Goal: Information Seeking & Learning: Check status

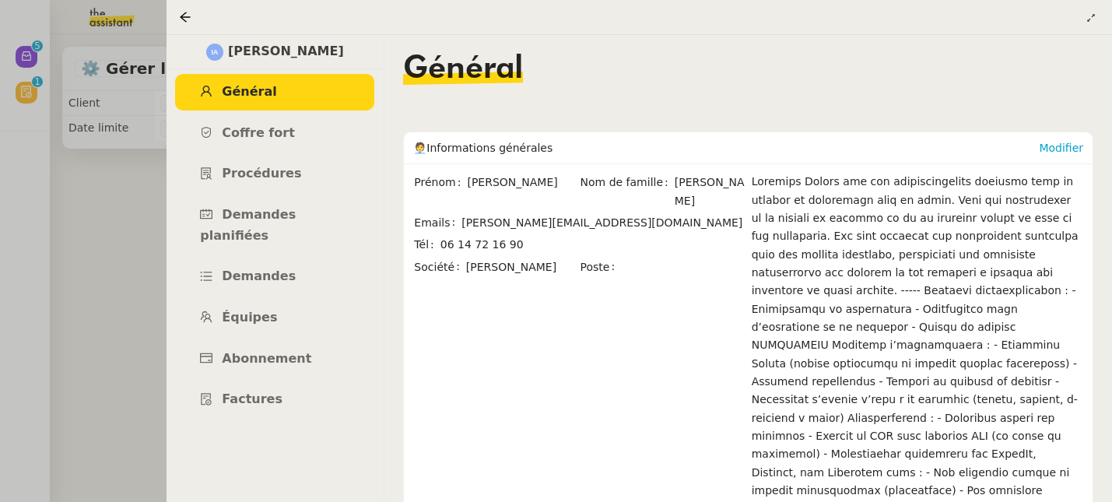
click at [195, 18] on div at bounding box center [188, 17] width 19 height 19
click at [189, 19] on icon at bounding box center [185, 17] width 12 height 12
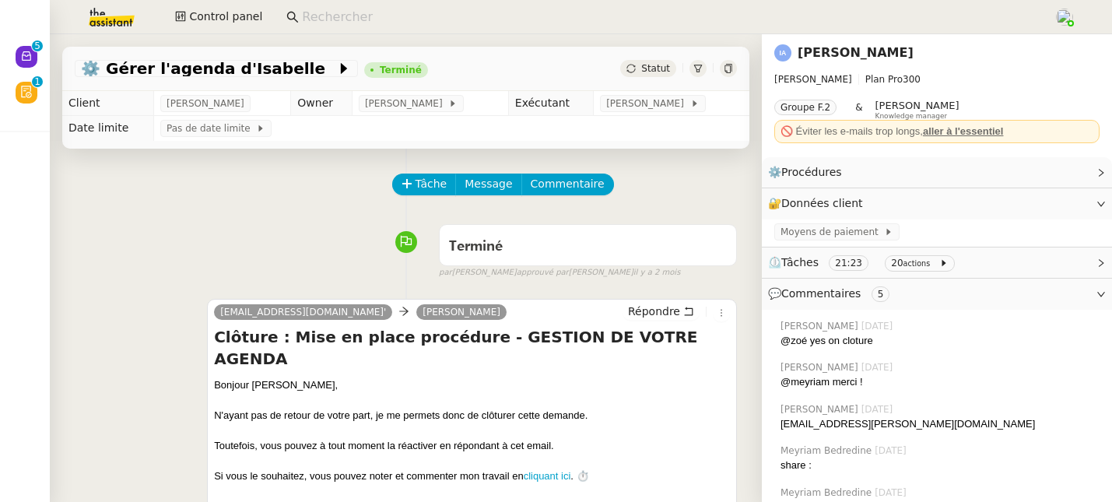
click at [371, 16] on input at bounding box center [670, 17] width 736 height 21
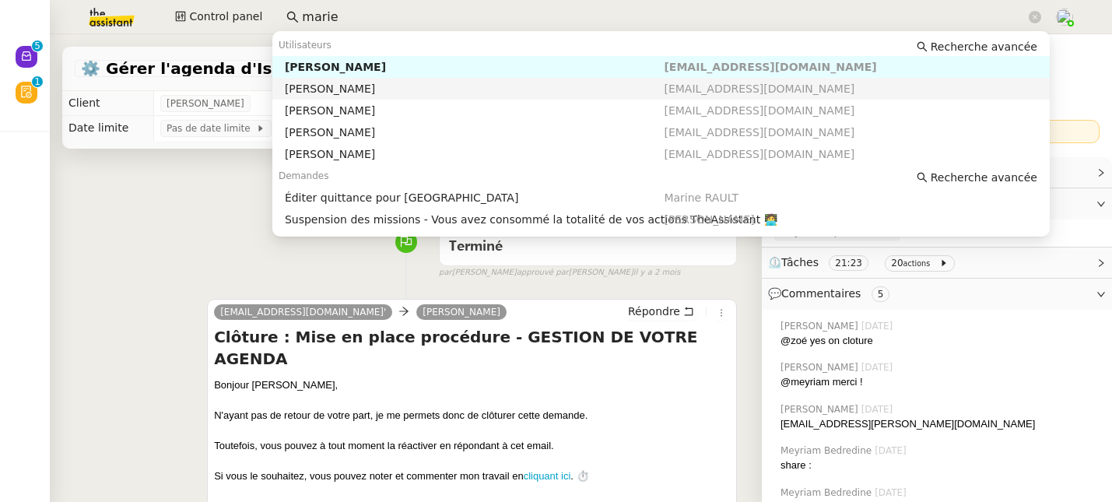
click at [349, 85] on div "[PERSON_NAME]" at bounding box center [475, 89] width 380 height 14
type input "marie"
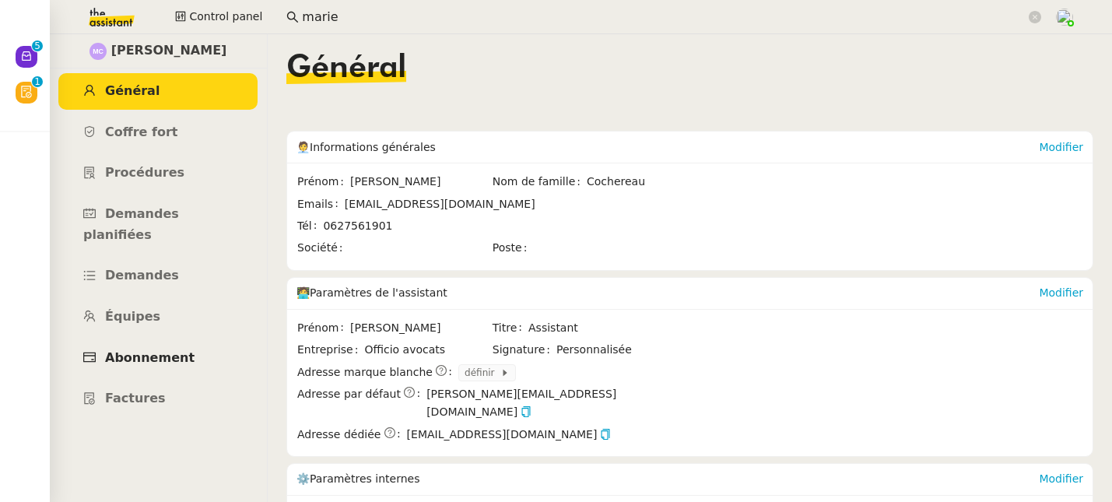
click at [149, 350] on span "Abonnement" at bounding box center [149, 357] width 89 height 15
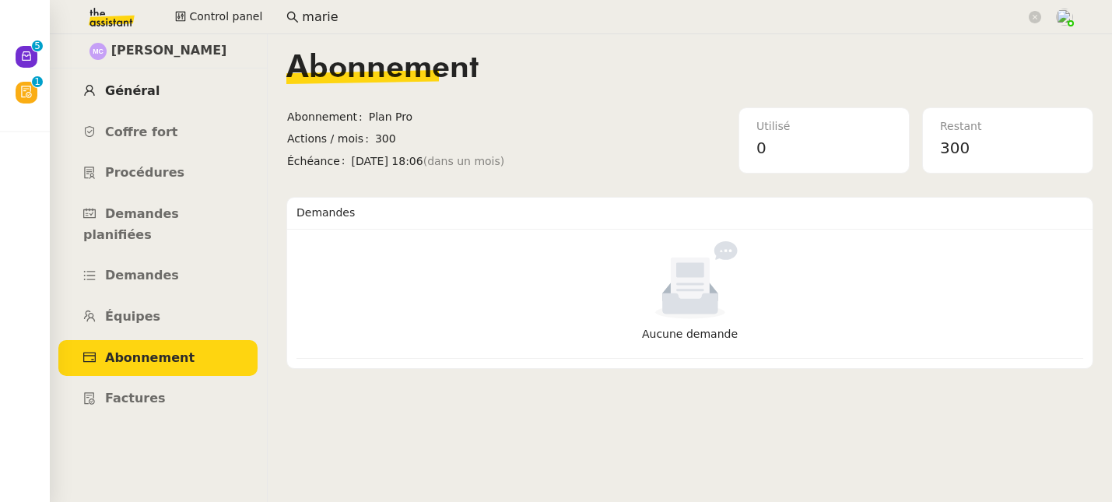
click at [157, 96] on link "Général" at bounding box center [157, 91] width 199 height 37
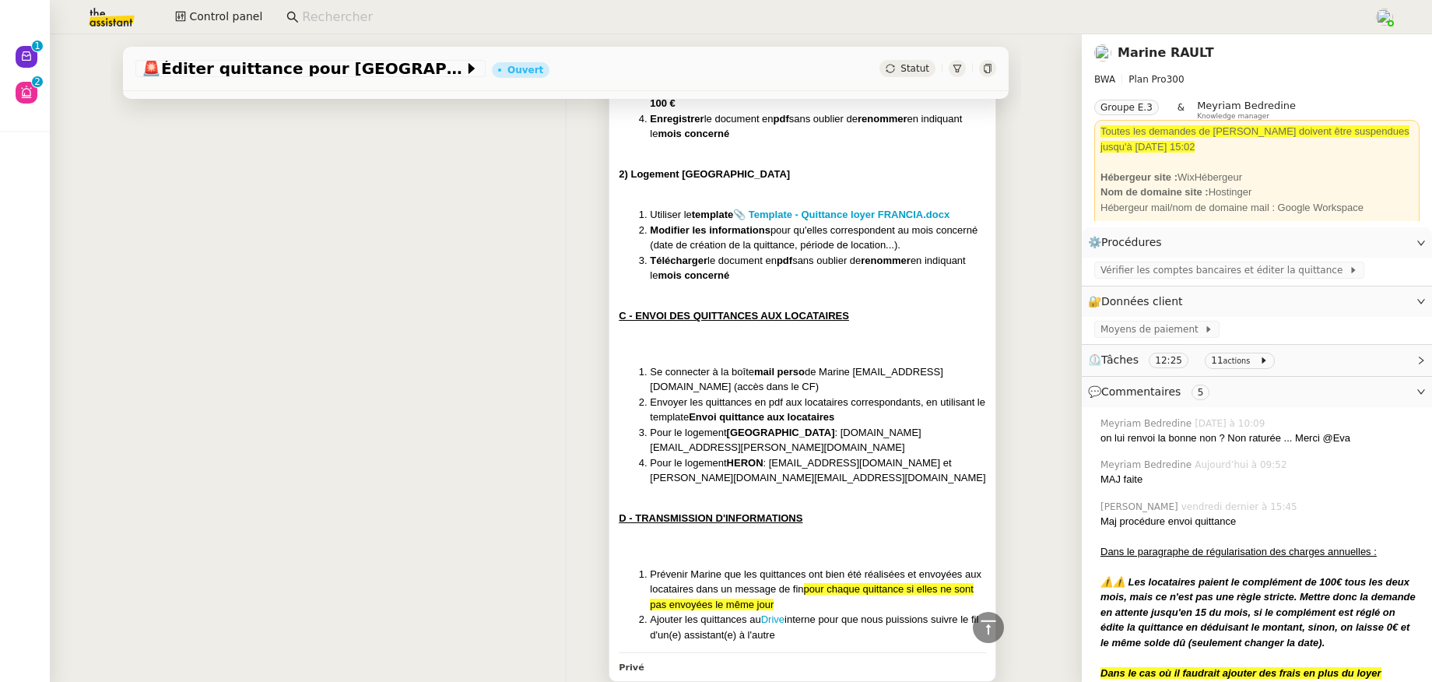
scroll to position [1717, 0]
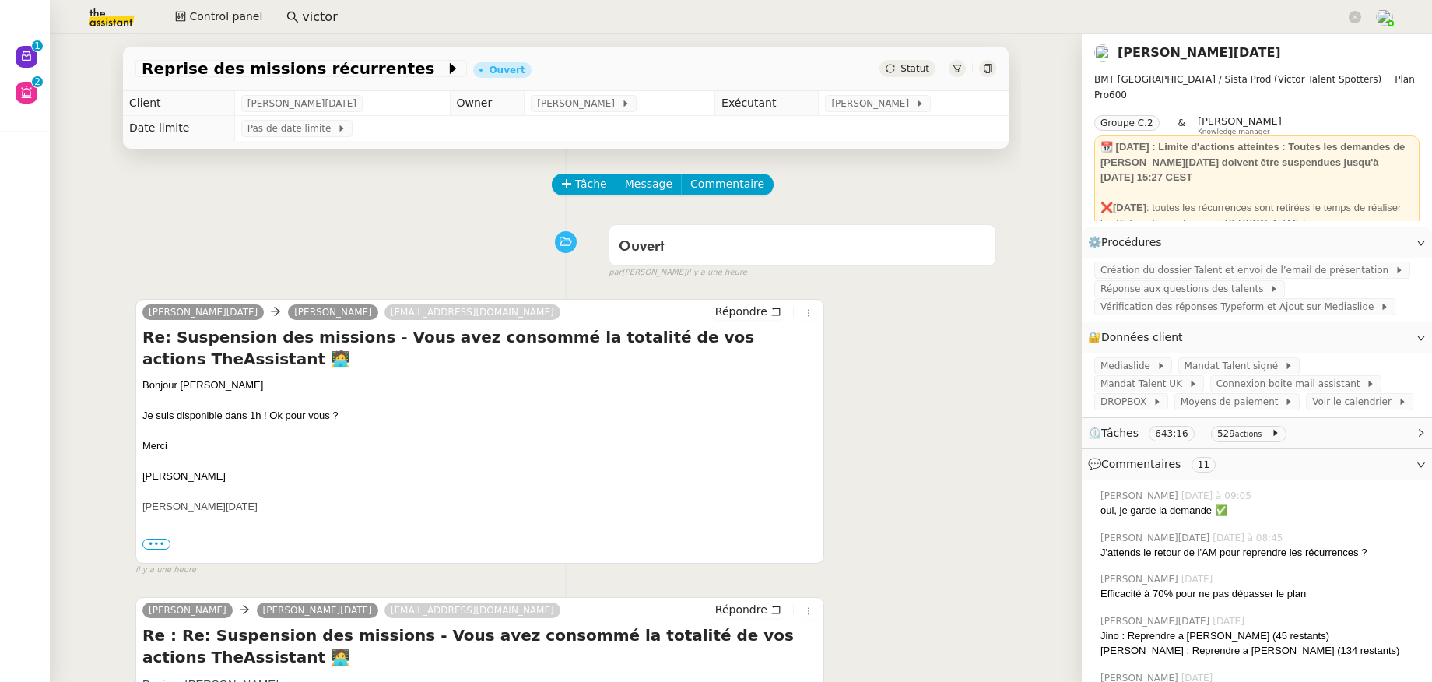
click at [1145, 55] on link "[PERSON_NAME][DATE]" at bounding box center [1198, 52] width 163 height 15
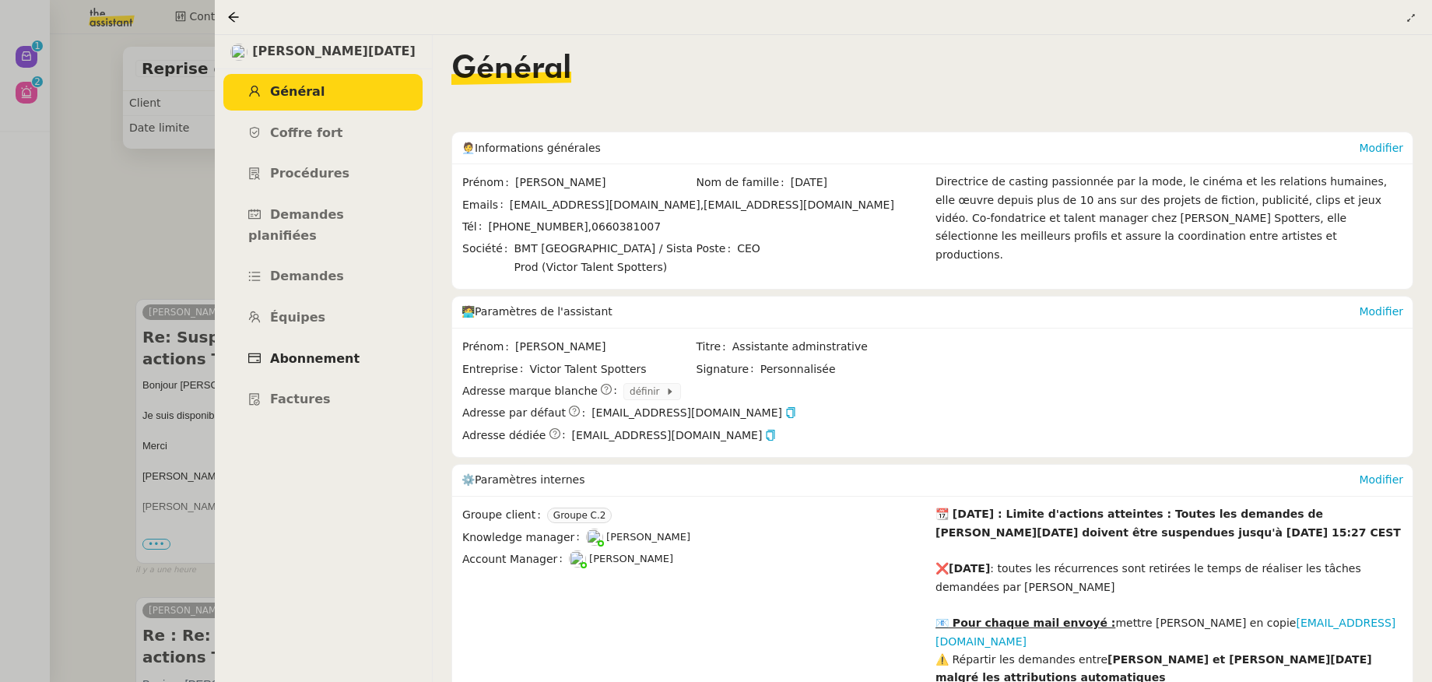
click at [328, 351] on span "Abonnement" at bounding box center [314, 358] width 89 height 15
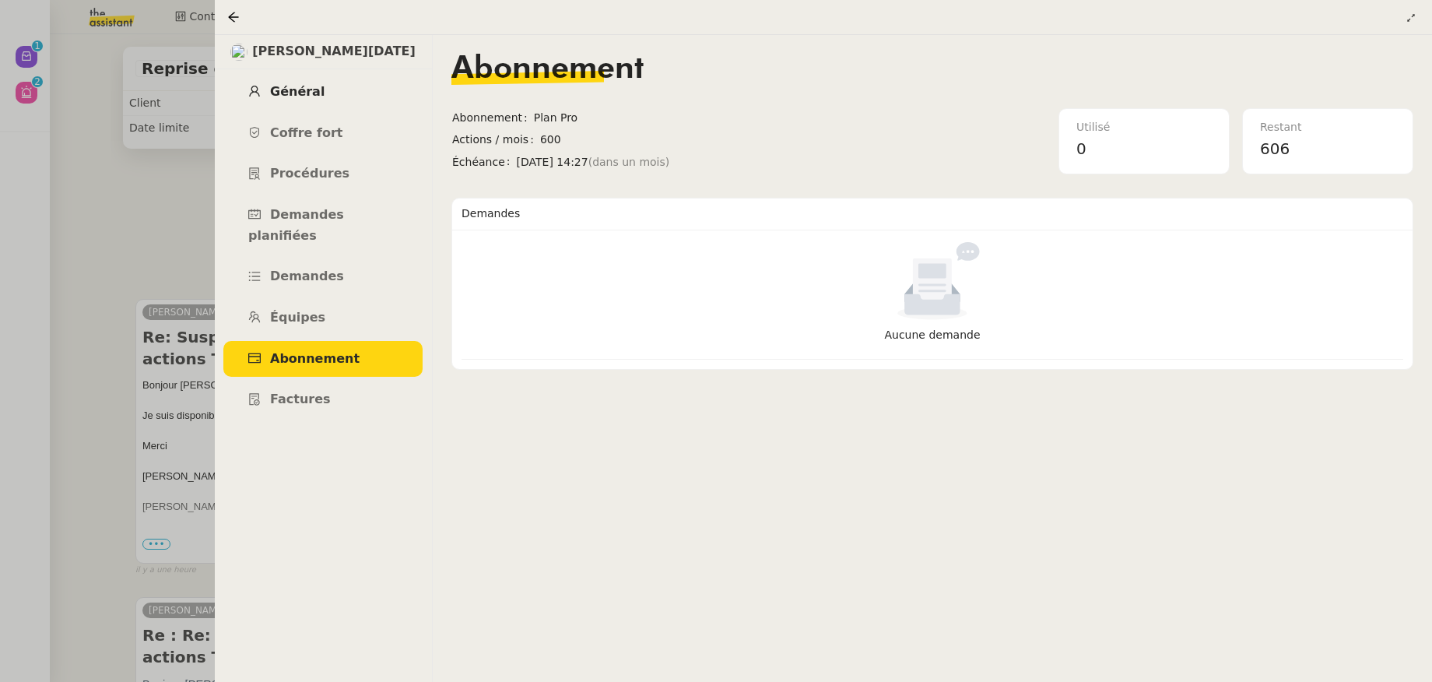
click at [312, 98] on span "Général" at bounding box center [297, 91] width 54 height 15
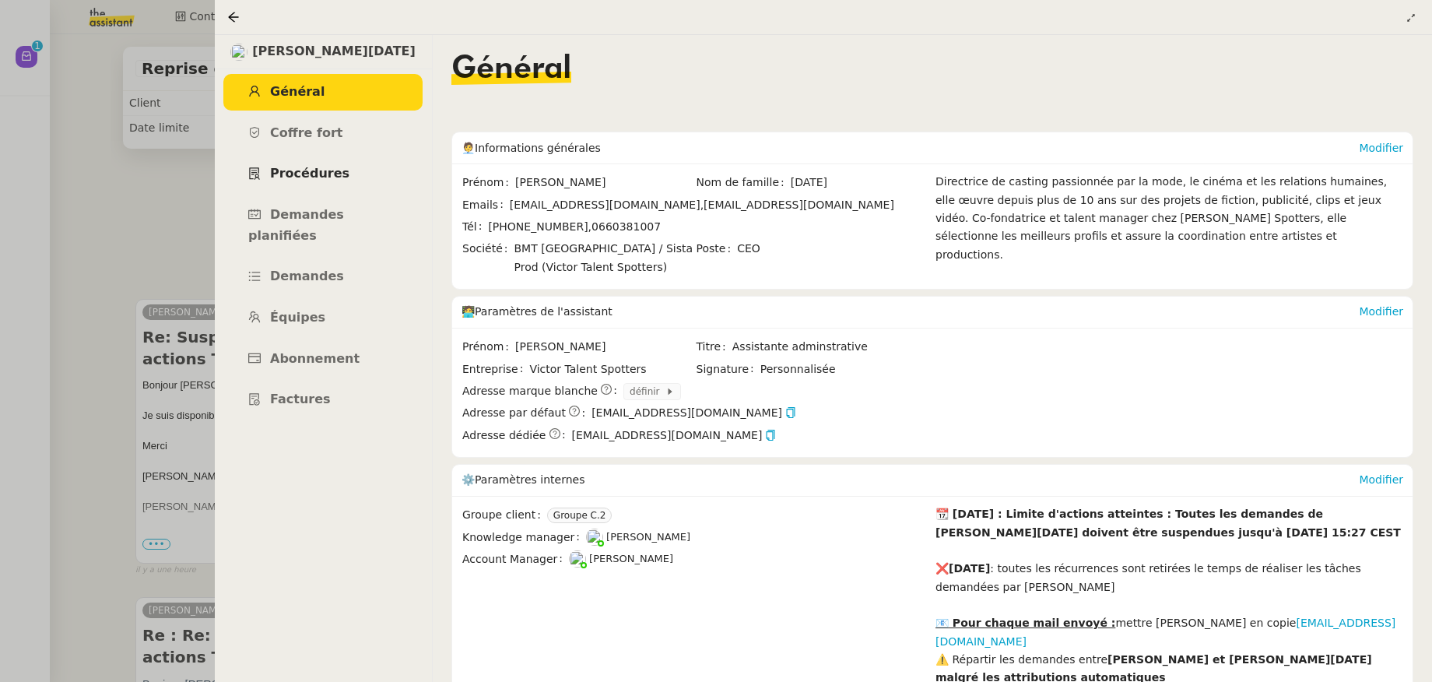
click at [306, 175] on span "Procédures" at bounding box center [309, 173] width 79 height 15
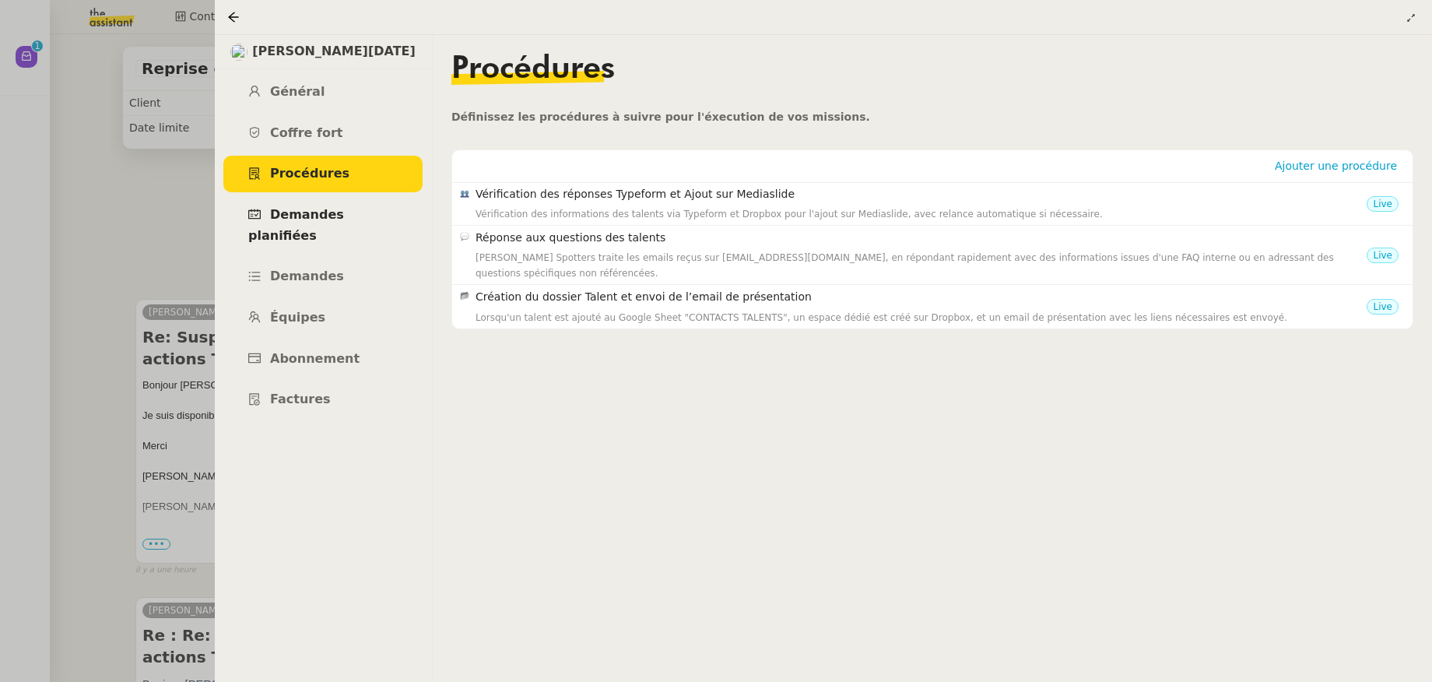
click at [297, 214] on span "Demandes planifiées" at bounding box center [296, 225] width 96 height 36
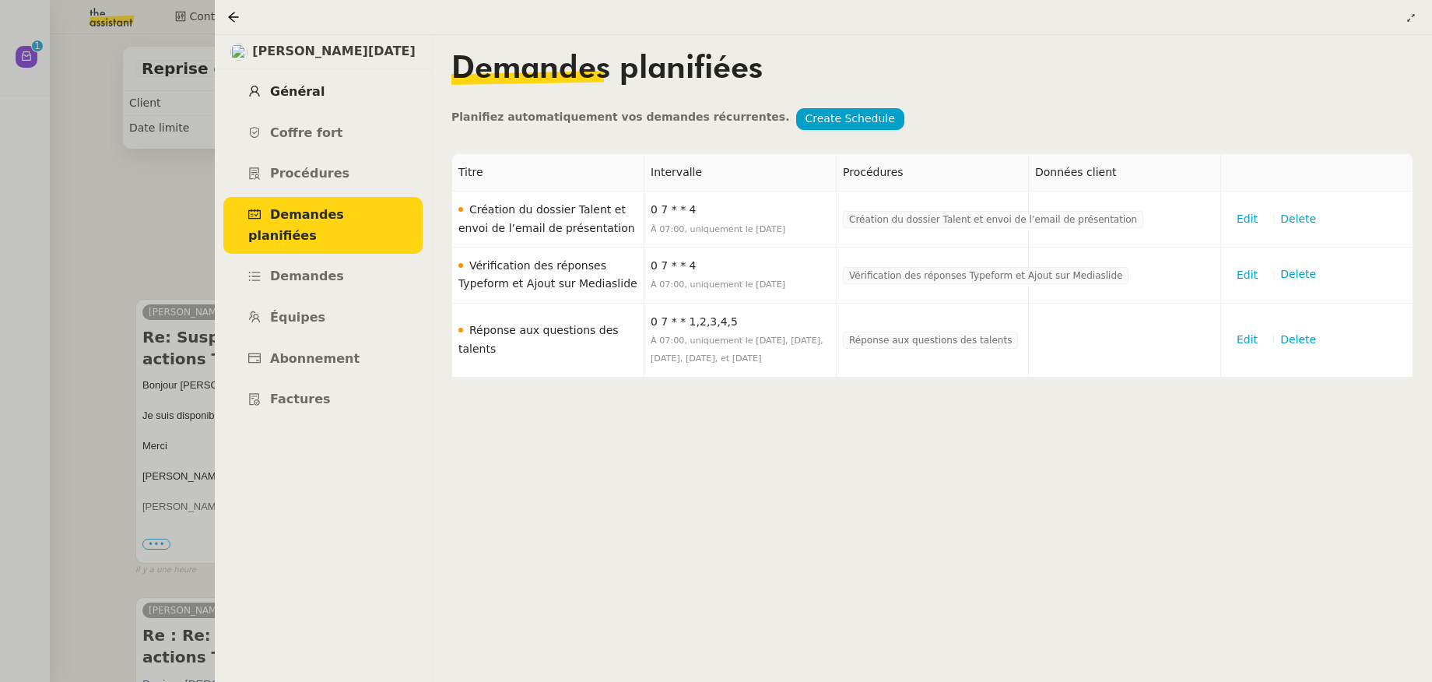
click at [312, 98] on span "Général" at bounding box center [297, 91] width 54 height 15
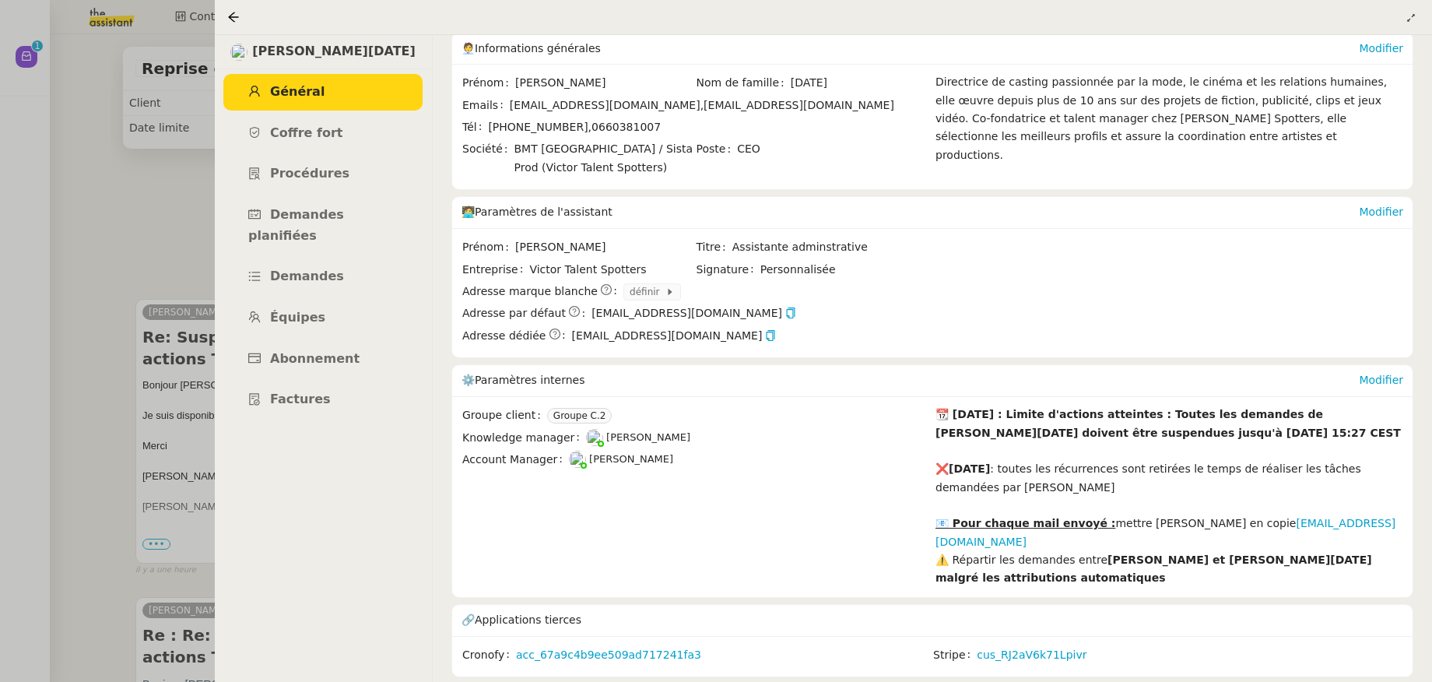
scroll to position [111, 0]
click at [310, 310] on span "Équipes" at bounding box center [297, 317] width 55 height 15
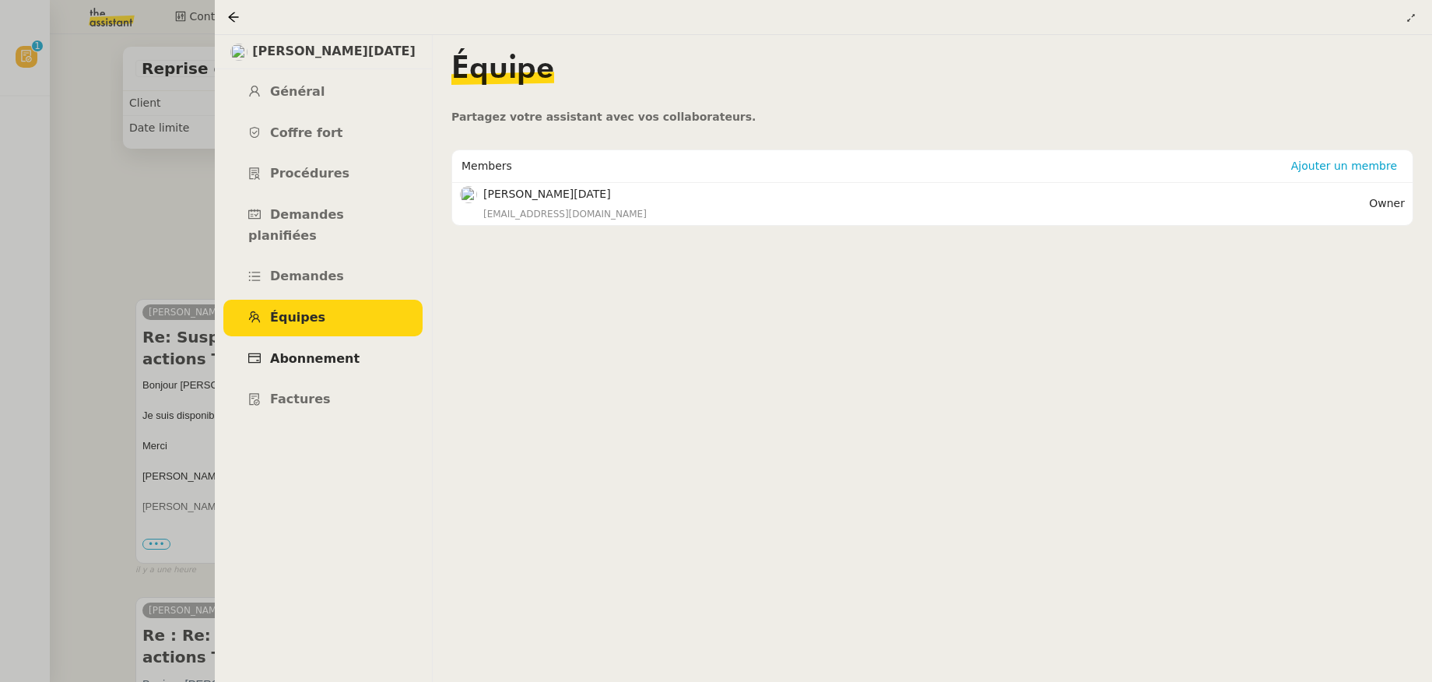
click at [314, 351] on span "Abonnement" at bounding box center [314, 358] width 89 height 15
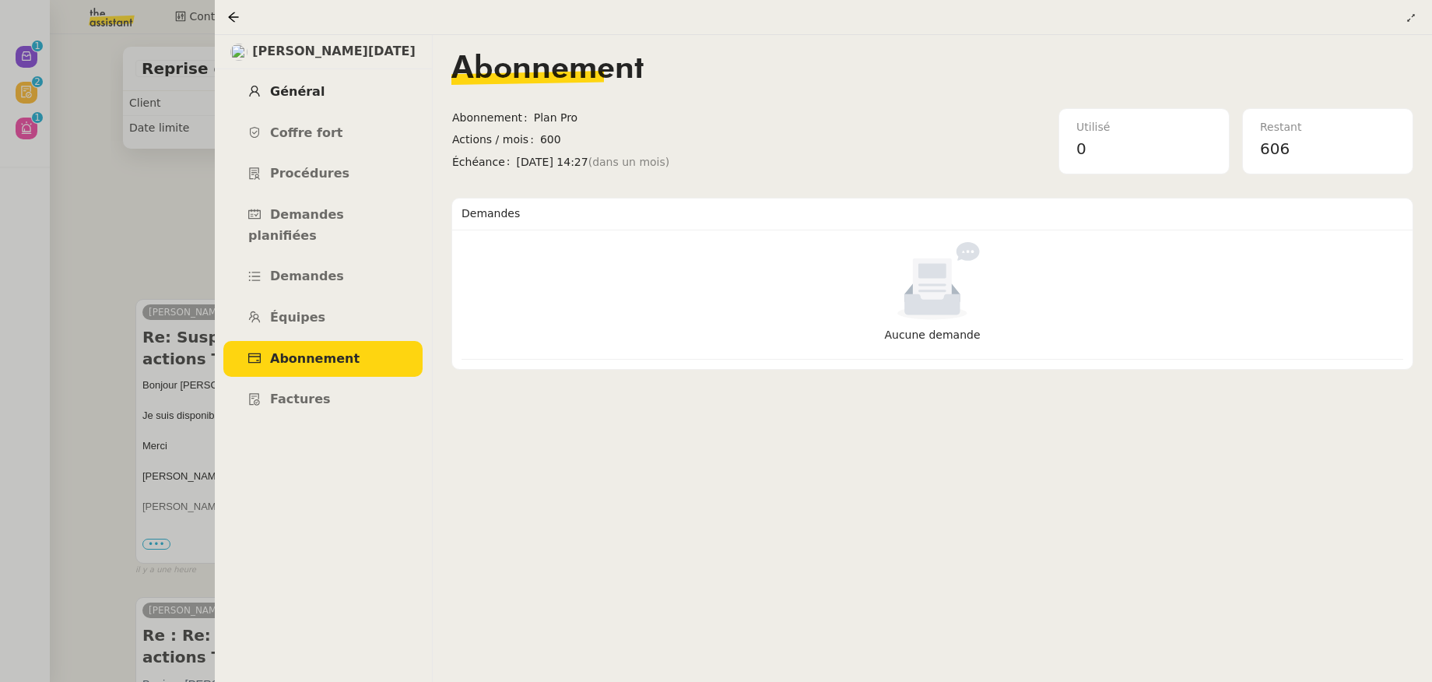
click at [296, 89] on span "Général" at bounding box center [297, 91] width 54 height 15
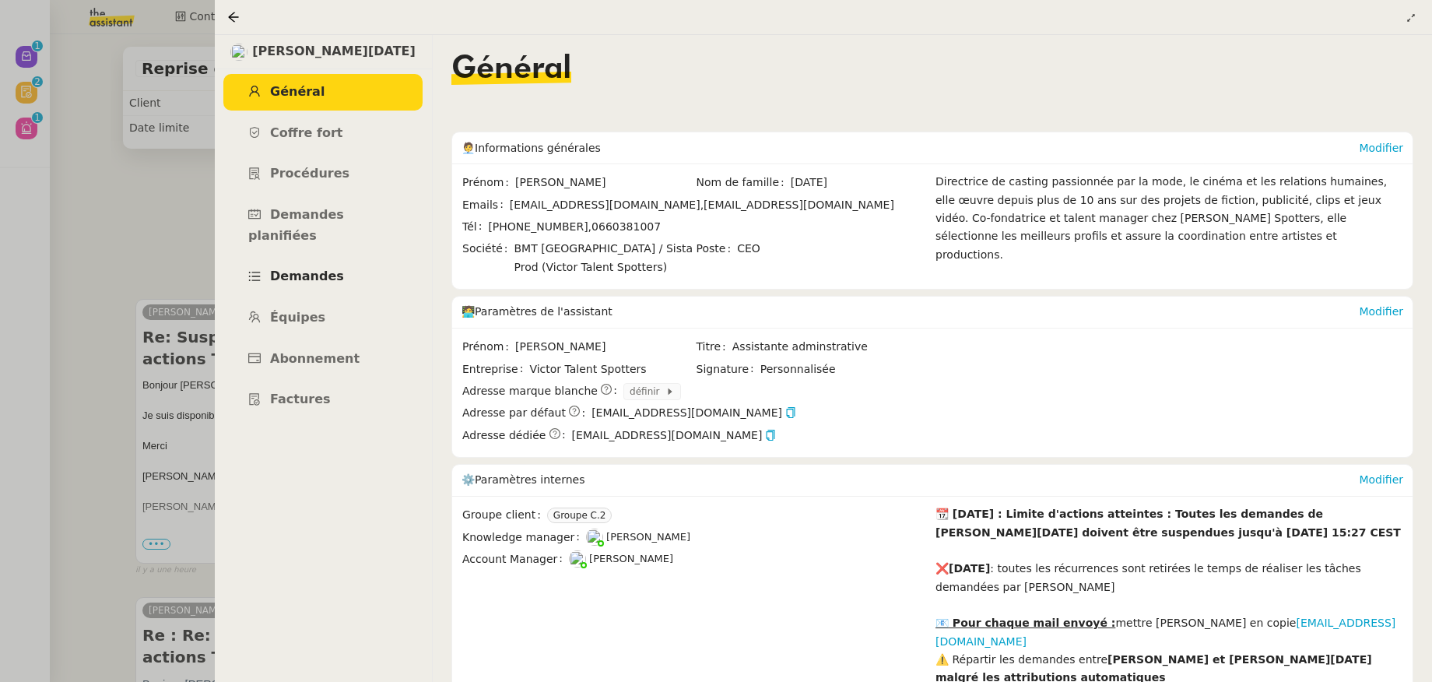
click at [317, 268] on span "Demandes" at bounding box center [307, 275] width 74 height 15
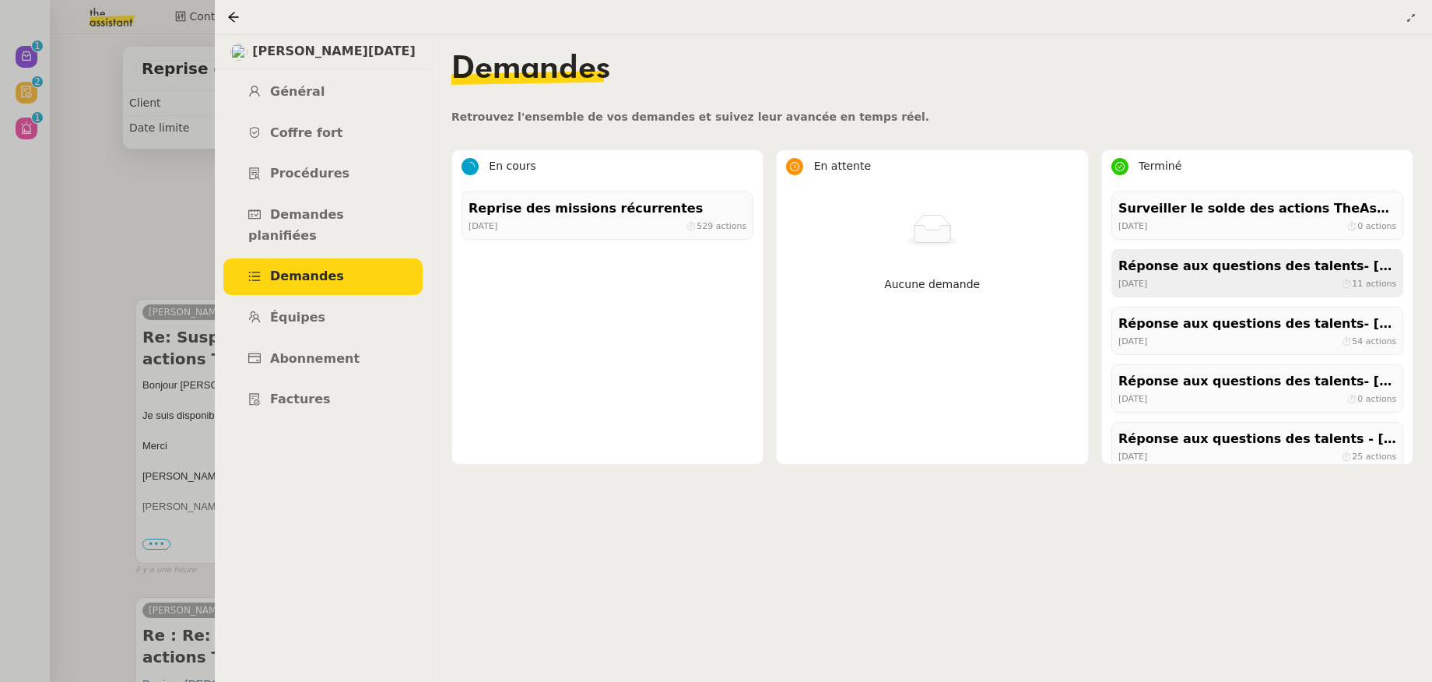
click at [1199, 290] on div "il y a un mois ⏱ 11 actions" at bounding box center [1257, 283] width 278 height 14
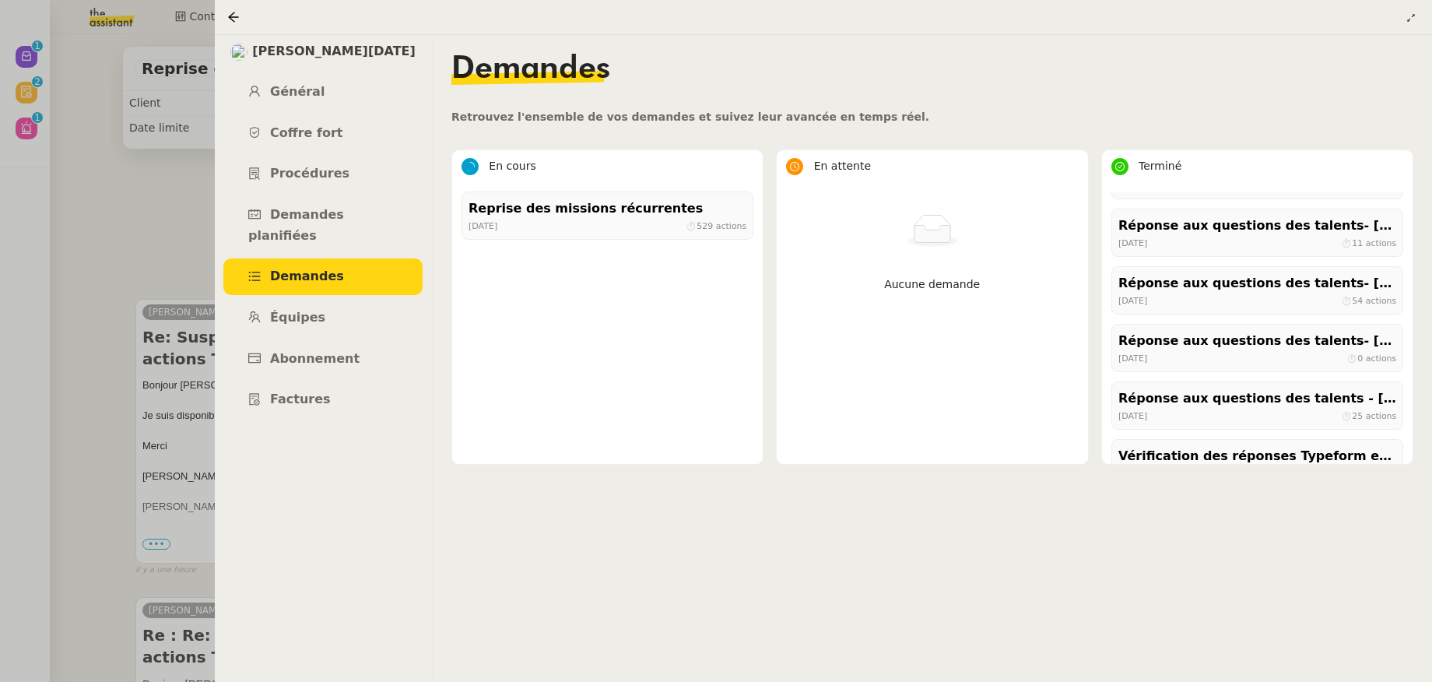
scroll to position [133, 0]
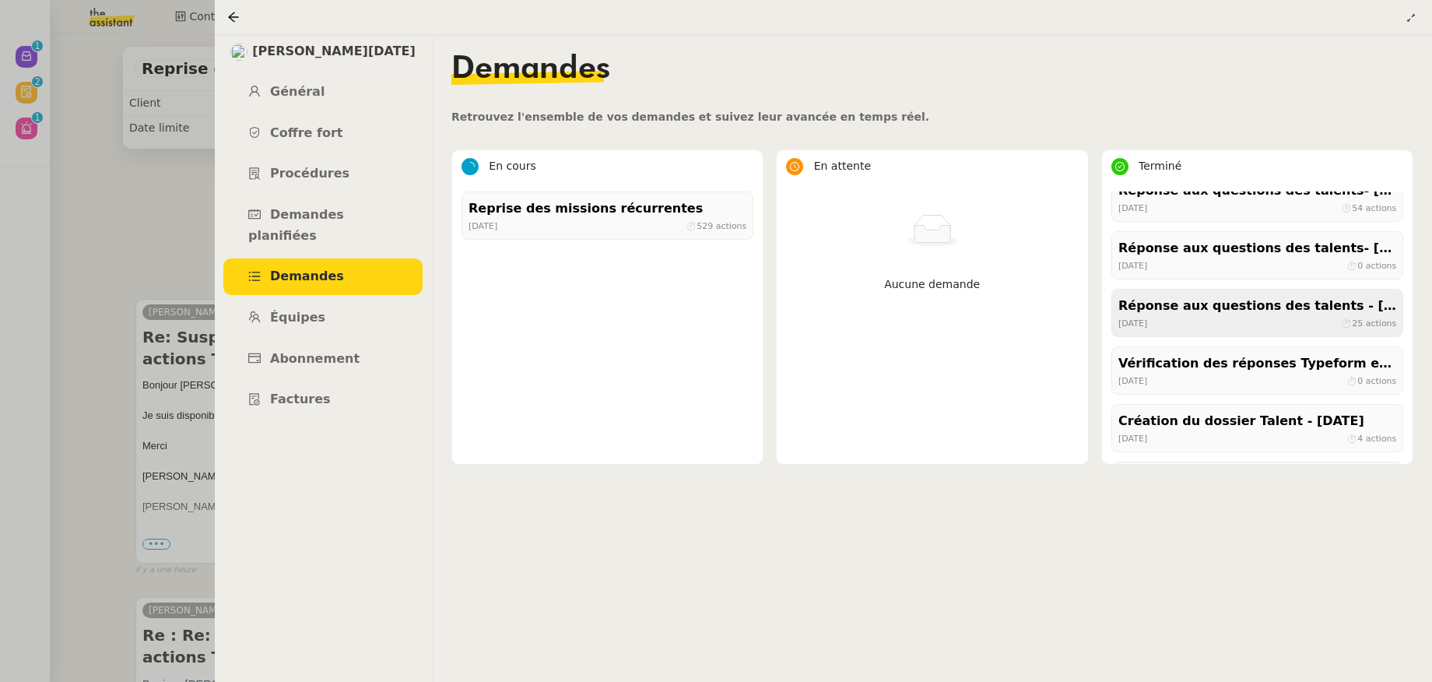
click at [1237, 329] on div "il y a 3 mois ⏱ 25 actions" at bounding box center [1257, 323] width 278 height 14
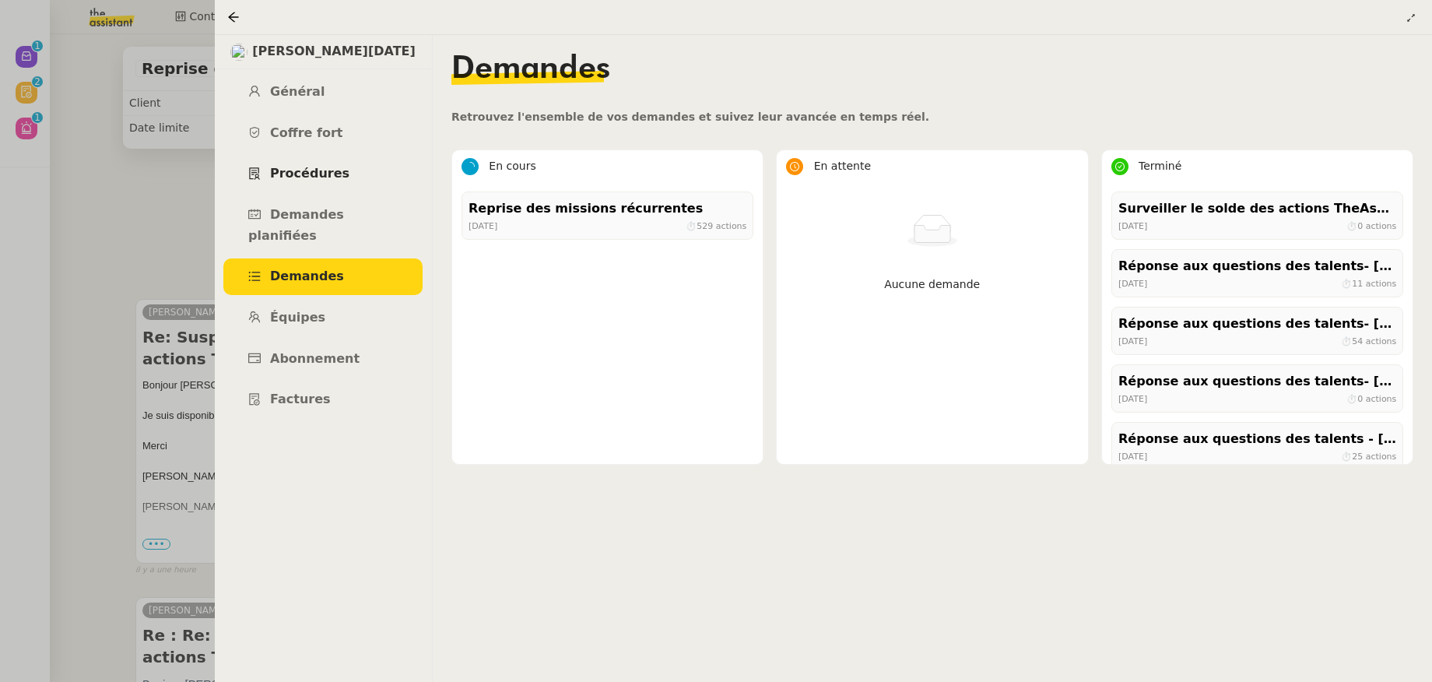
click at [314, 166] on link "Procédures" at bounding box center [322, 174] width 199 height 37
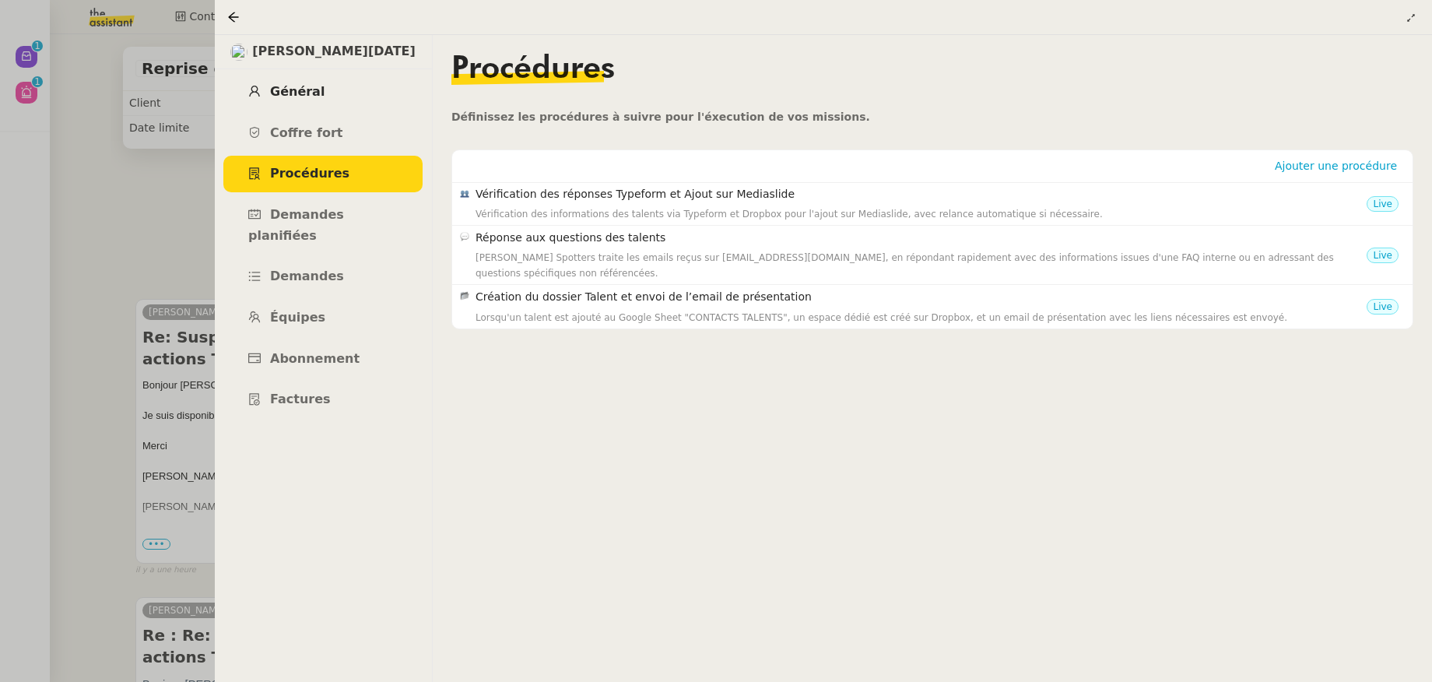
click at [296, 93] on span "Général" at bounding box center [297, 91] width 54 height 15
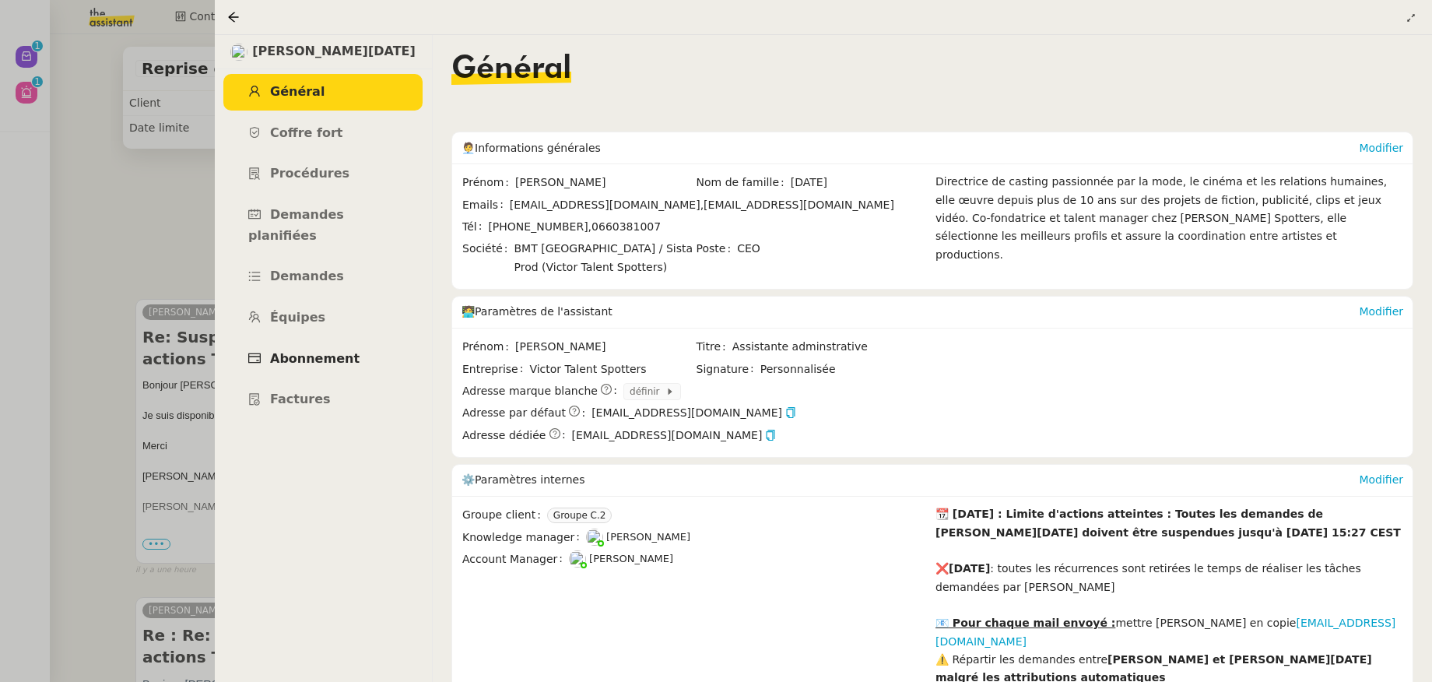
click at [329, 351] on span "Abonnement" at bounding box center [314, 358] width 89 height 15
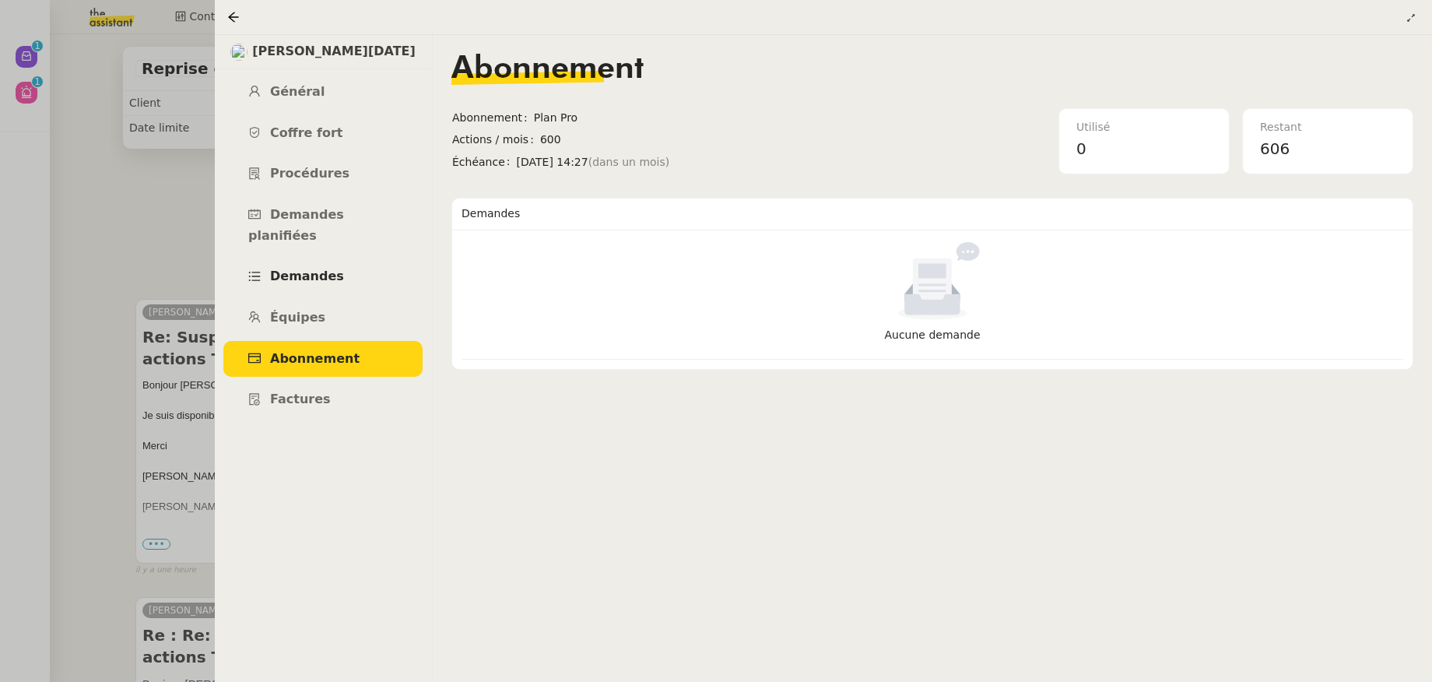
click at [310, 266] on link "Demandes" at bounding box center [322, 276] width 199 height 37
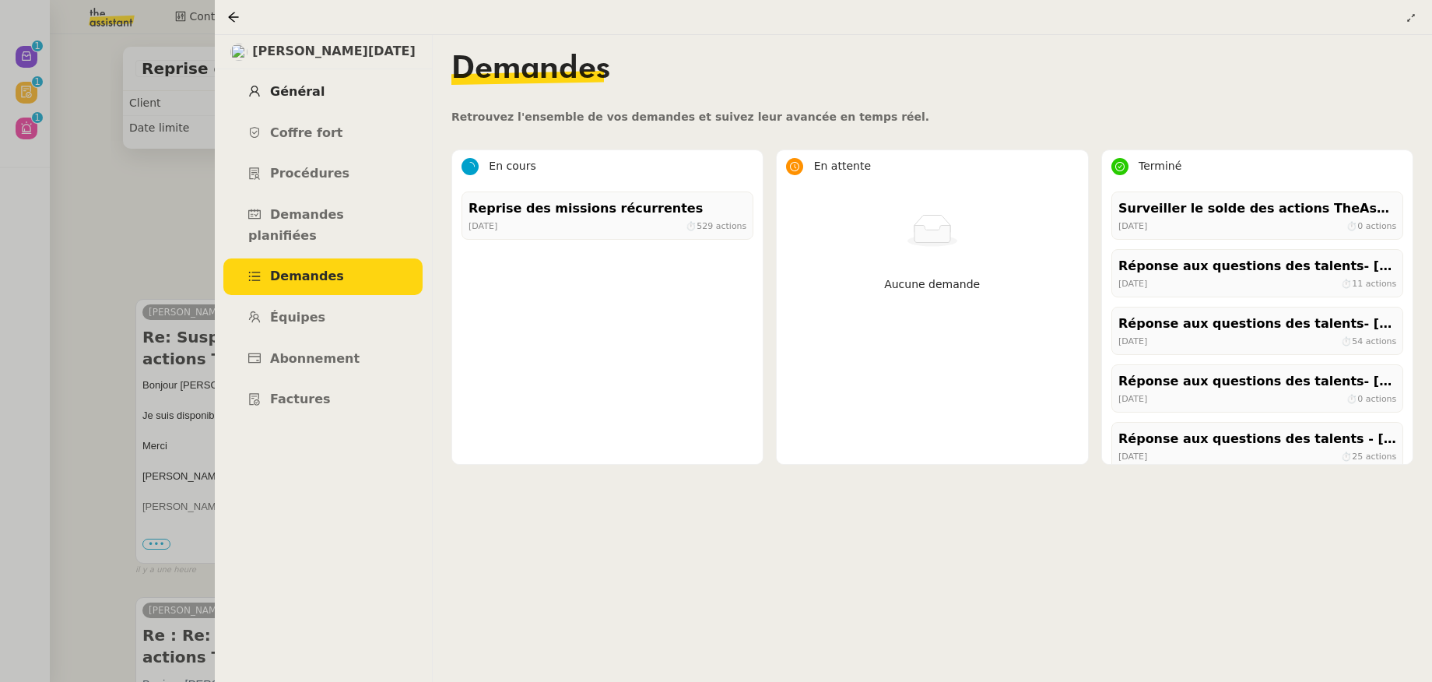
click at [303, 90] on span "Général" at bounding box center [297, 91] width 54 height 15
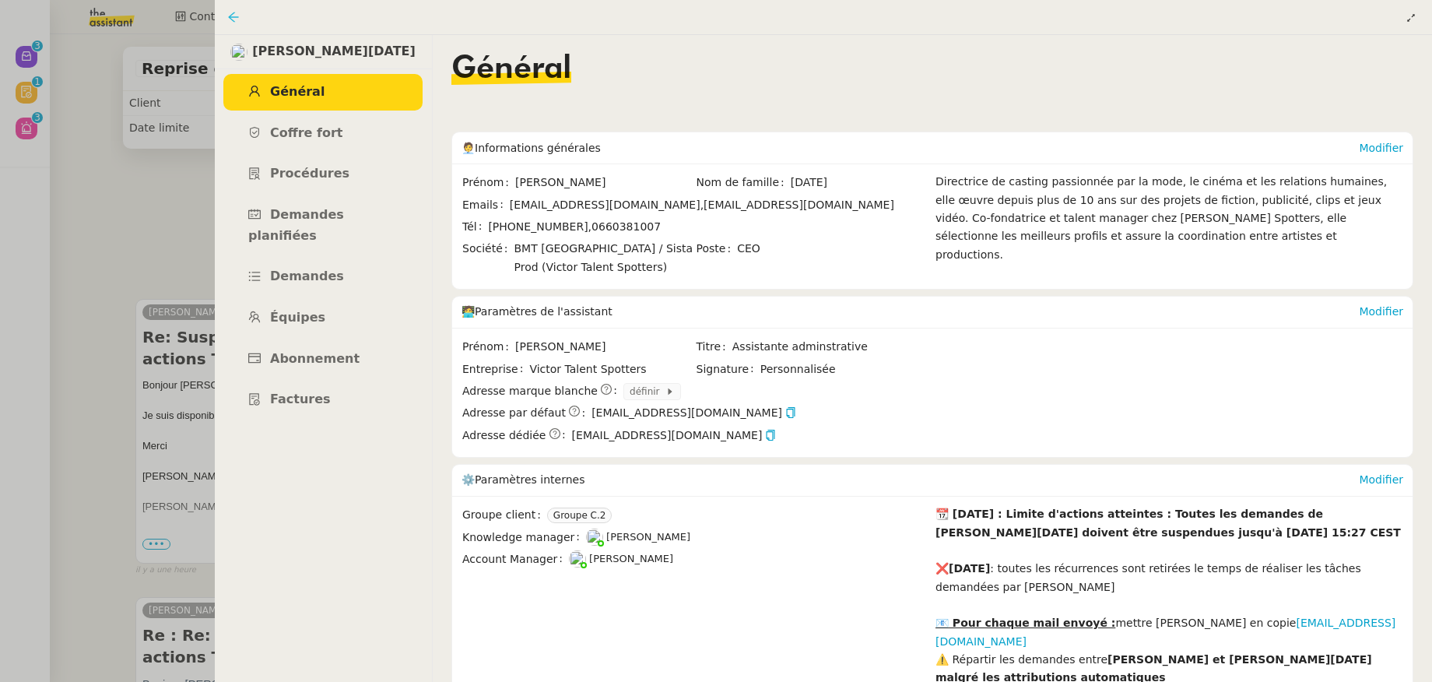
click at [237, 19] on icon at bounding box center [233, 17] width 12 height 12
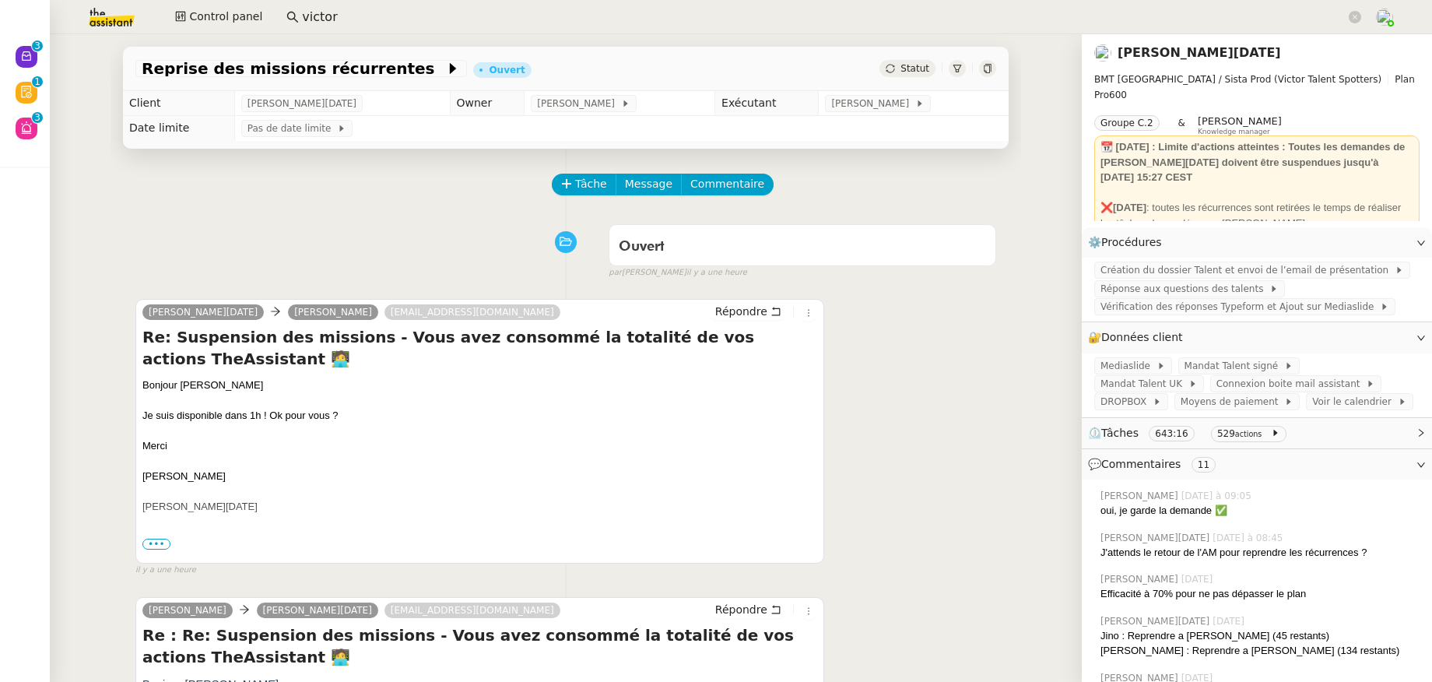
click at [1117, 56] on link "Sandra Toussaint" at bounding box center [1198, 52] width 163 height 15
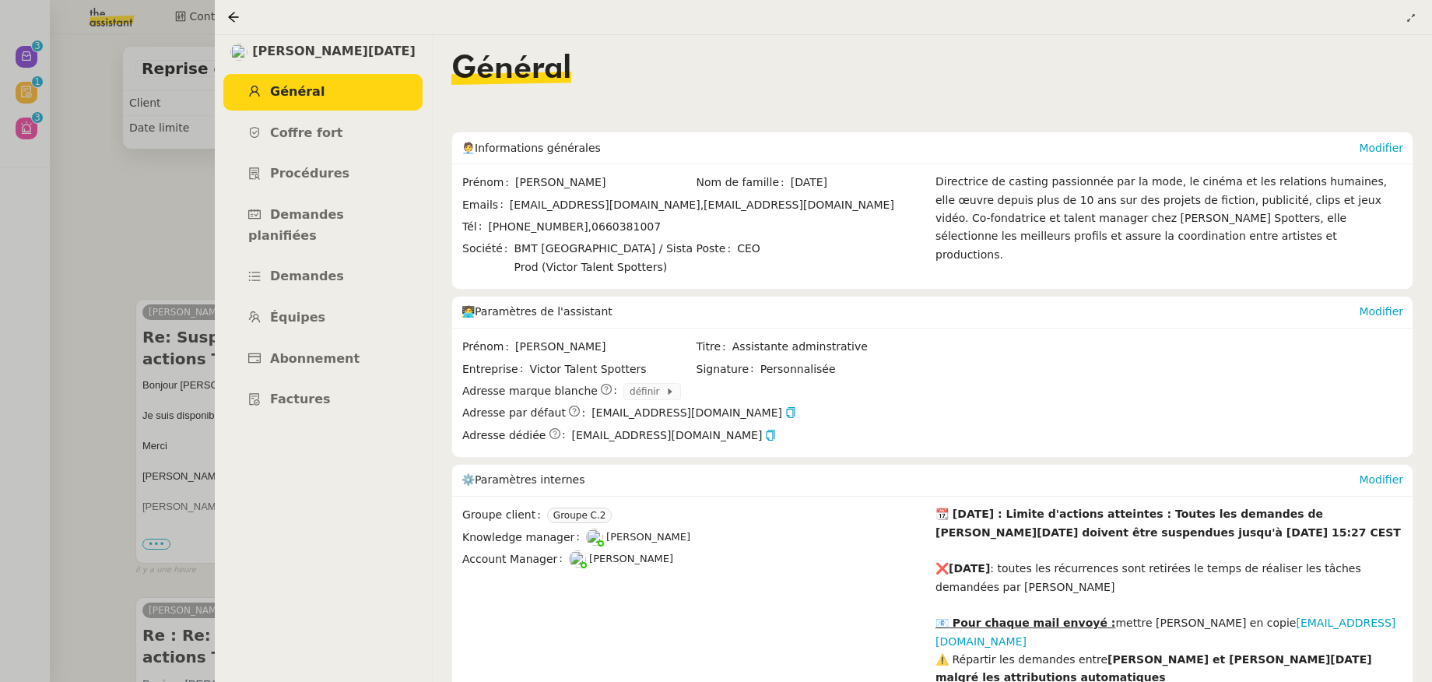
click at [177, 225] on div at bounding box center [716, 341] width 1432 height 682
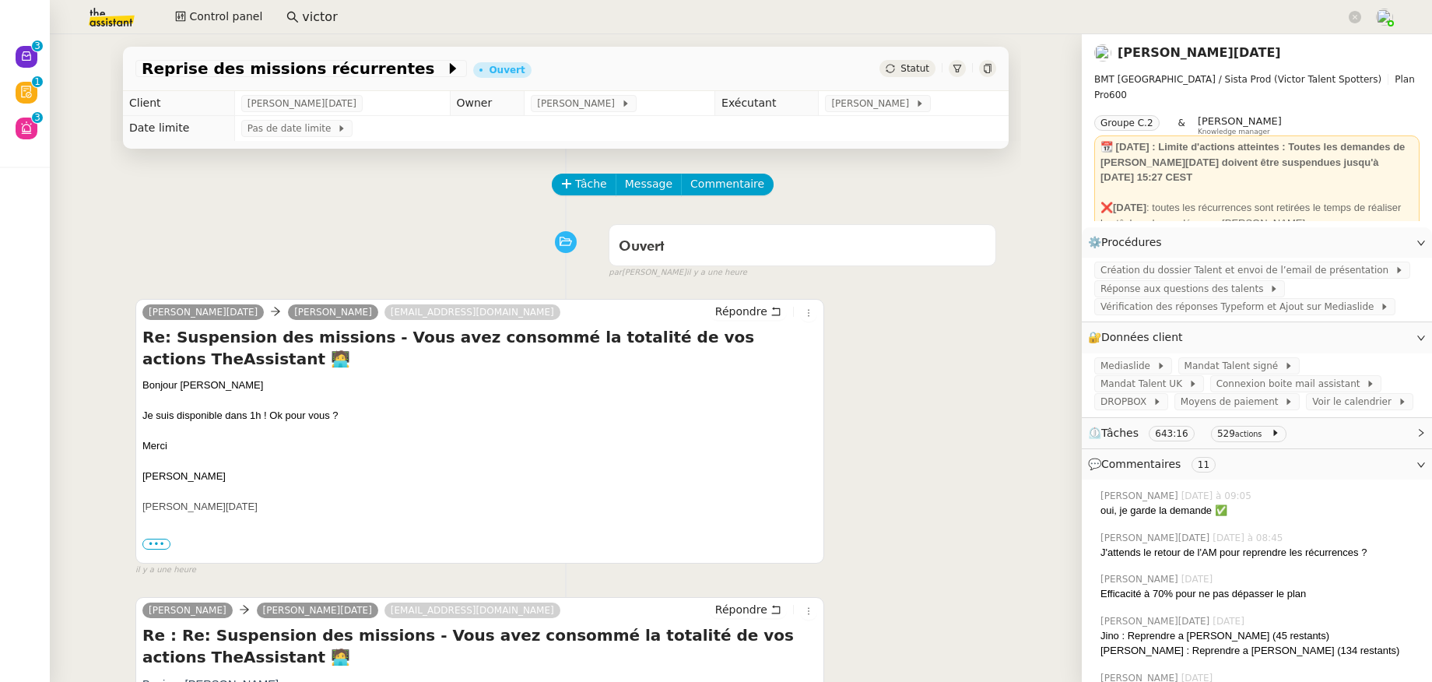
click at [1127, 55] on link "Sandra Toussaint" at bounding box center [1198, 52] width 163 height 15
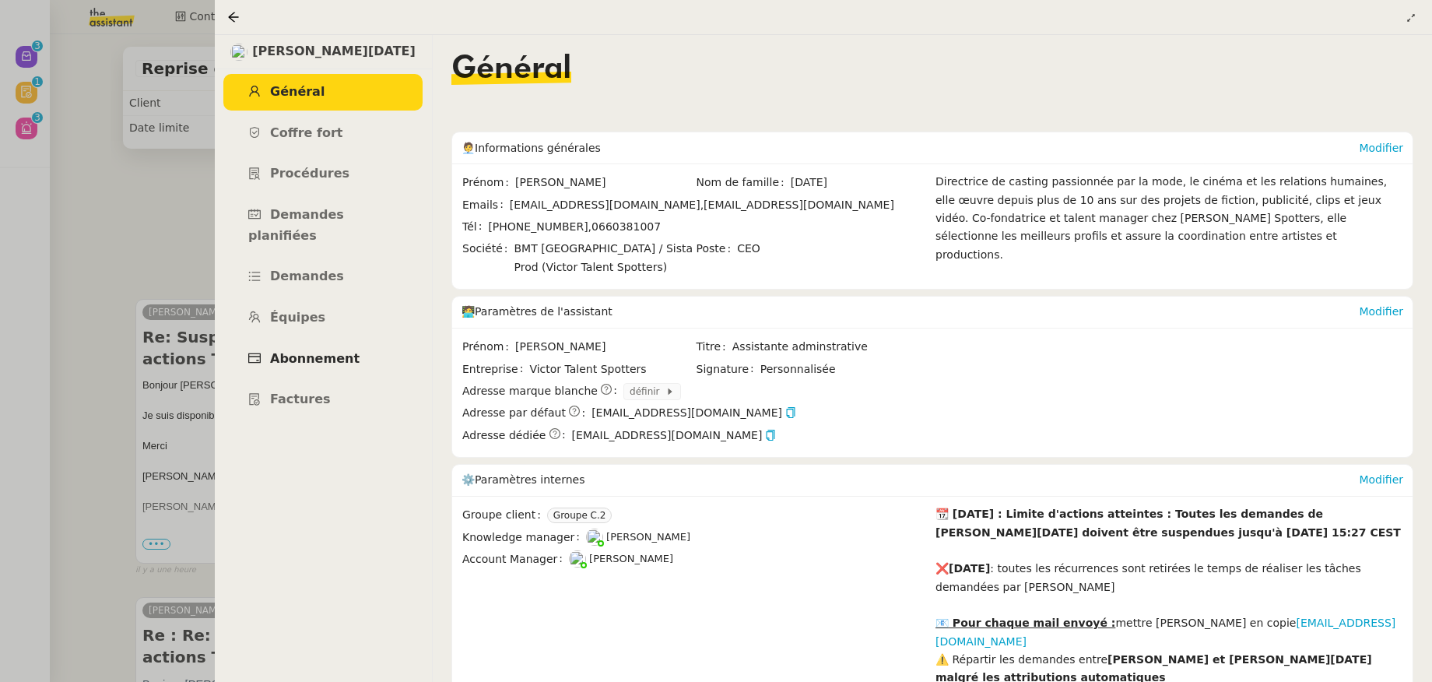
click at [323, 351] on span "Abonnement" at bounding box center [314, 358] width 89 height 15
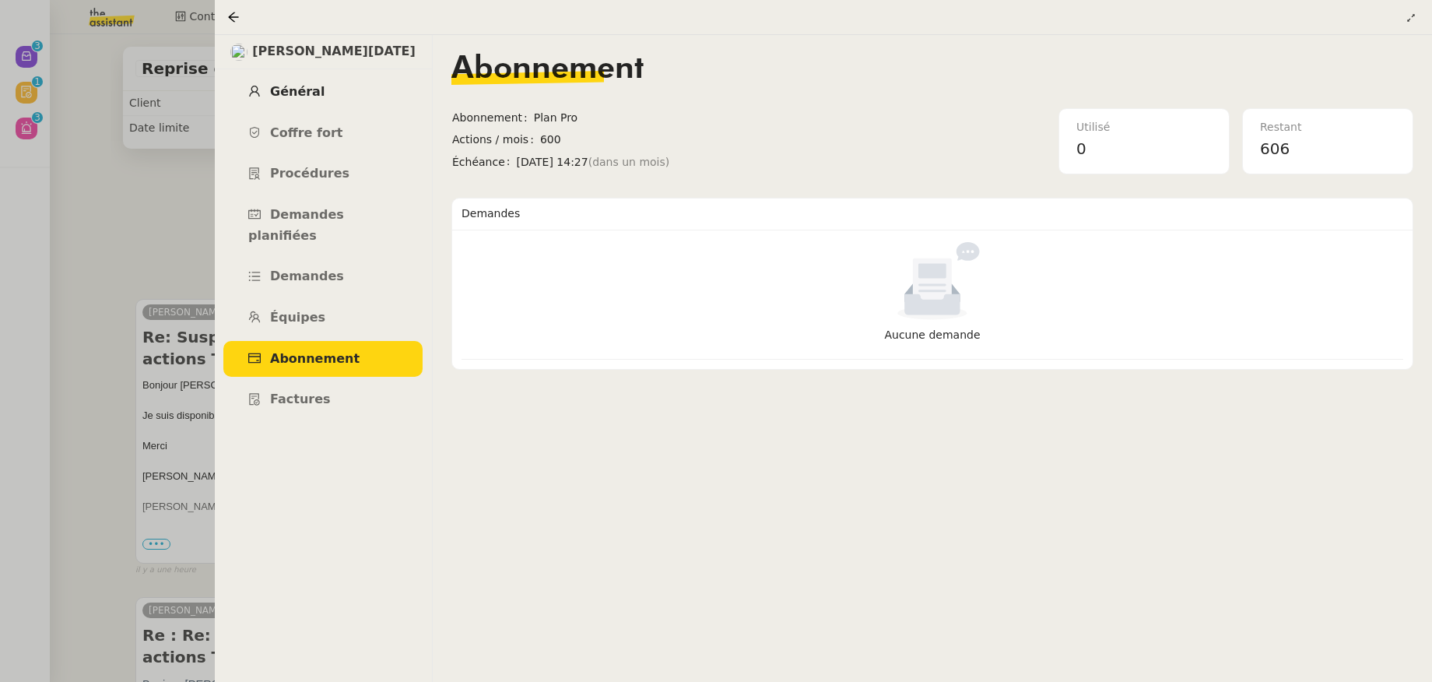
click at [292, 92] on span "Général" at bounding box center [297, 91] width 54 height 15
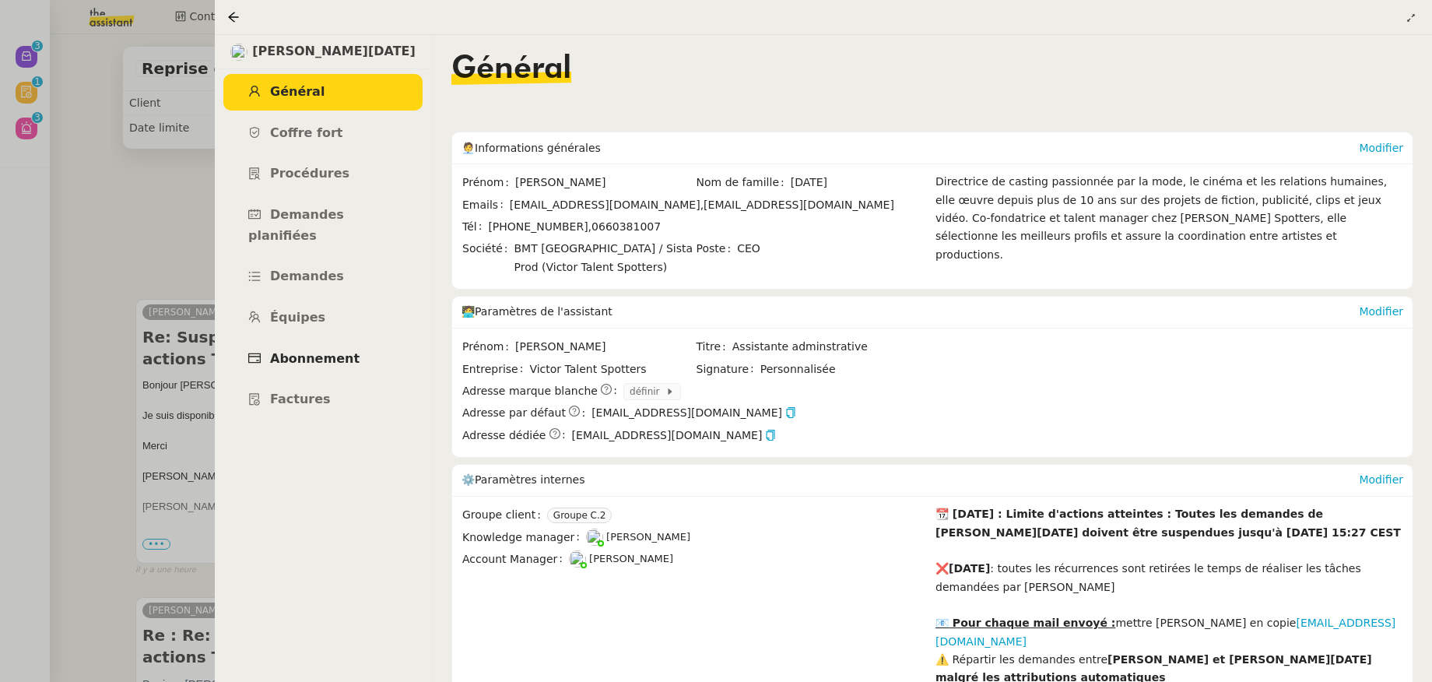
click at [328, 351] on span "Abonnement" at bounding box center [314, 358] width 89 height 15
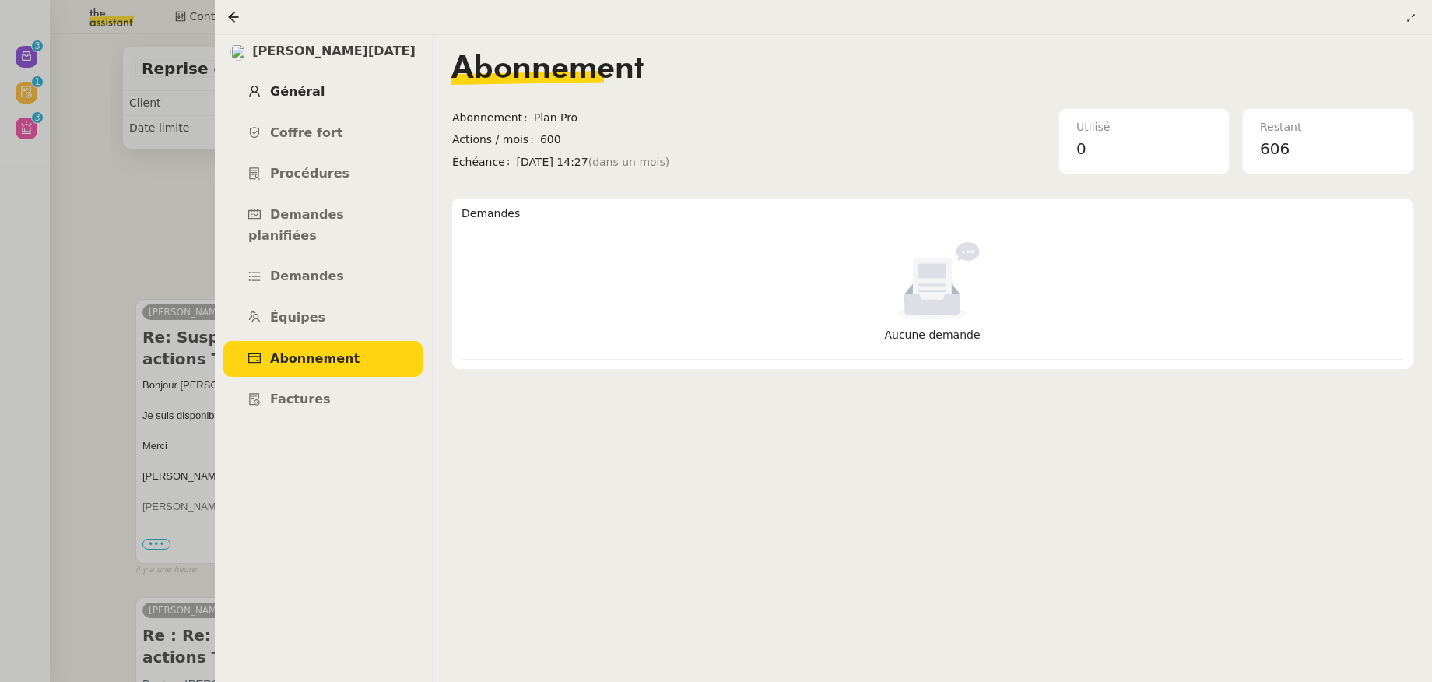
click at [314, 100] on link "Général" at bounding box center [322, 92] width 199 height 37
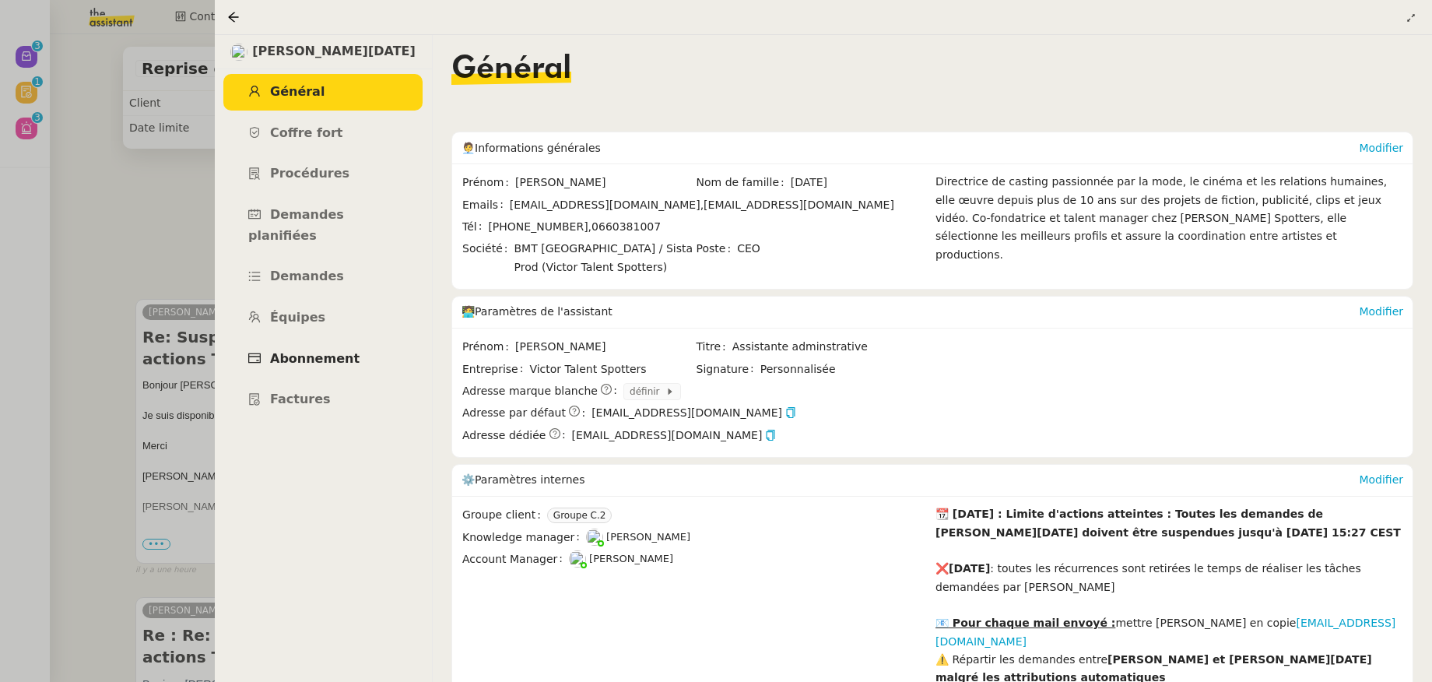
click at [338, 351] on span "Abonnement" at bounding box center [314, 358] width 89 height 15
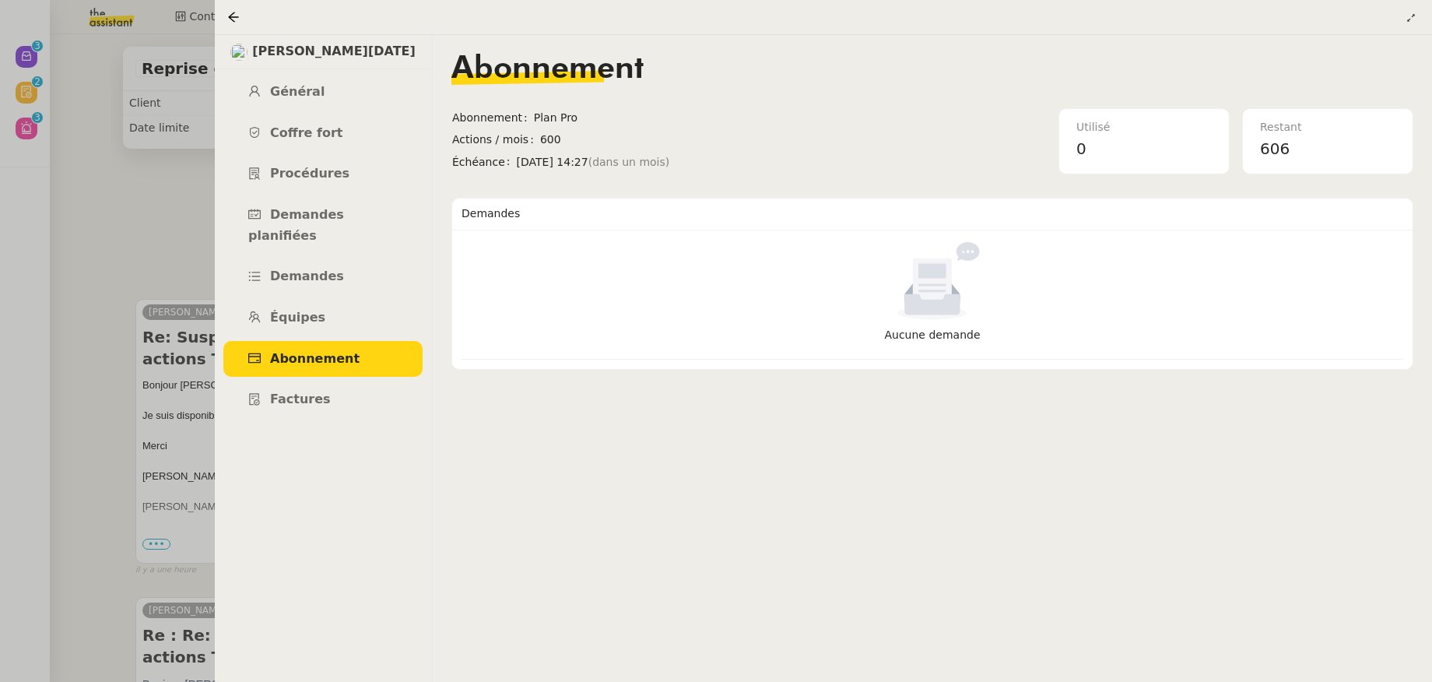
click at [136, 228] on div at bounding box center [716, 341] width 1432 height 682
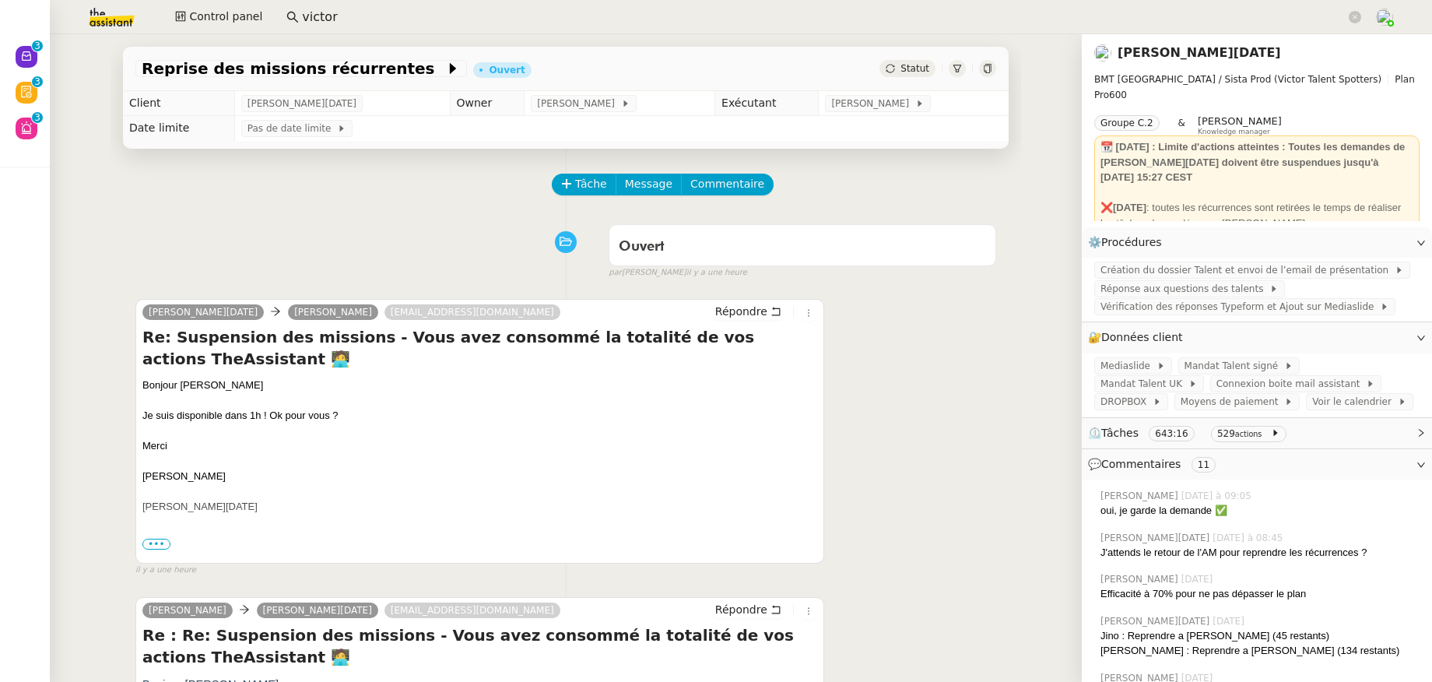
click at [1149, 58] on link "Sandra Toussaint" at bounding box center [1198, 52] width 163 height 15
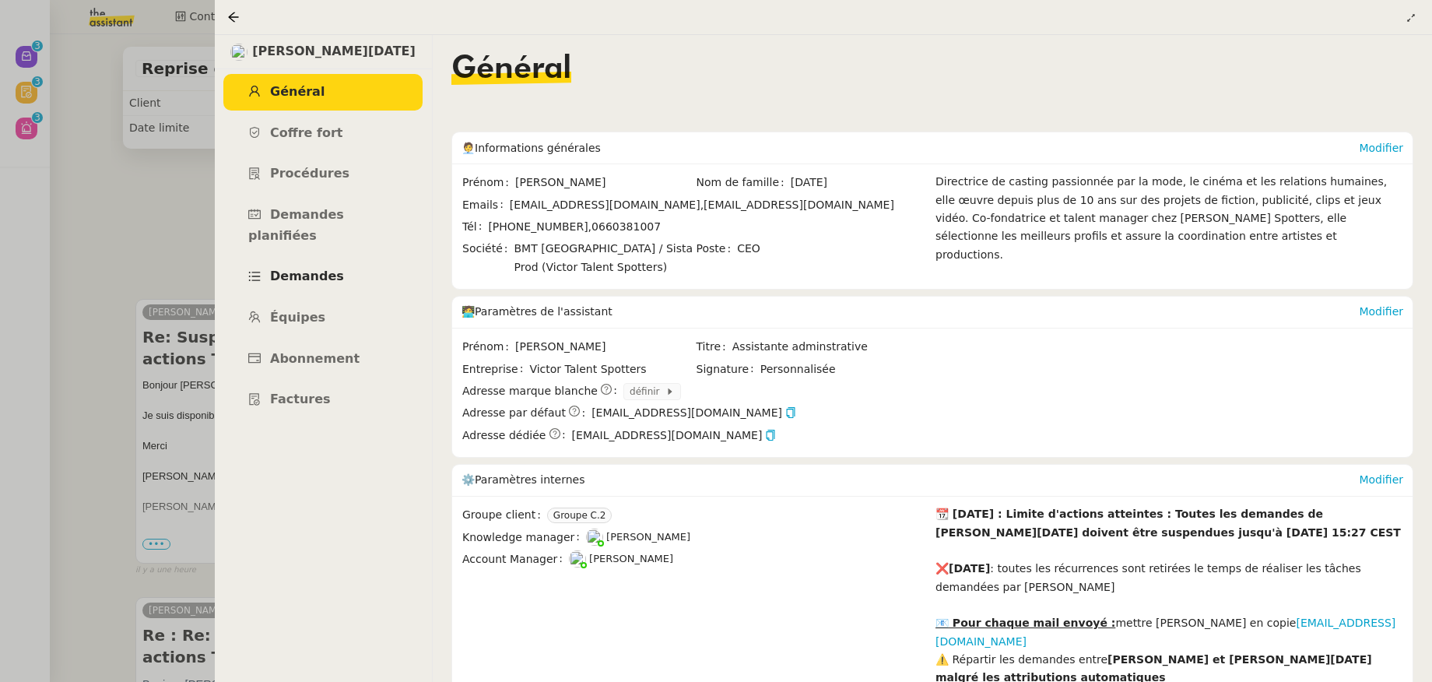
click at [318, 268] on span "Demandes" at bounding box center [307, 275] width 74 height 15
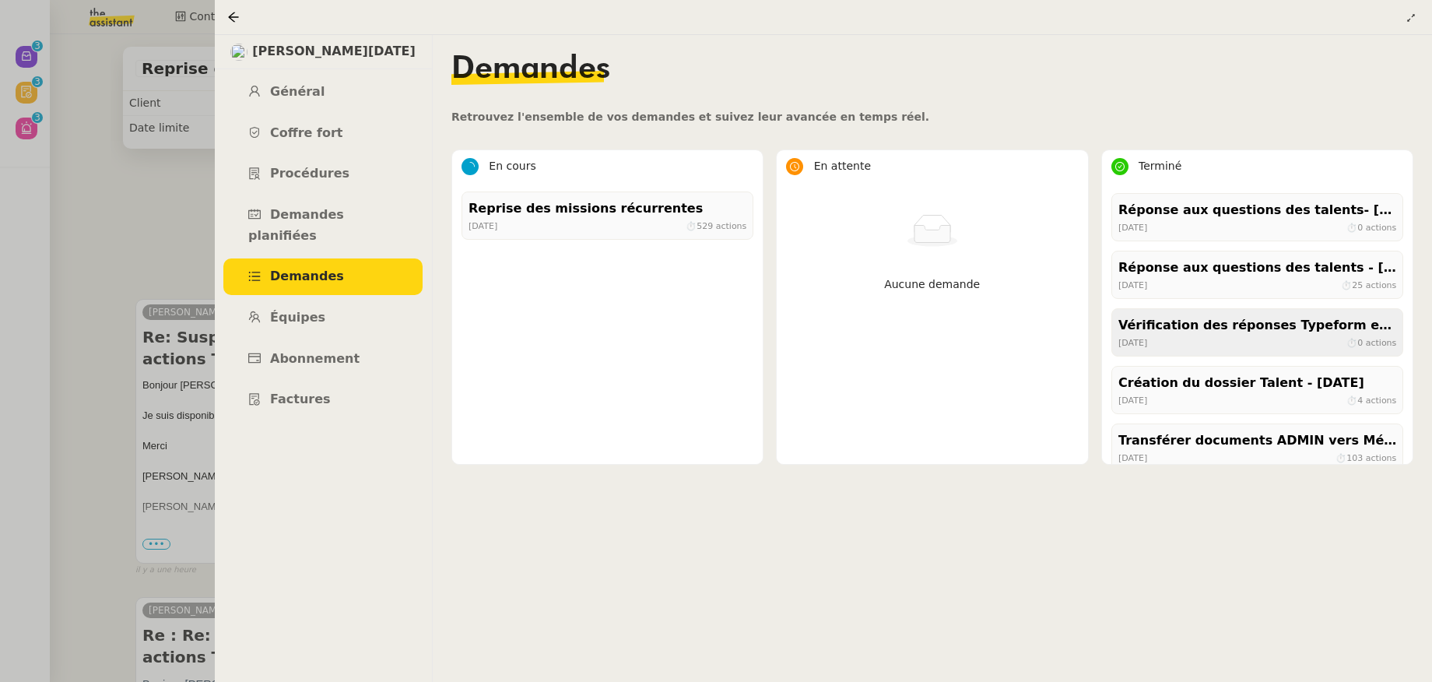
scroll to position [188, 0]
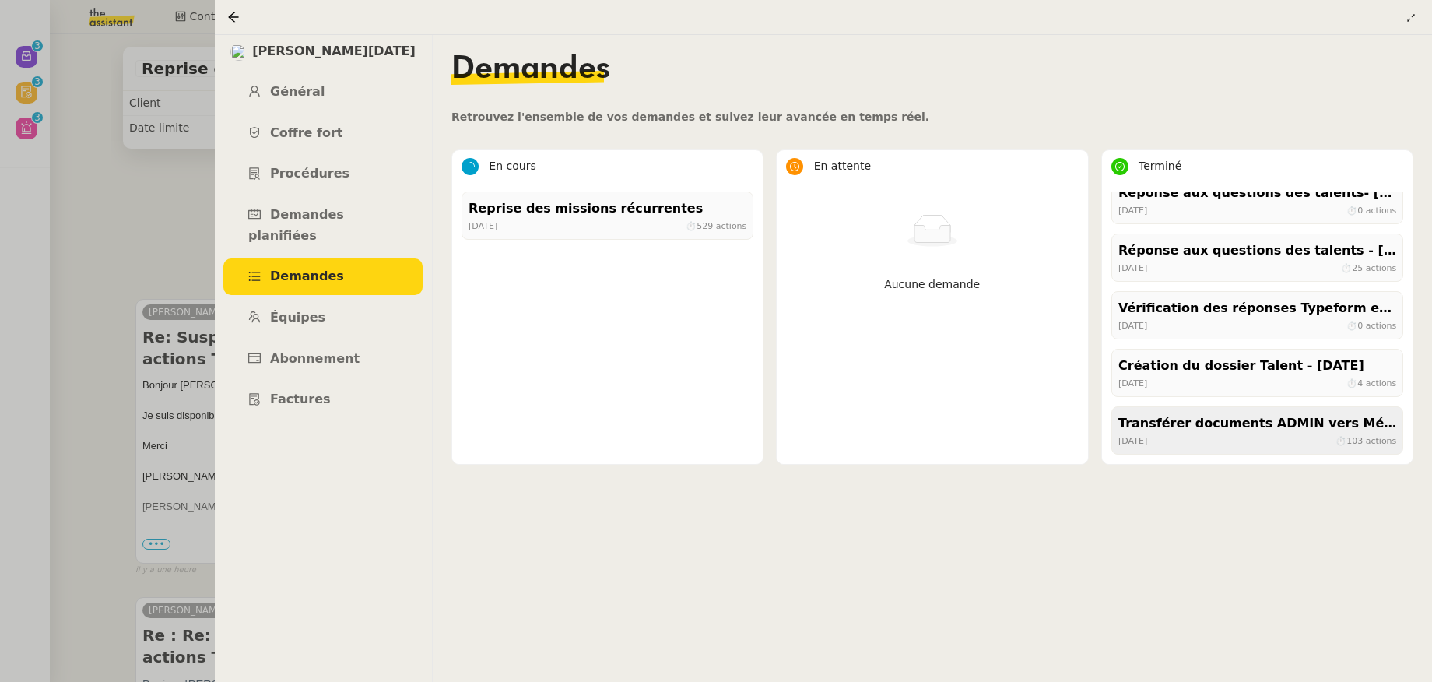
click at [1254, 440] on div "il y a 3 mois ⏱ 103 actions" at bounding box center [1257, 440] width 278 height 14
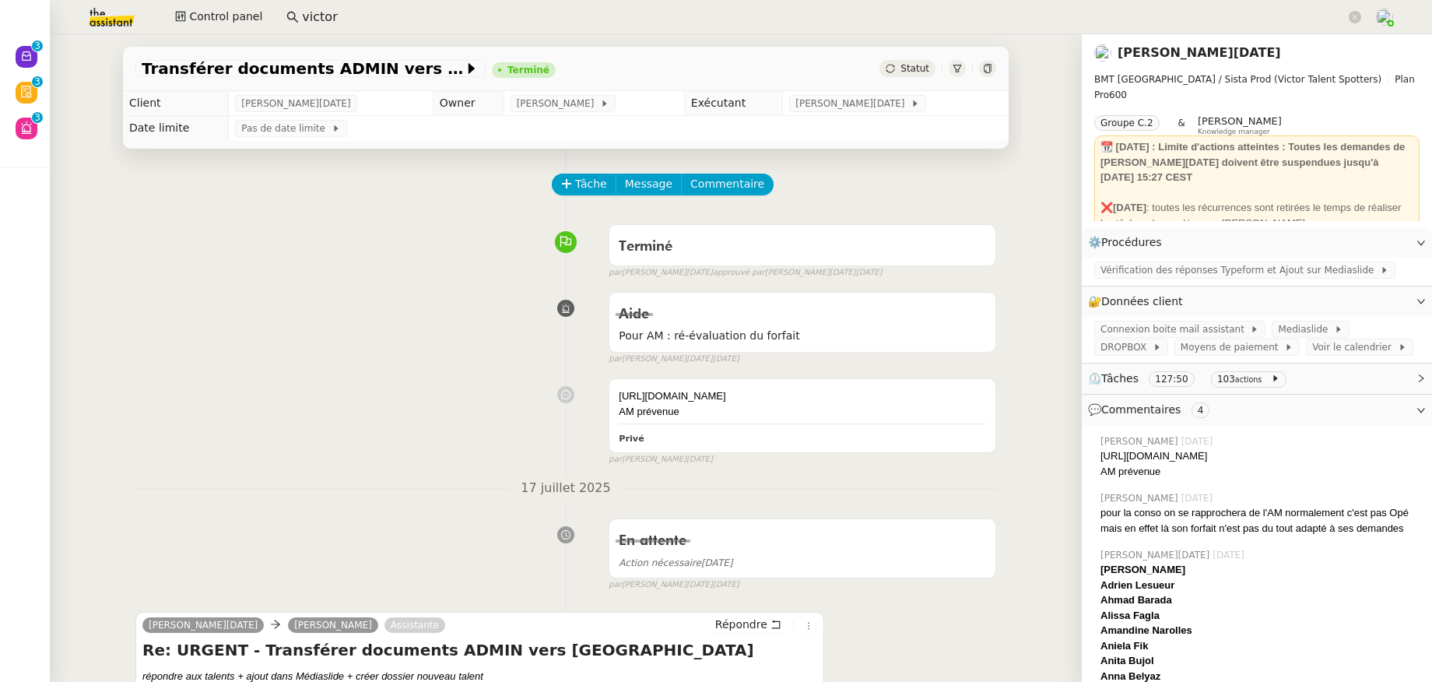
click at [1185, 53] on link "Sandra Toussaint" at bounding box center [1198, 52] width 163 height 15
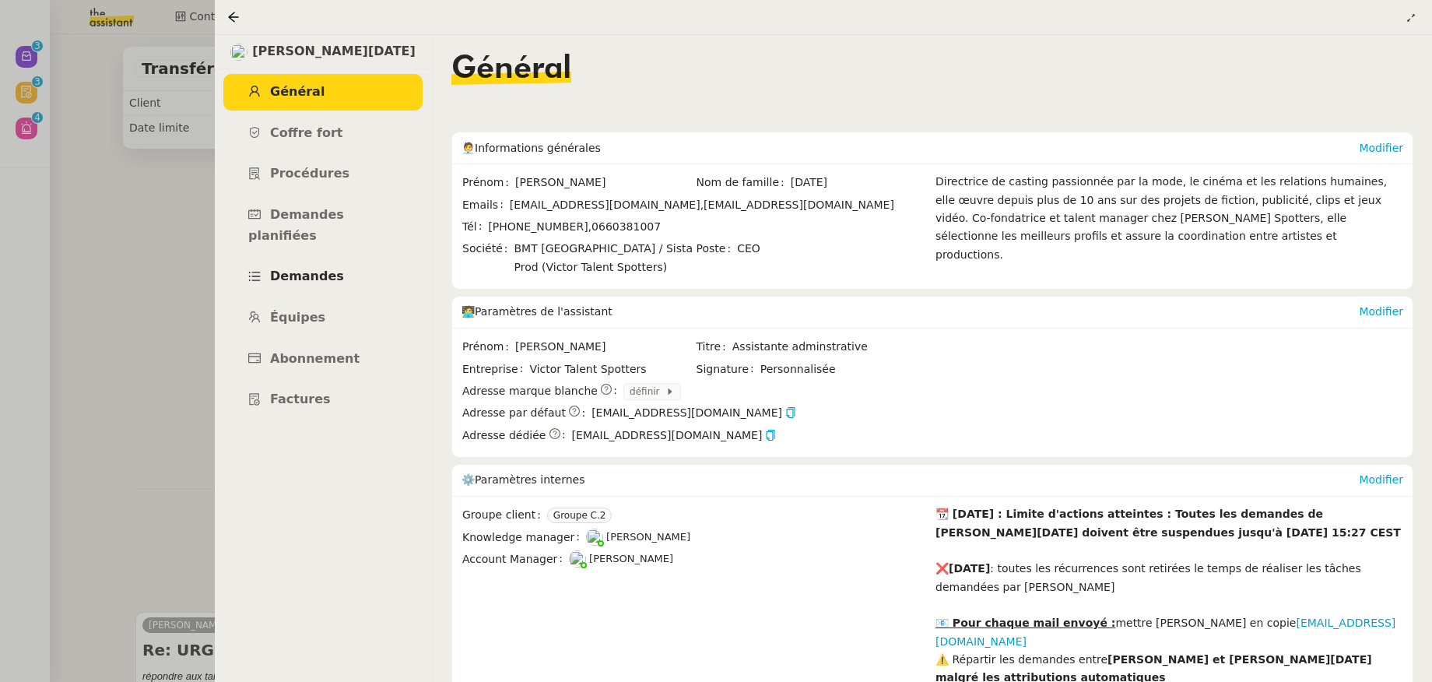
click at [302, 268] on span "Demandes" at bounding box center [307, 275] width 74 height 15
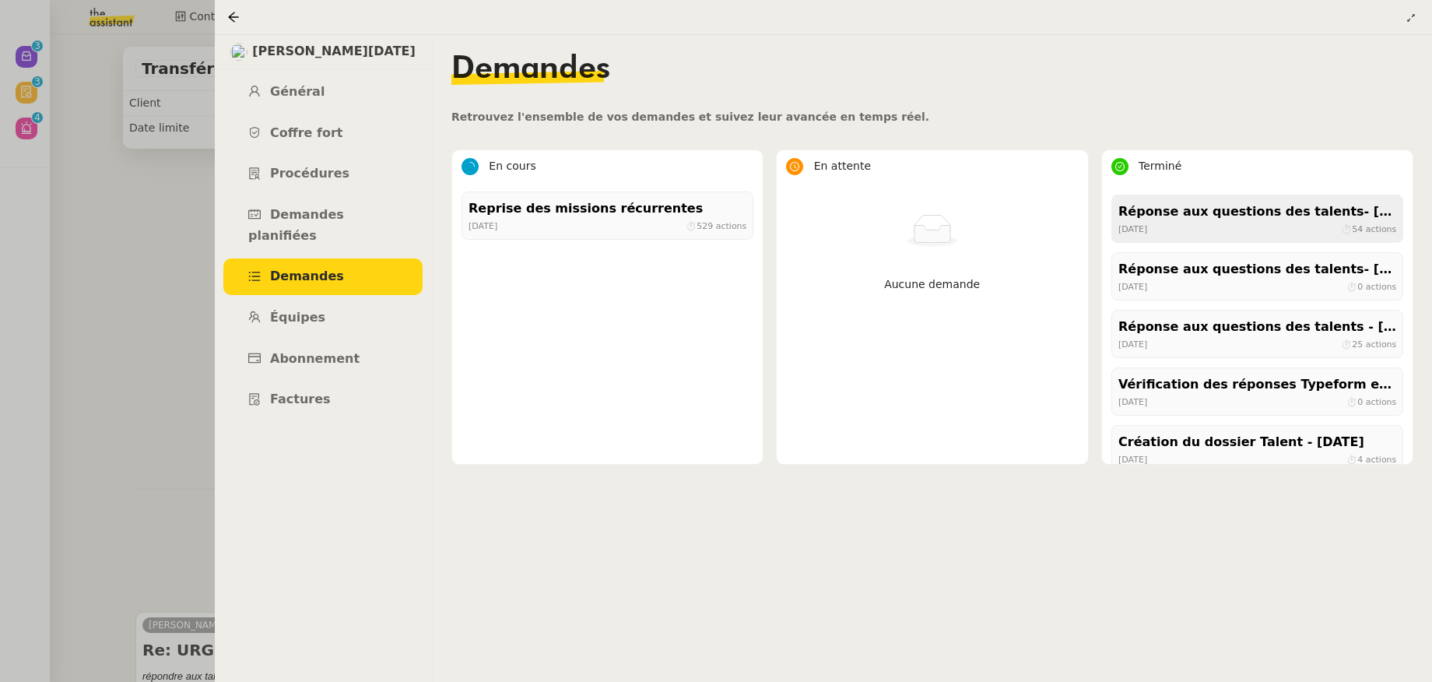
scroll to position [188, 0]
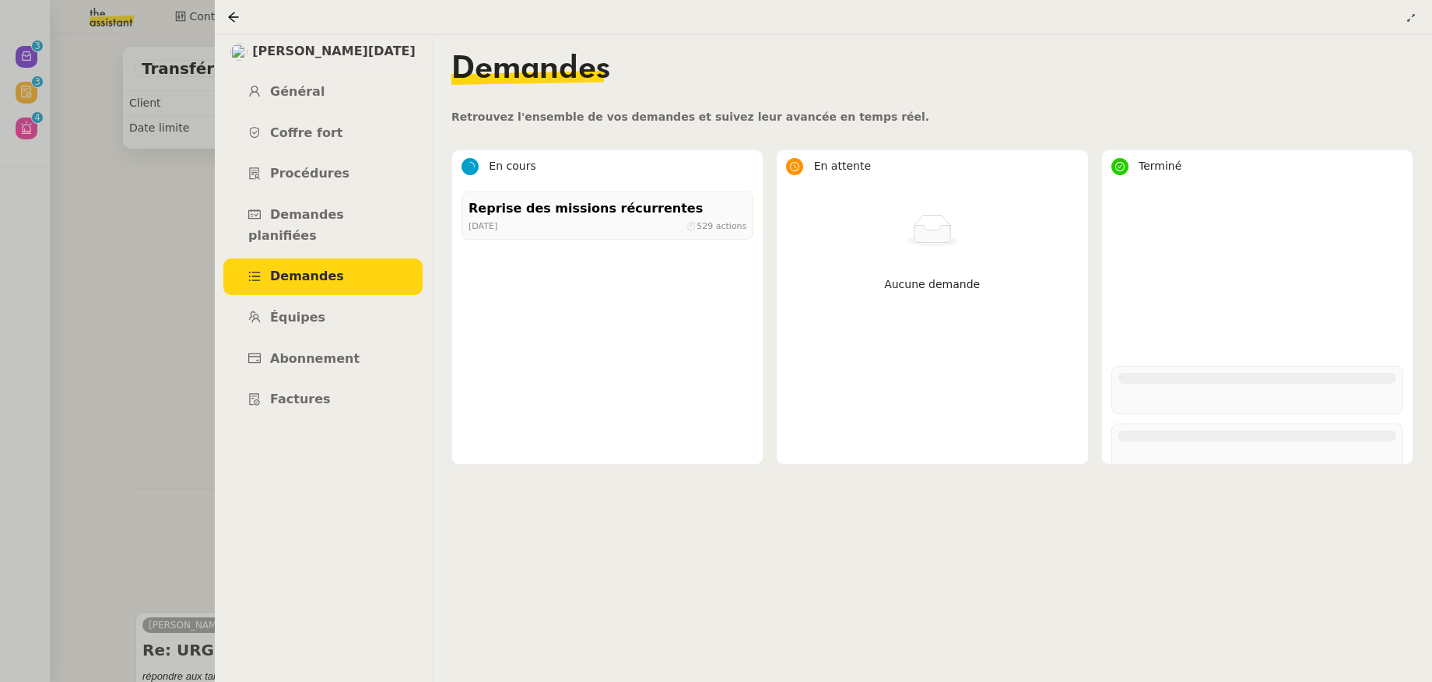
scroll to position [510, 0]
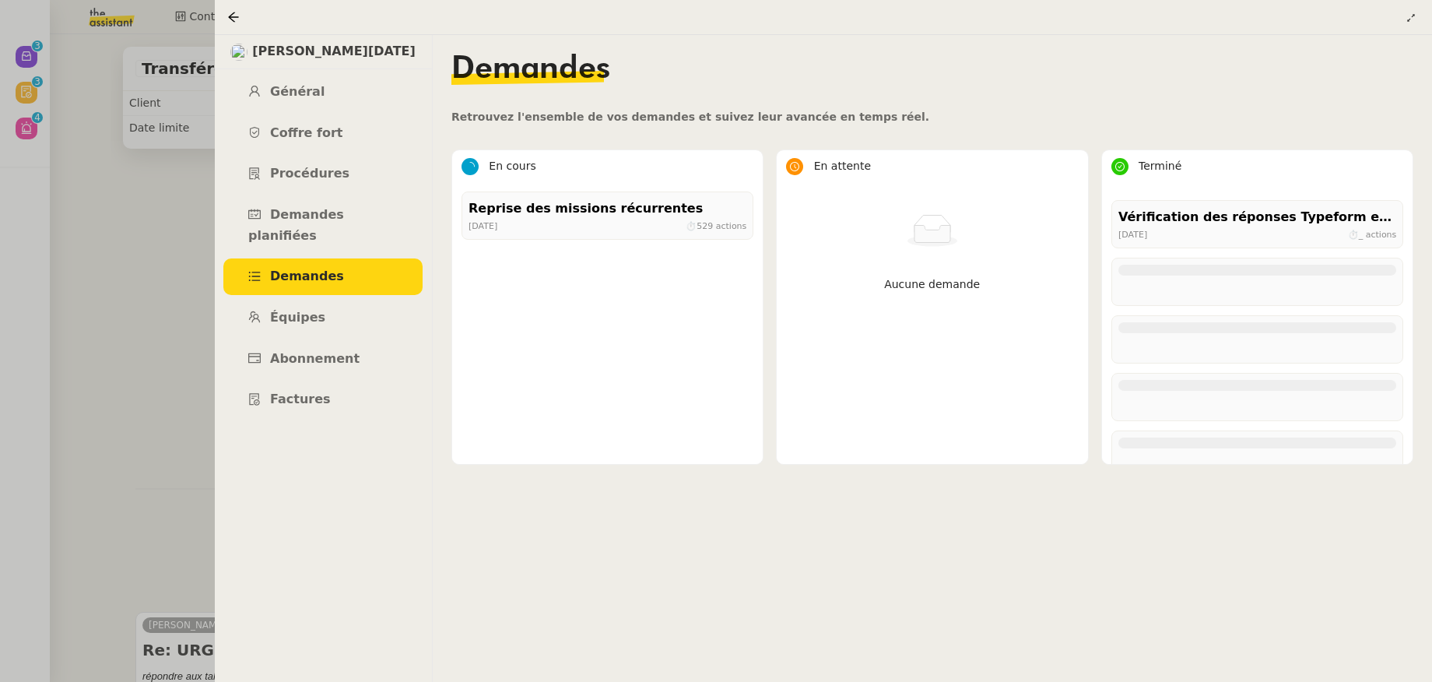
click at [114, 23] on div at bounding box center [716, 341] width 1432 height 682
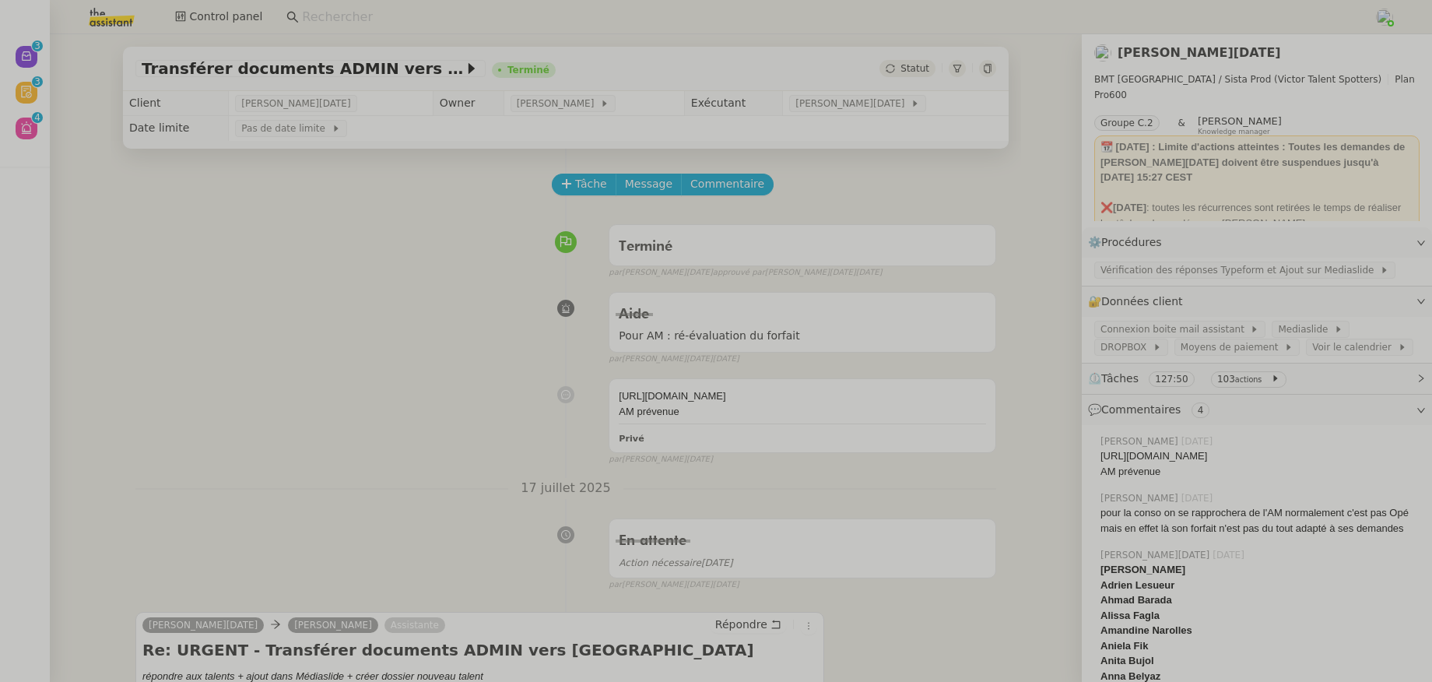
click at [110, 22] on img at bounding box center [99, 17] width 121 height 34
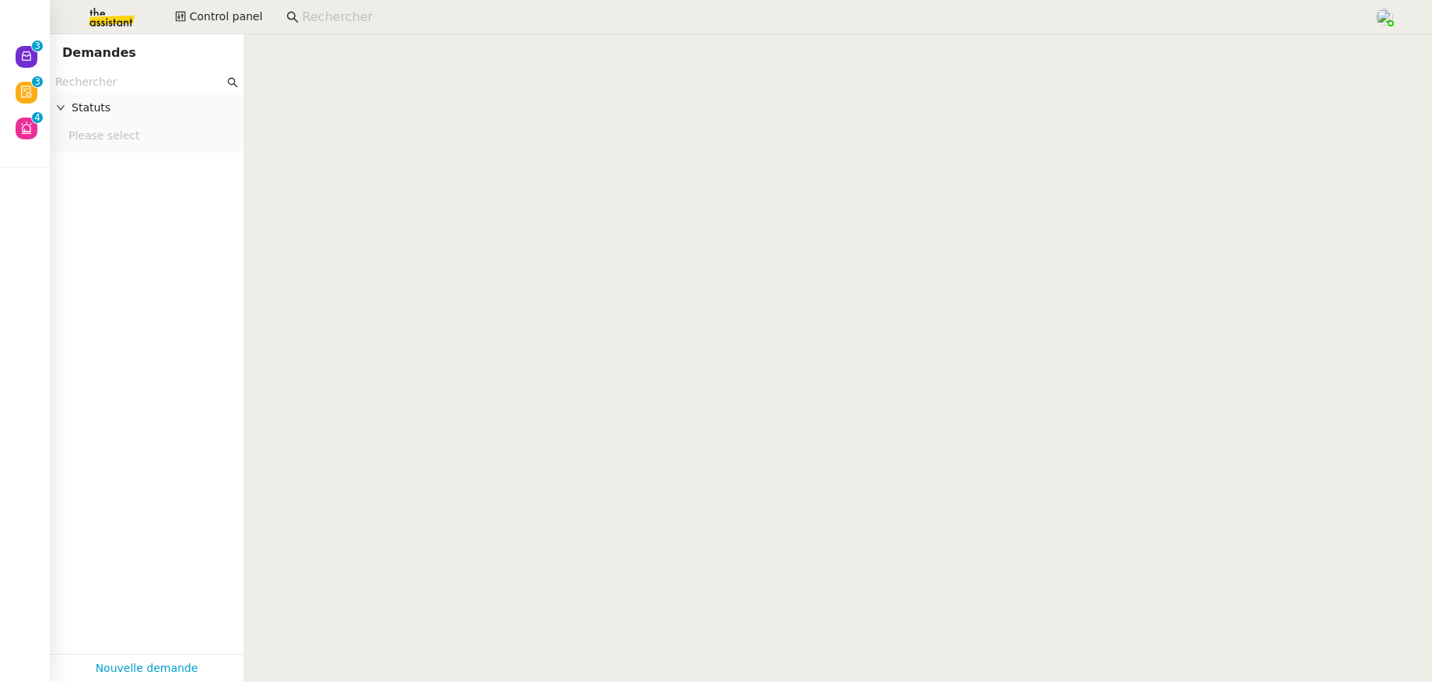
click at [109, 86] on input "text" at bounding box center [139, 82] width 169 height 18
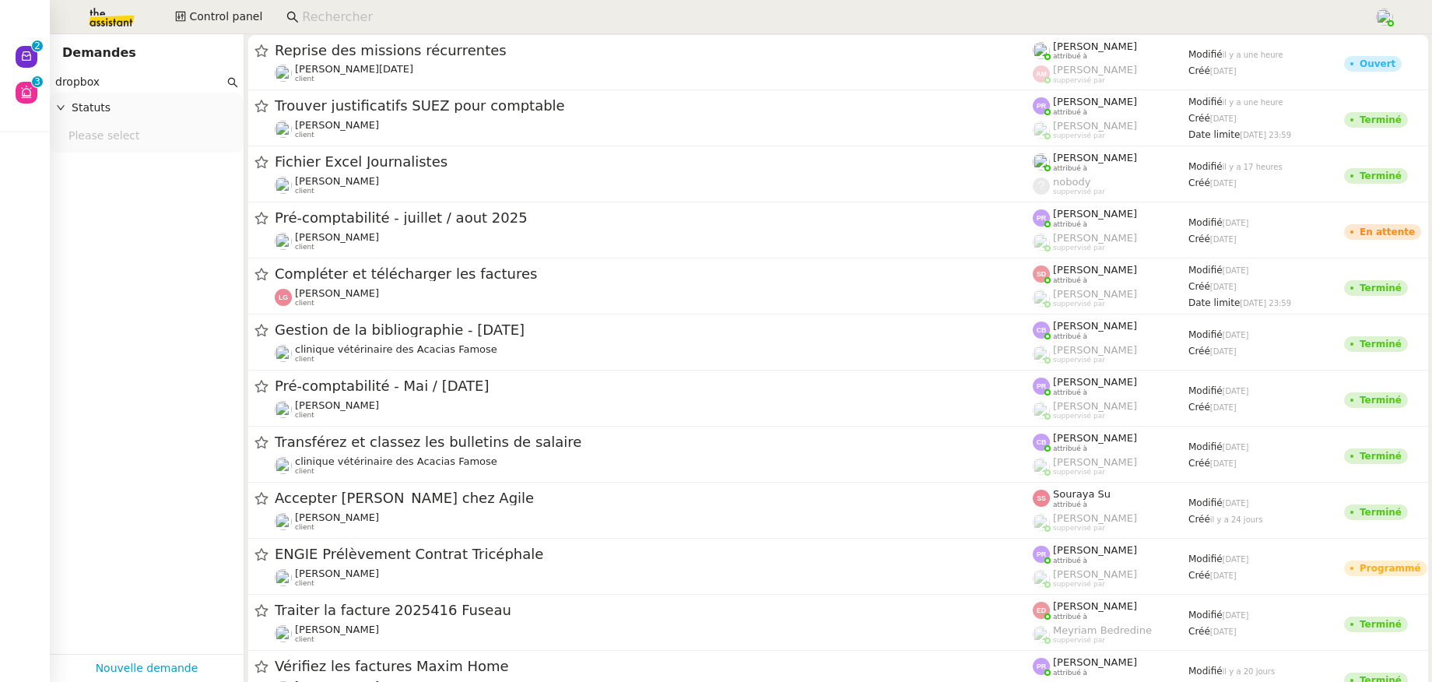
type input "dropbox"
click at [403, 11] on input at bounding box center [830, 17] width 1056 height 21
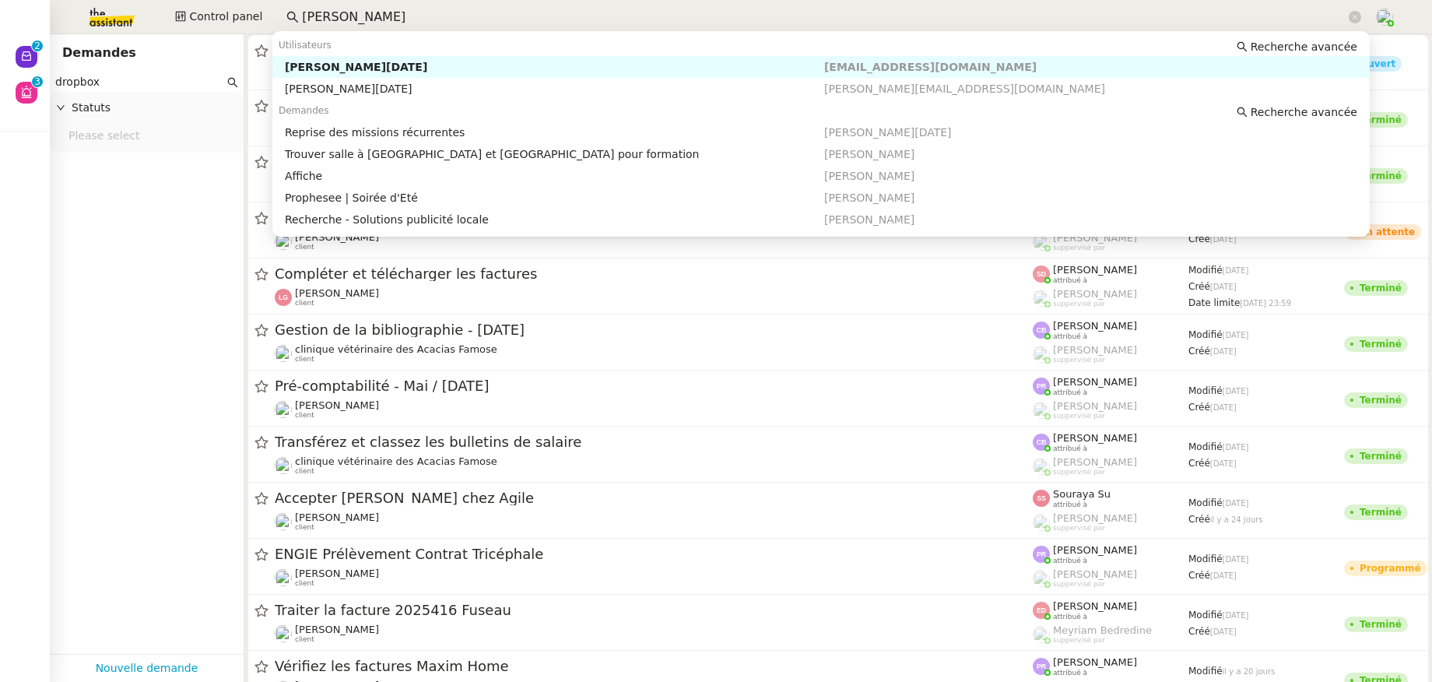
click at [364, 67] on div "[PERSON_NAME][DATE]" at bounding box center [554, 67] width 539 height 14
type input "sandra tous"
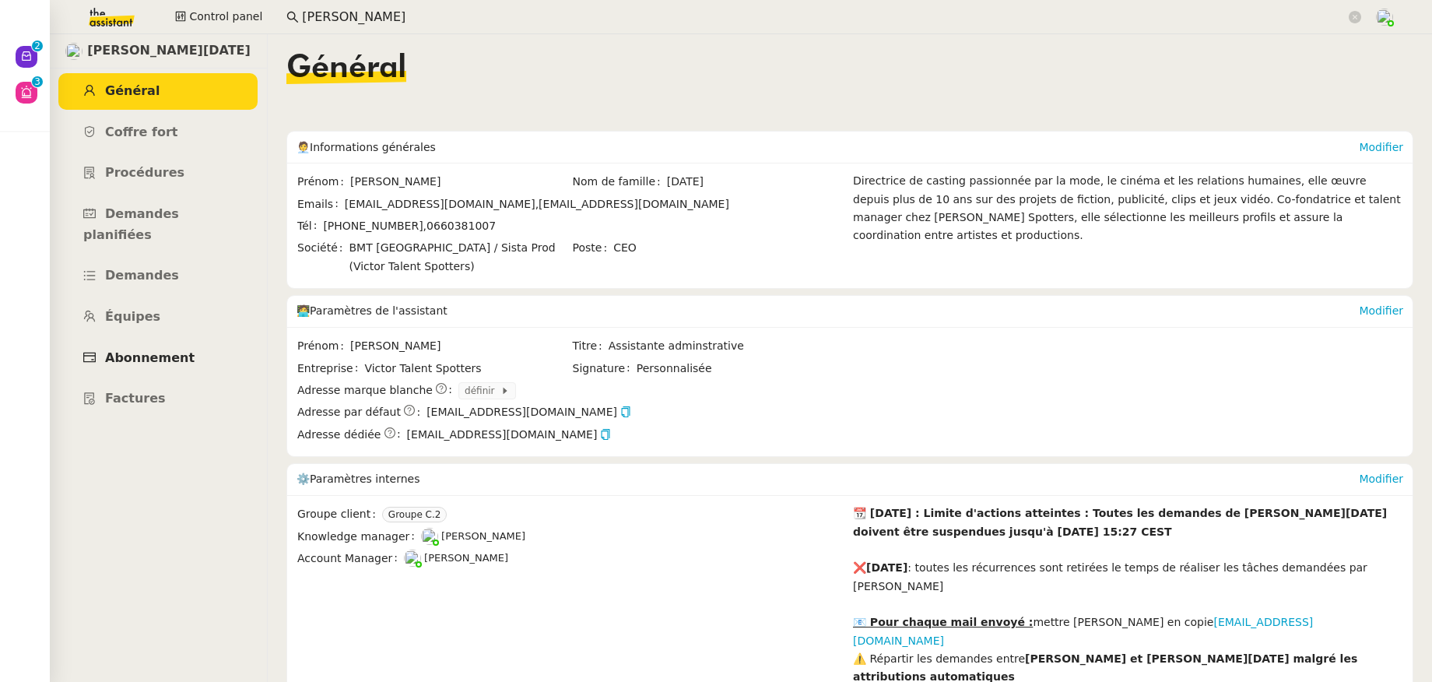
click at [162, 345] on link "Abonnement" at bounding box center [157, 358] width 199 height 37
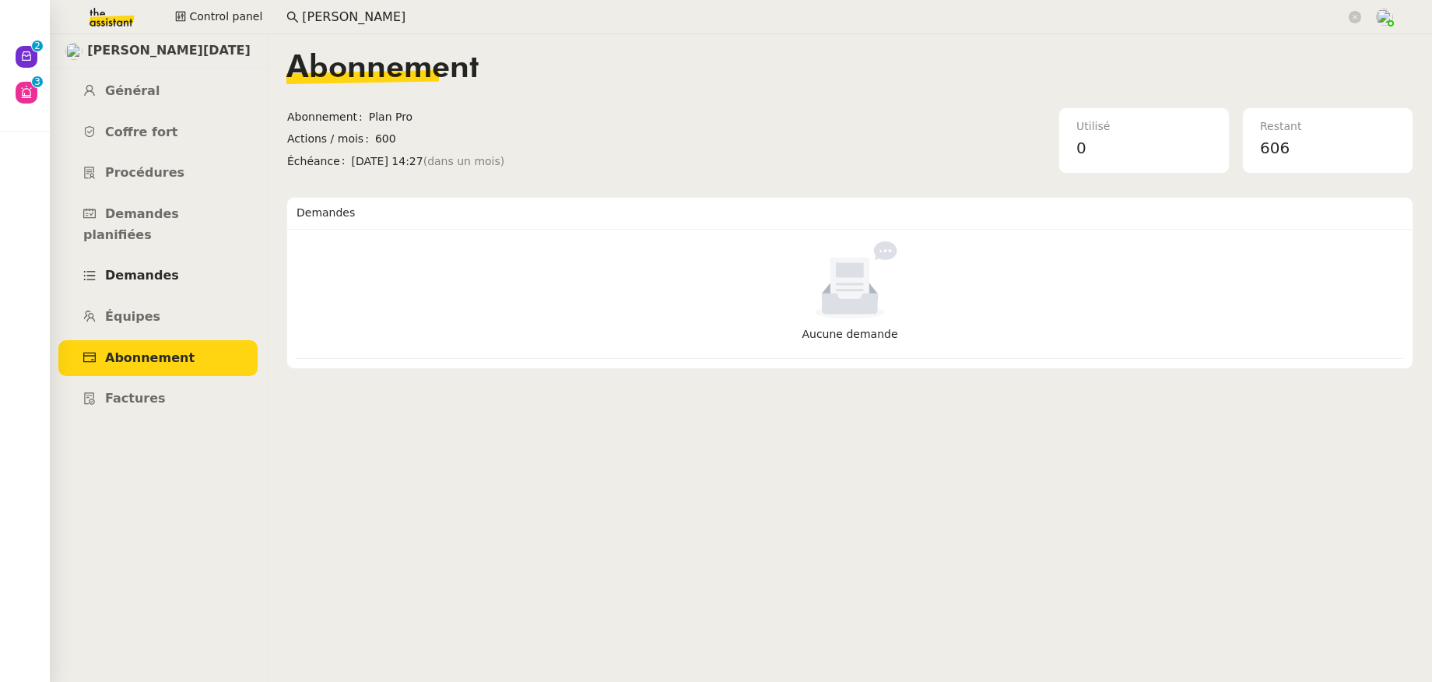
click at [163, 268] on span "Demandes" at bounding box center [142, 275] width 74 height 15
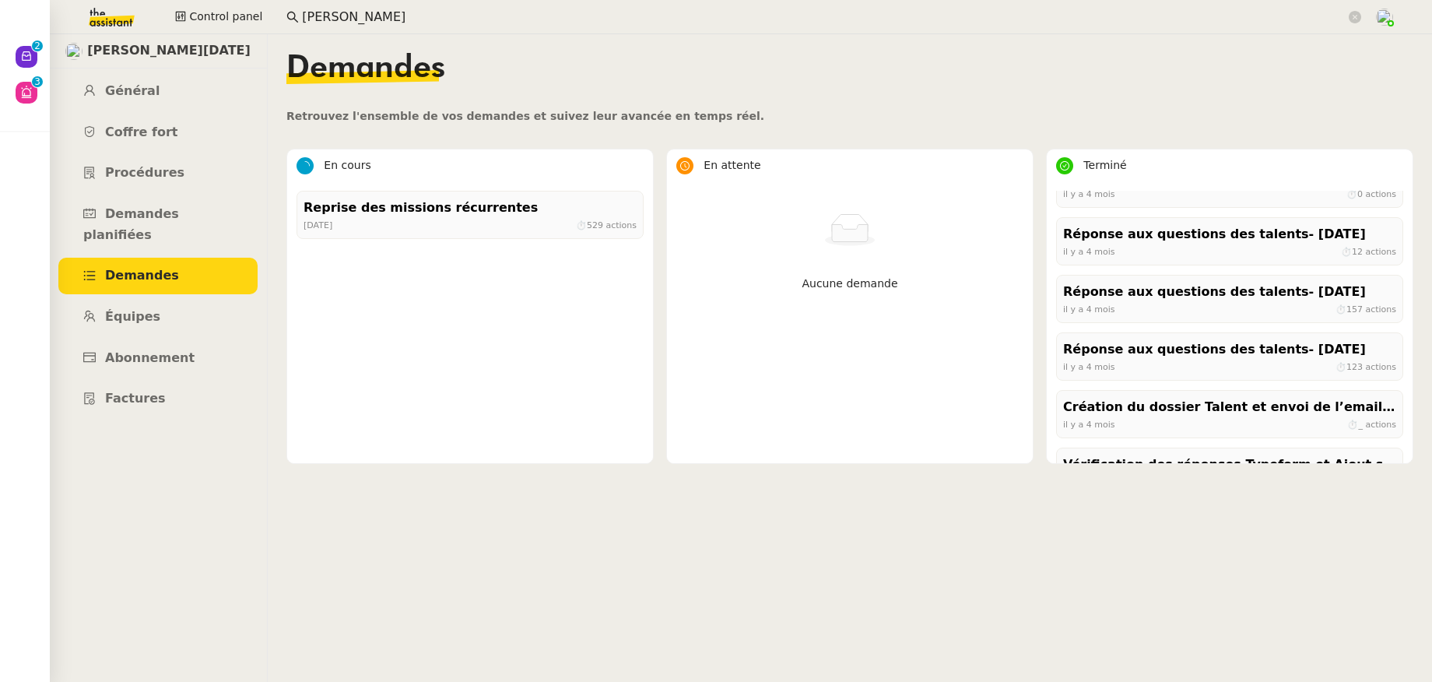
scroll to position [994, 0]
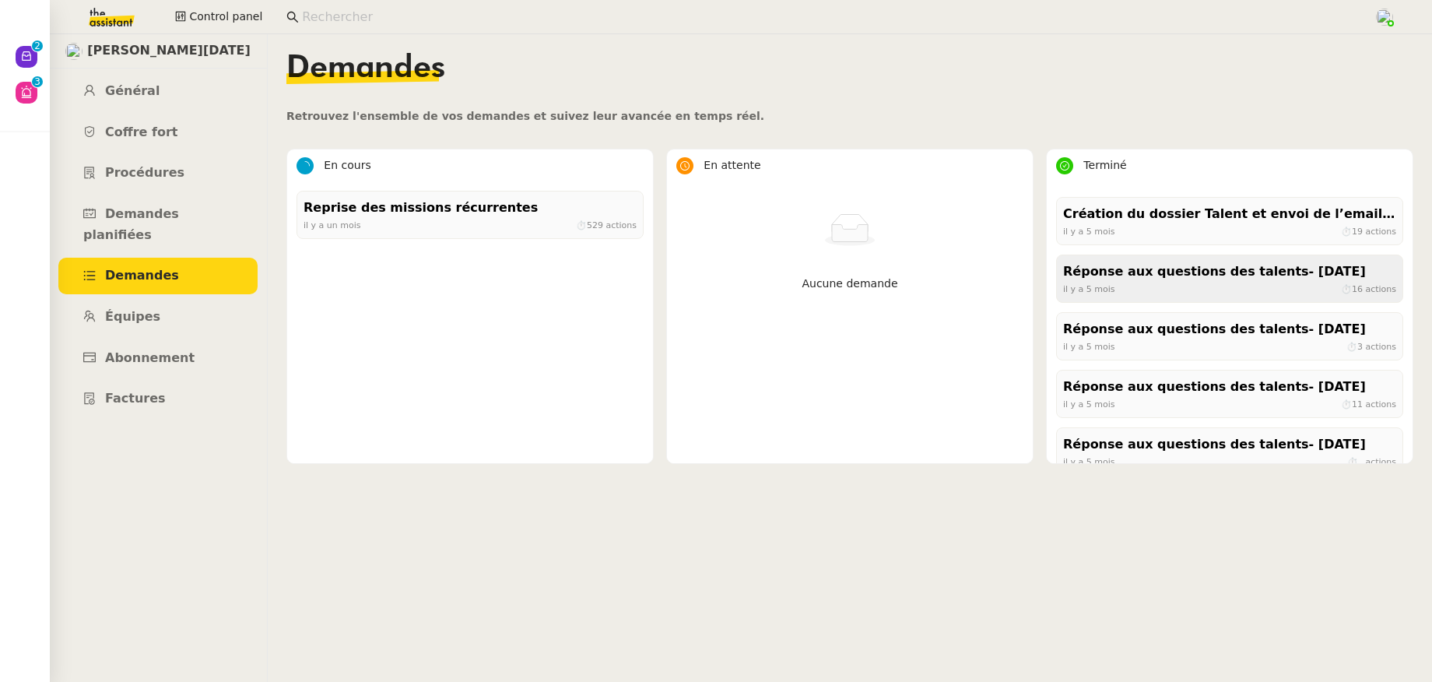
scroll to position [2427, 0]
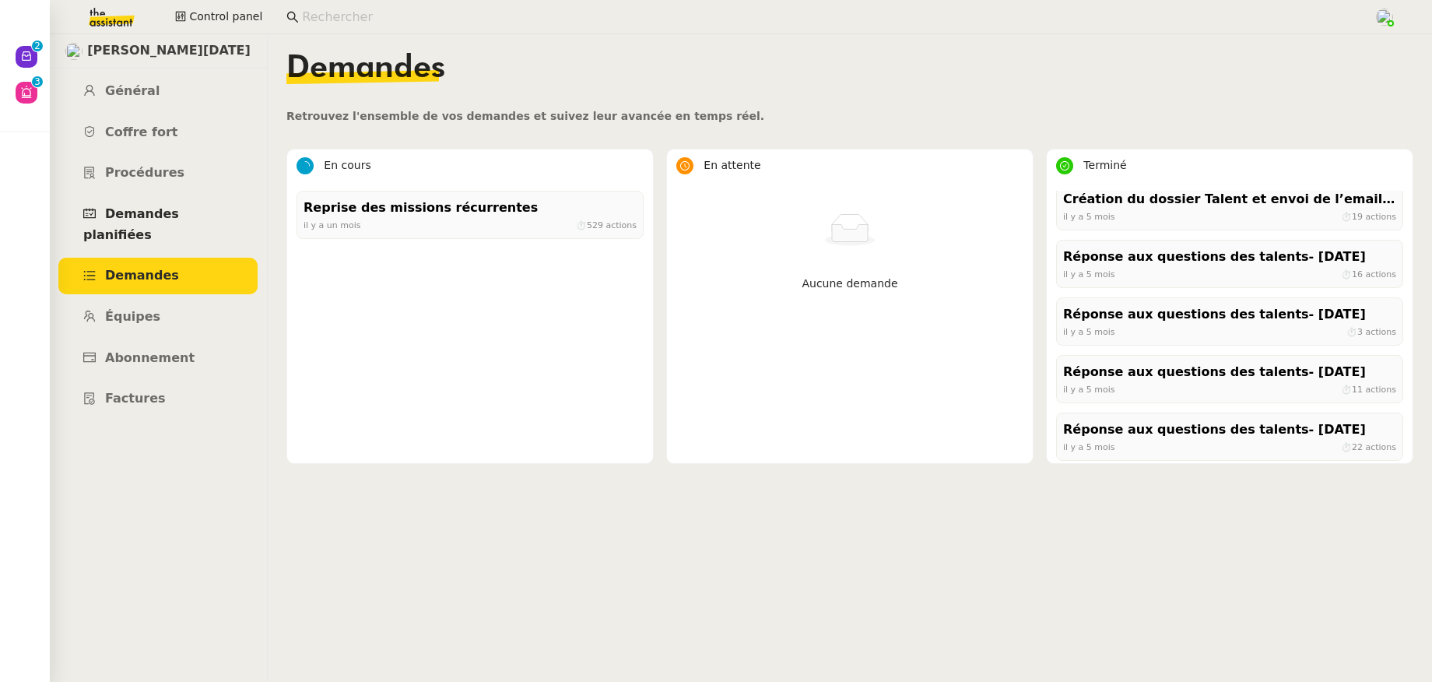
click at [148, 209] on span "Demandes planifiées" at bounding box center [131, 224] width 96 height 36
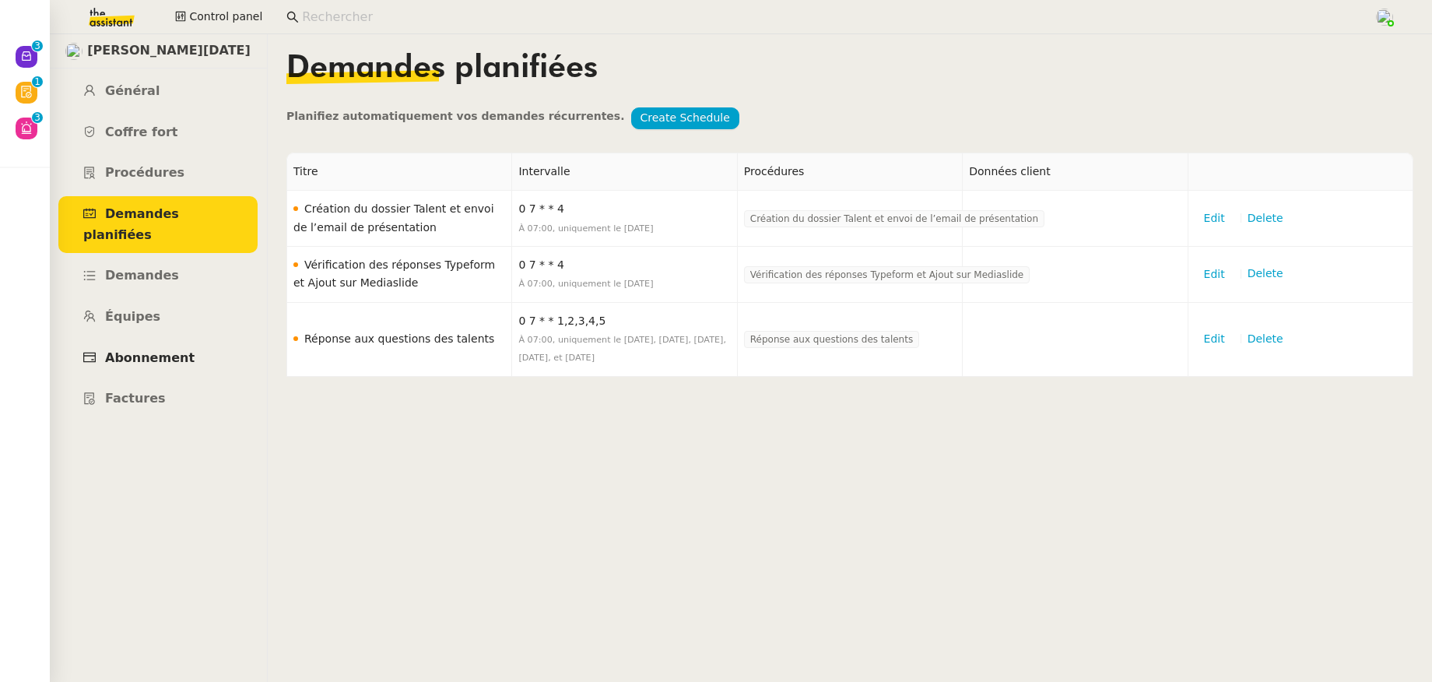
click at [154, 350] on span "Abonnement" at bounding box center [149, 357] width 89 height 15
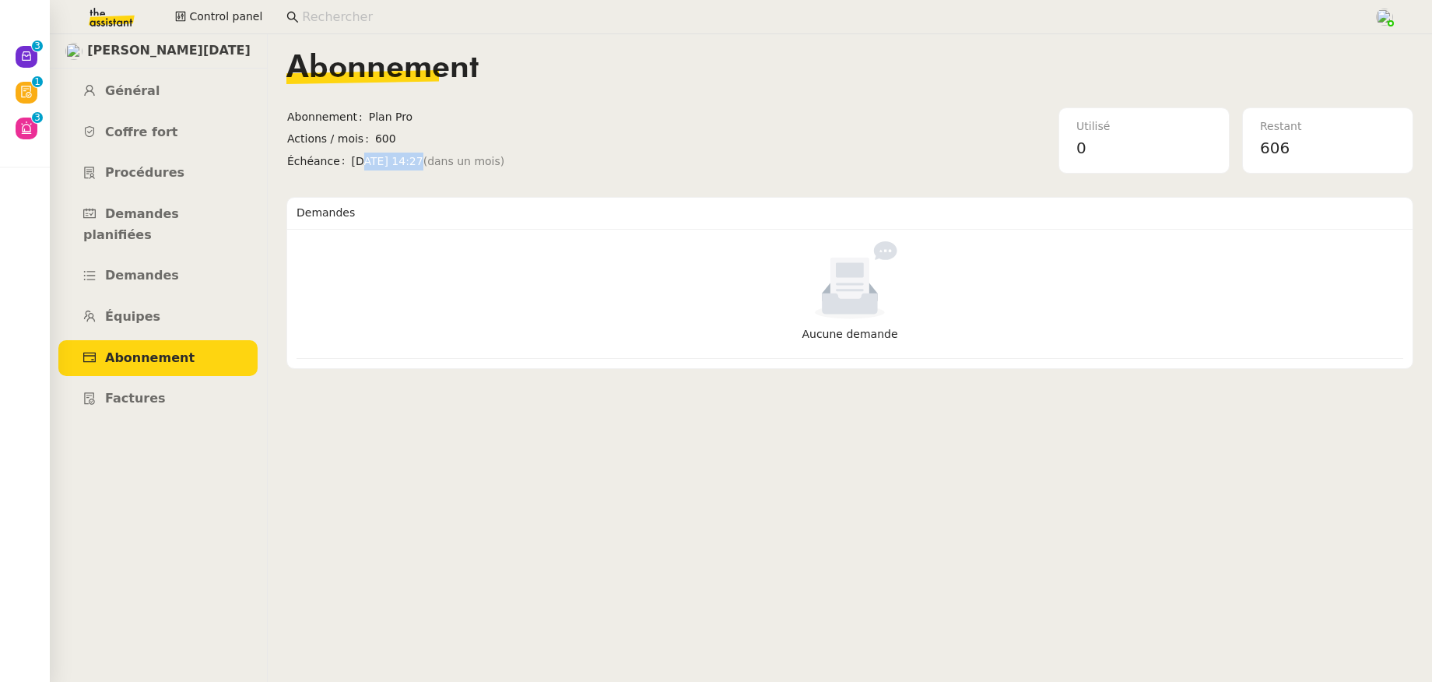
drag, startPoint x: 359, startPoint y: 165, endPoint x: 406, endPoint y: 164, distance: 47.5
click at [406, 164] on span "[DATE] 14:27 (dans un mois)" at bounding box center [518, 162] width 332 height 18
click at [115, 95] on span "Général" at bounding box center [132, 90] width 54 height 15
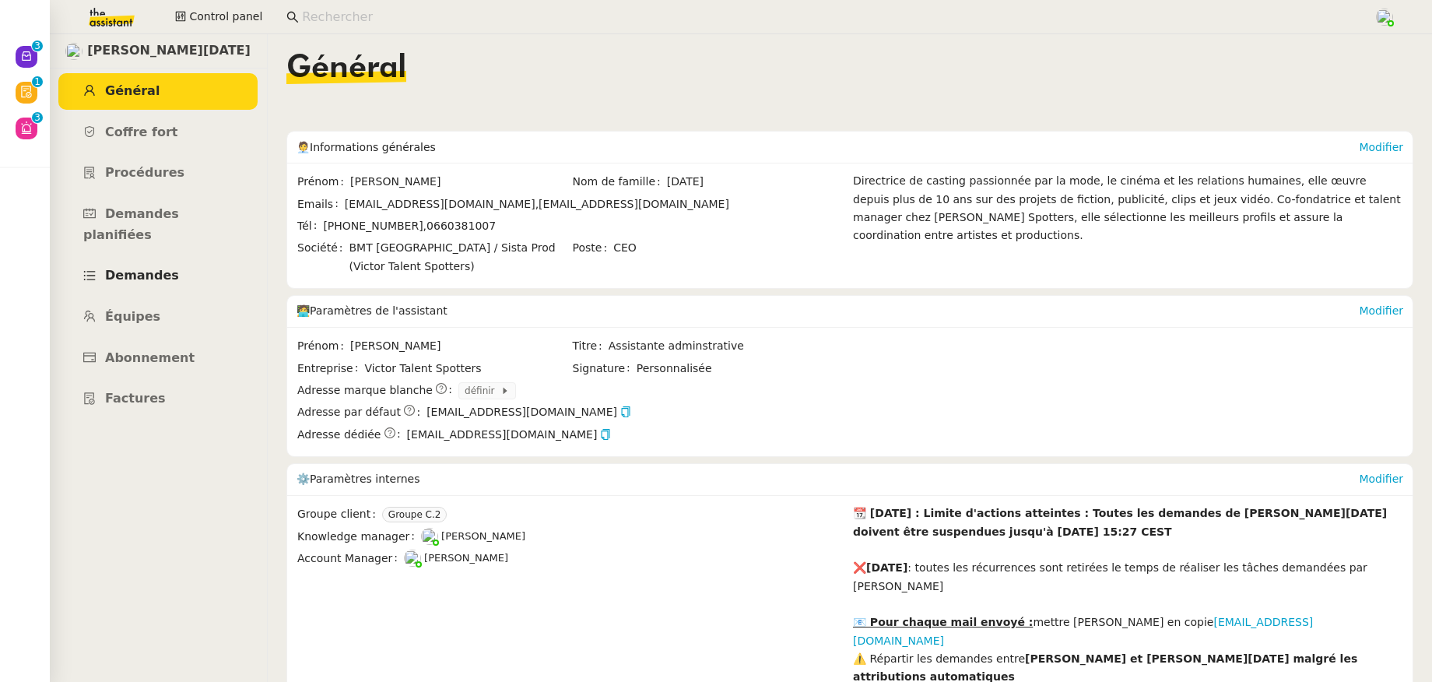
click at [165, 262] on link "Demandes" at bounding box center [157, 276] width 199 height 37
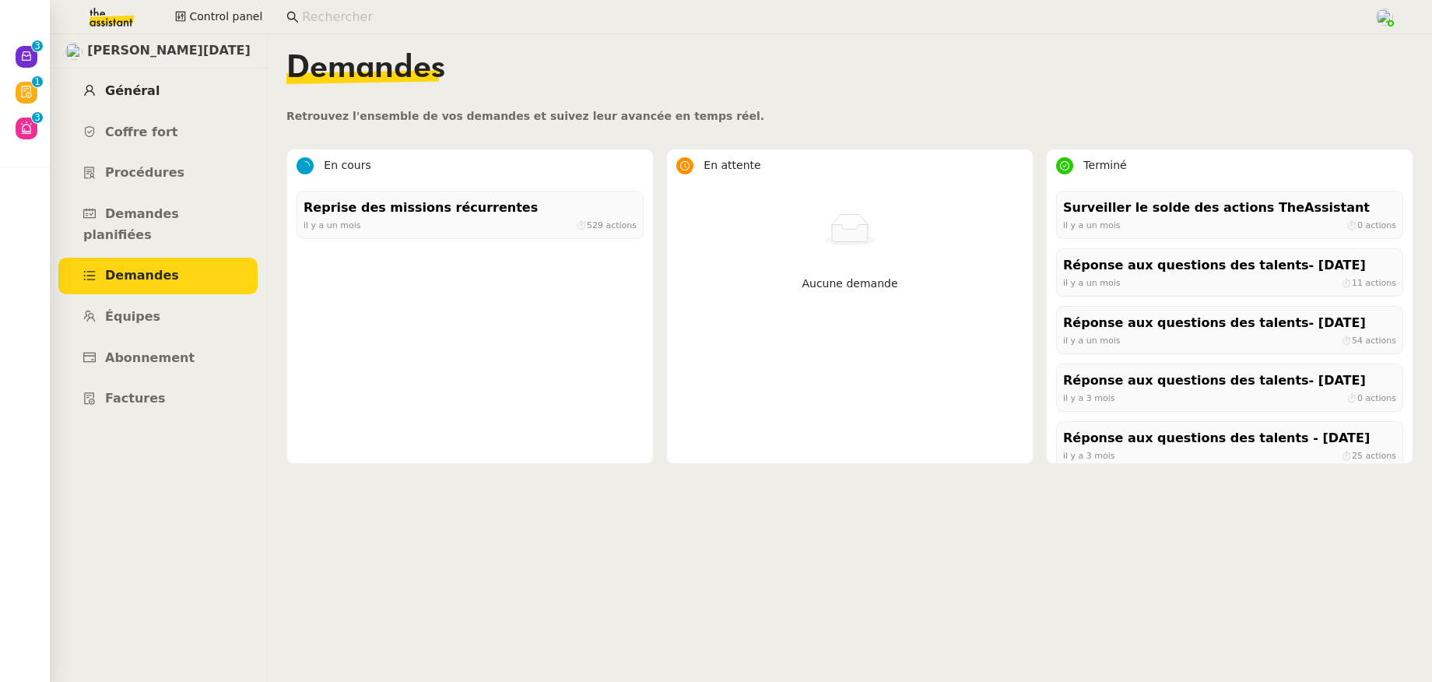
click at [146, 101] on link "Général" at bounding box center [157, 91] width 199 height 37
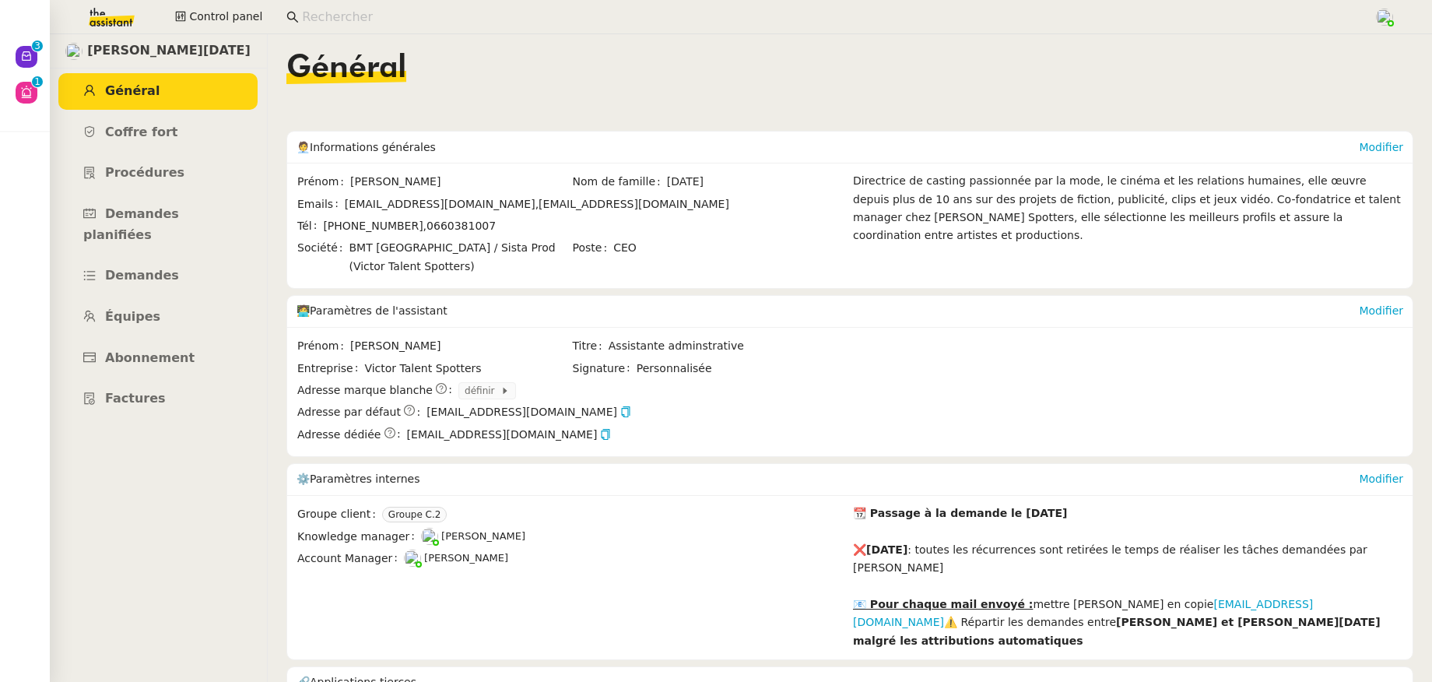
click at [343, 15] on input at bounding box center [830, 17] width 1056 height 21
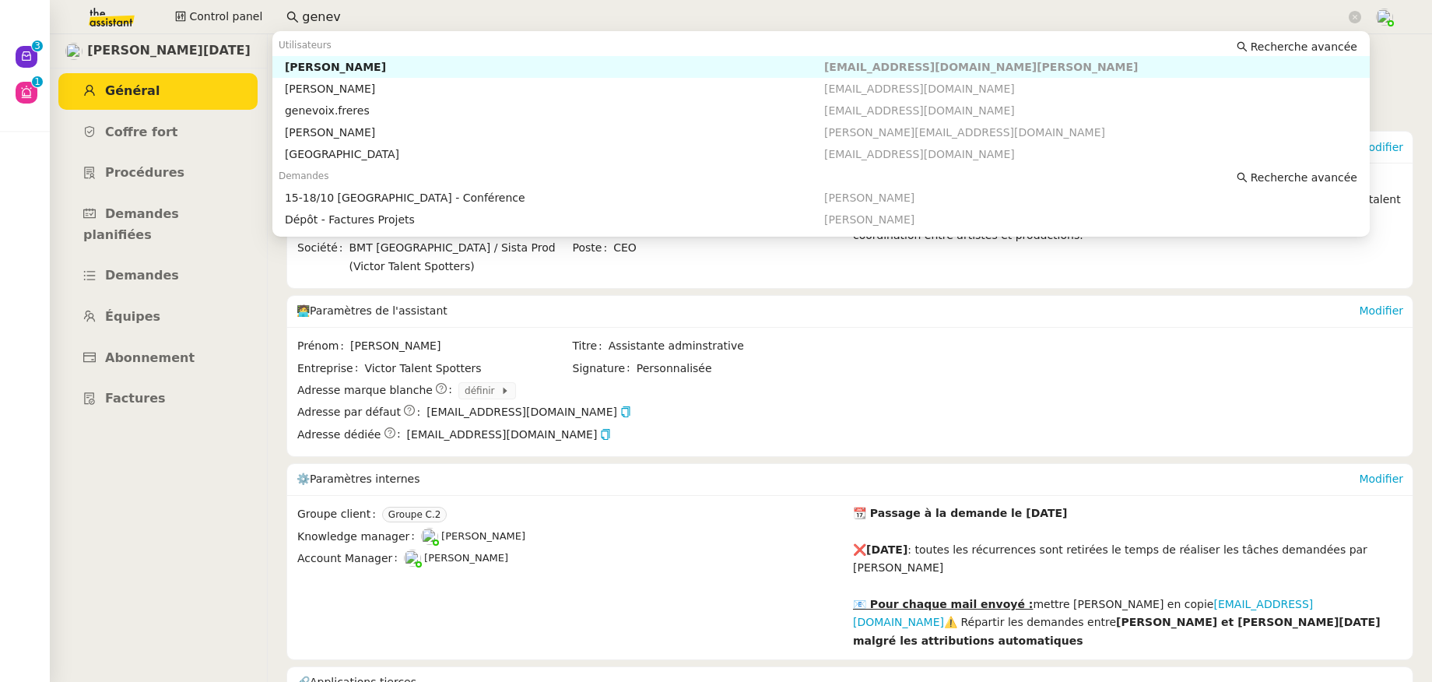
click at [336, 62] on div "[PERSON_NAME]" at bounding box center [554, 67] width 539 height 14
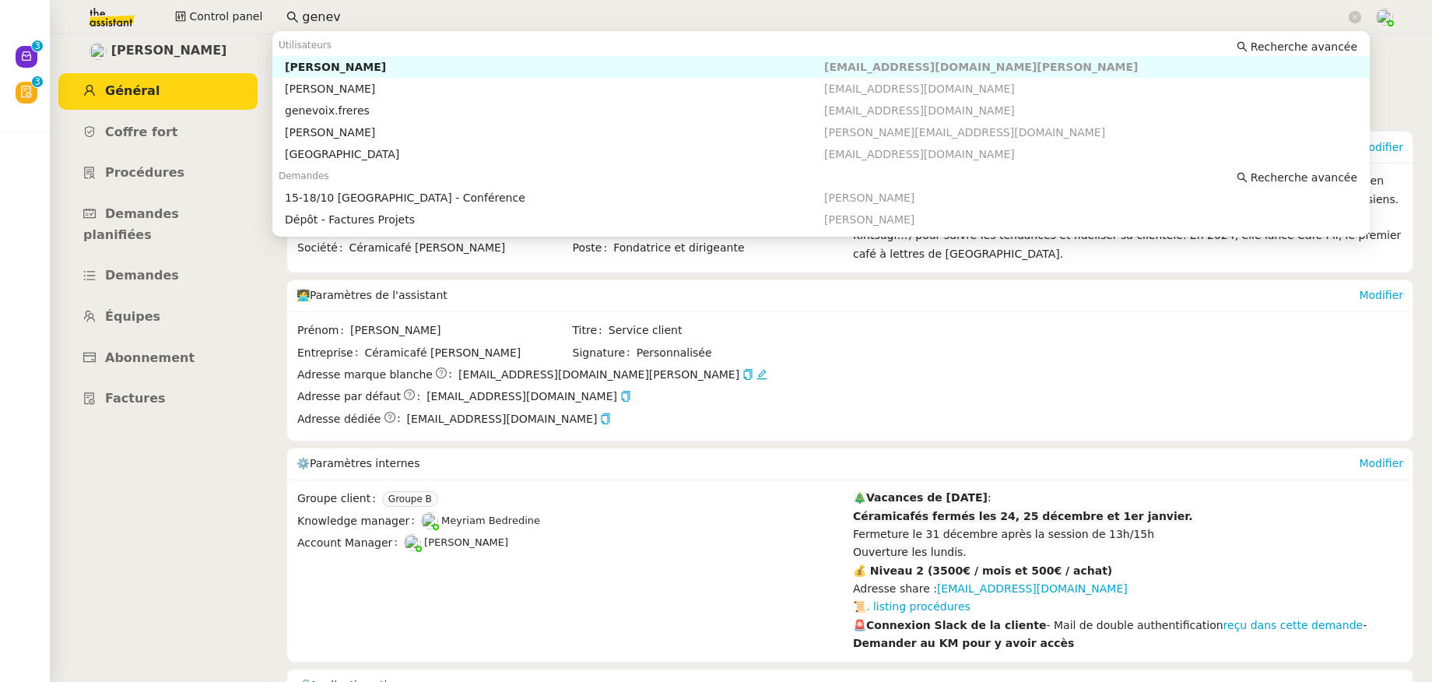
drag, startPoint x: 331, startPoint y: 16, endPoint x: 270, endPoint y: 15, distance: 61.5
click at [270, 15] on div "Control panel genev" at bounding box center [716, 17] width 1354 height 34
click at [328, 68] on div "Marie Cochereau" at bounding box center [554, 67] width 539 height 14
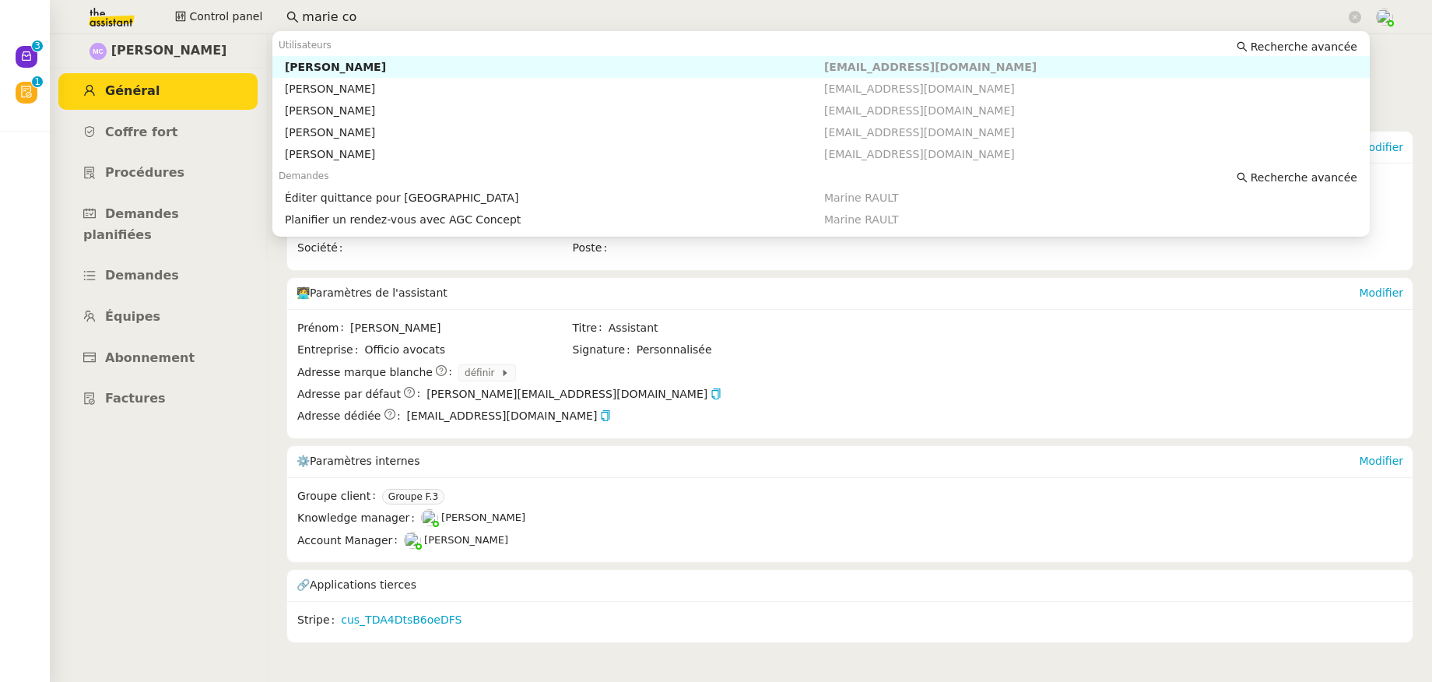
drag, startPoint x: 373, startPoint y: 16, endPoint x: 270, endPoint y: 15, distance: 102.7
click at [270, 14] on div "Control panel marie co" at bounding box center [716, 17] width 1354 height 34
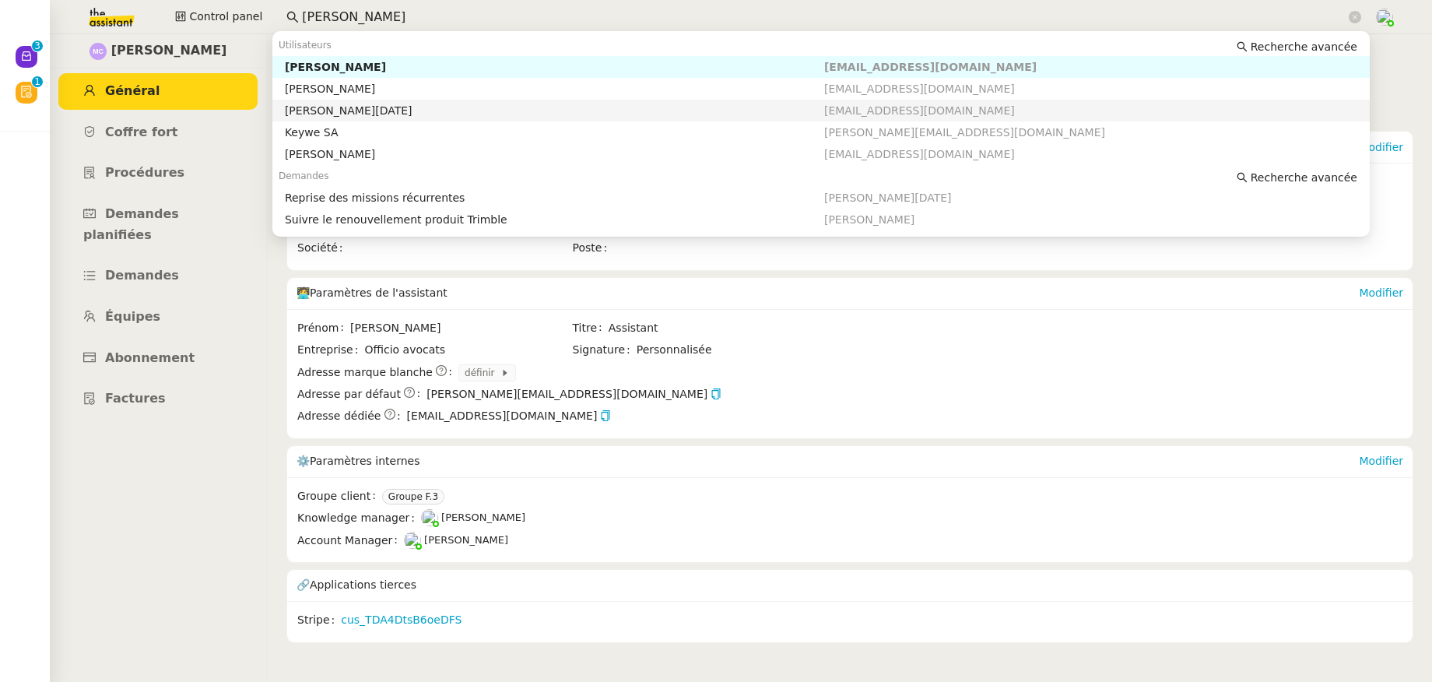
click at [323, 107] on div "Sandra Toussaint" at bounding box center [554, 110] width 539 height 14
type input "sandra"
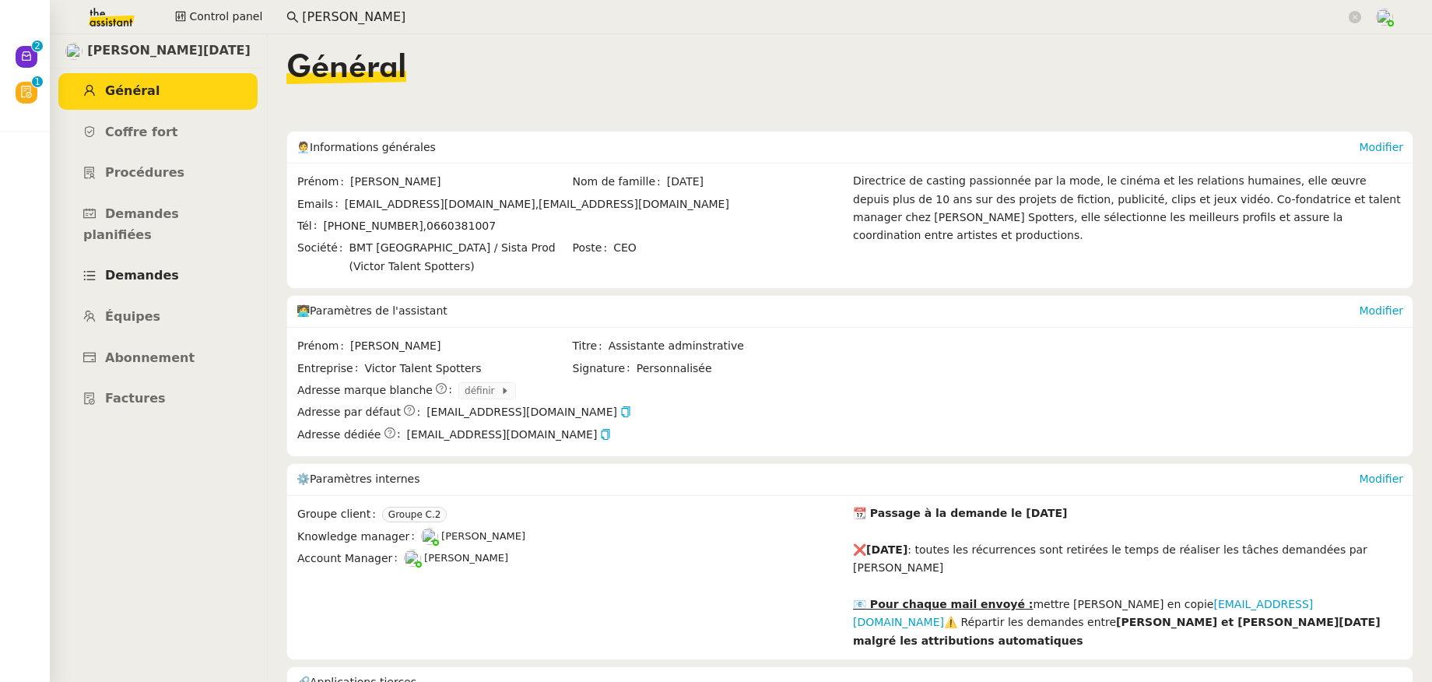
click at [149, 268] on span "Demandes" at bounding box center [142, 275] width 74 height 15
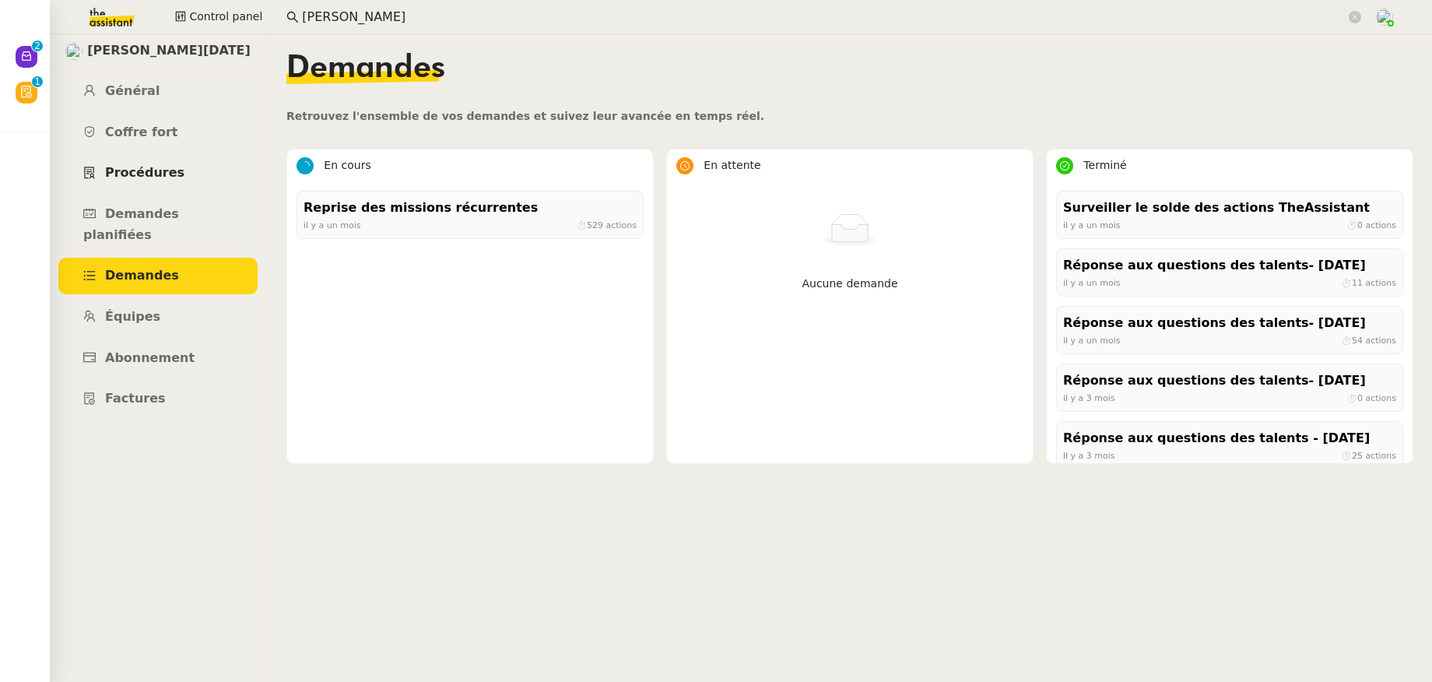
click at [126, 170] on span "Procédures" at bounding box center [144, 172] width 79 height 15
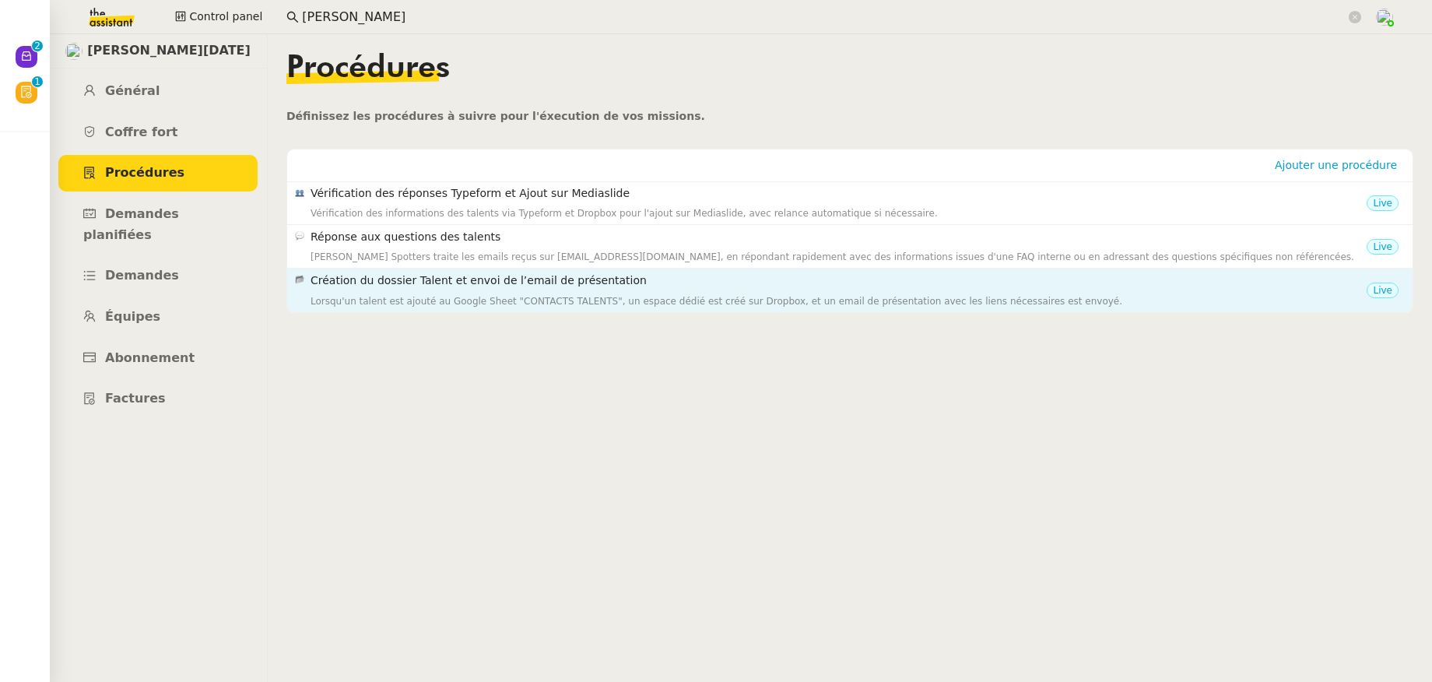
click at [454, 293] on div "Lorsqu'un talent est ajouté au Google Sheet "CONTACTS TALENTS", un espace dédié…" at bounding box center [838, 301] width 1056 height 16
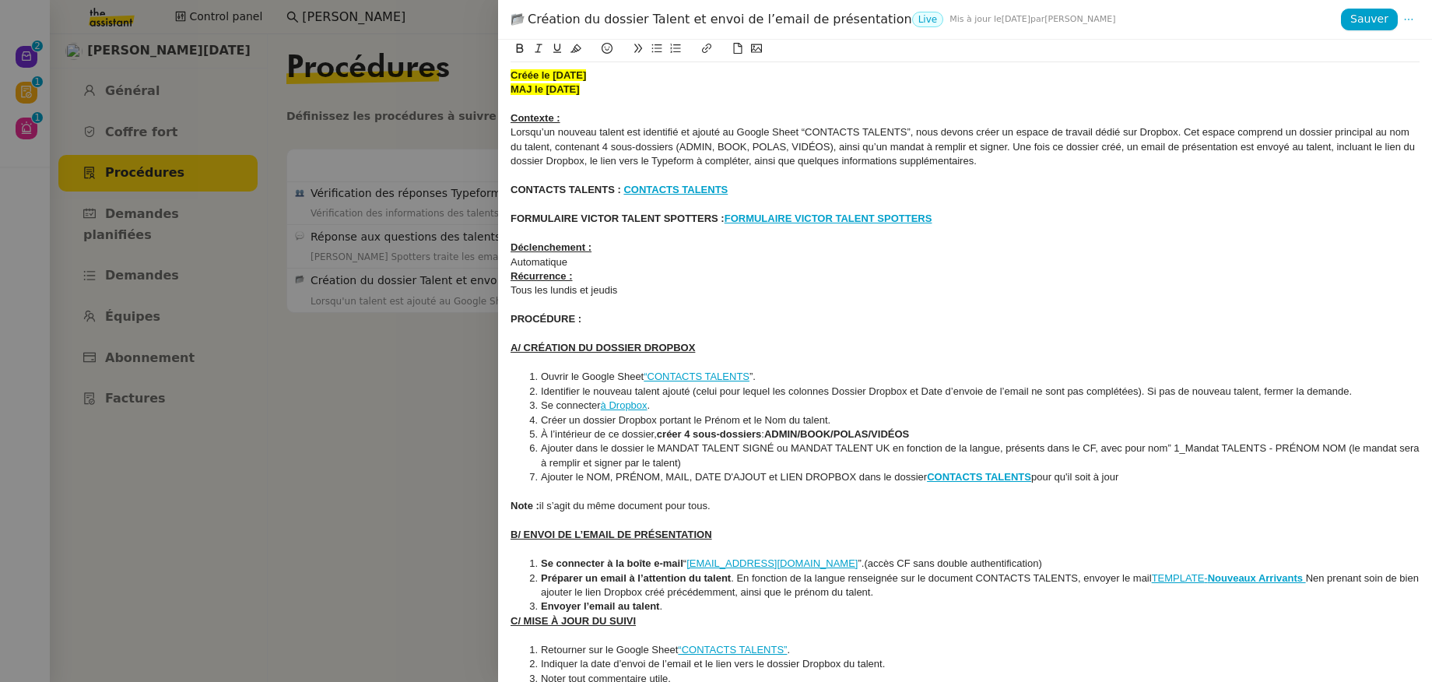
click at [447, 214] on div at bounding box center [716, 341] width 1432 height 682
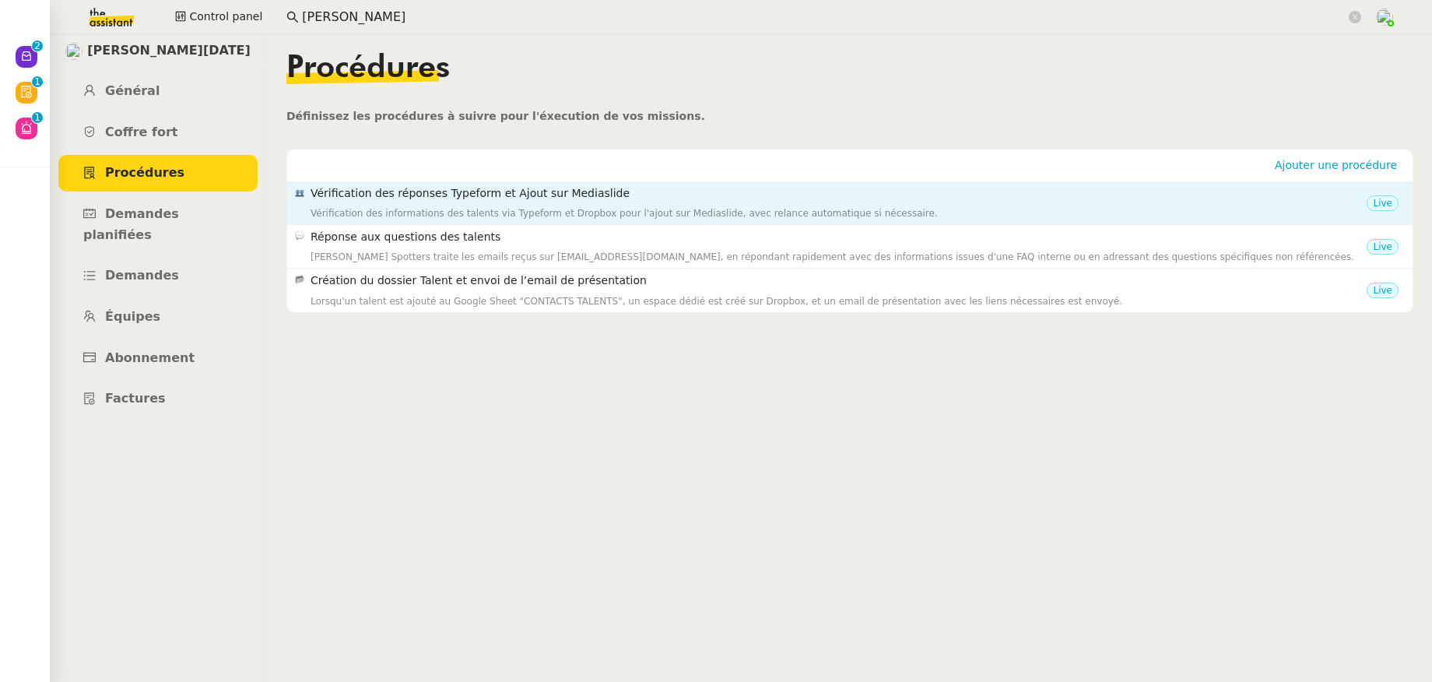
click at [455, 207] on div "Vérification des informations des talents via Typeform et Dropbox pour l'ajout …" at bounding box center [838, 213] width 1056 height 16
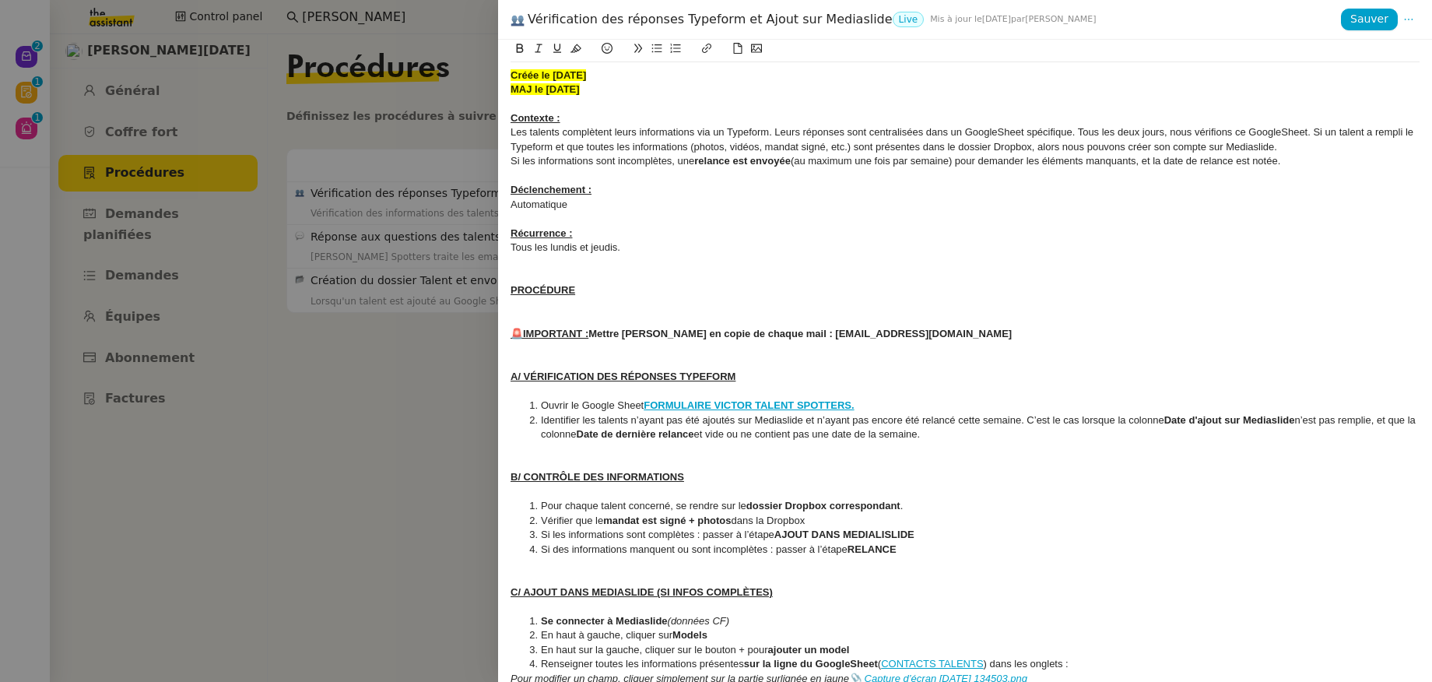
click at [156, 226] on div at bounding box center [716, 341] width 1432 height 682
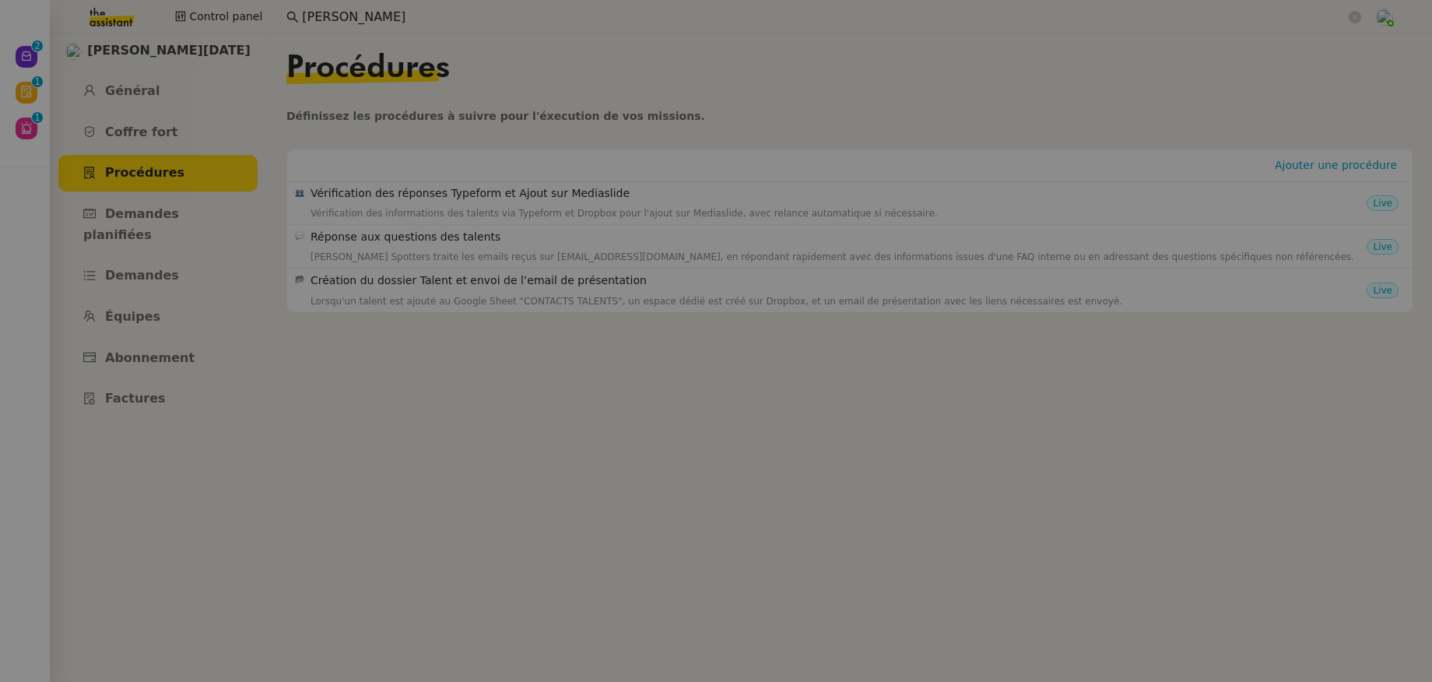
click at [156, 223] on link "Demandes planifiées" at bounding box center [157, 224] width 199 height 57
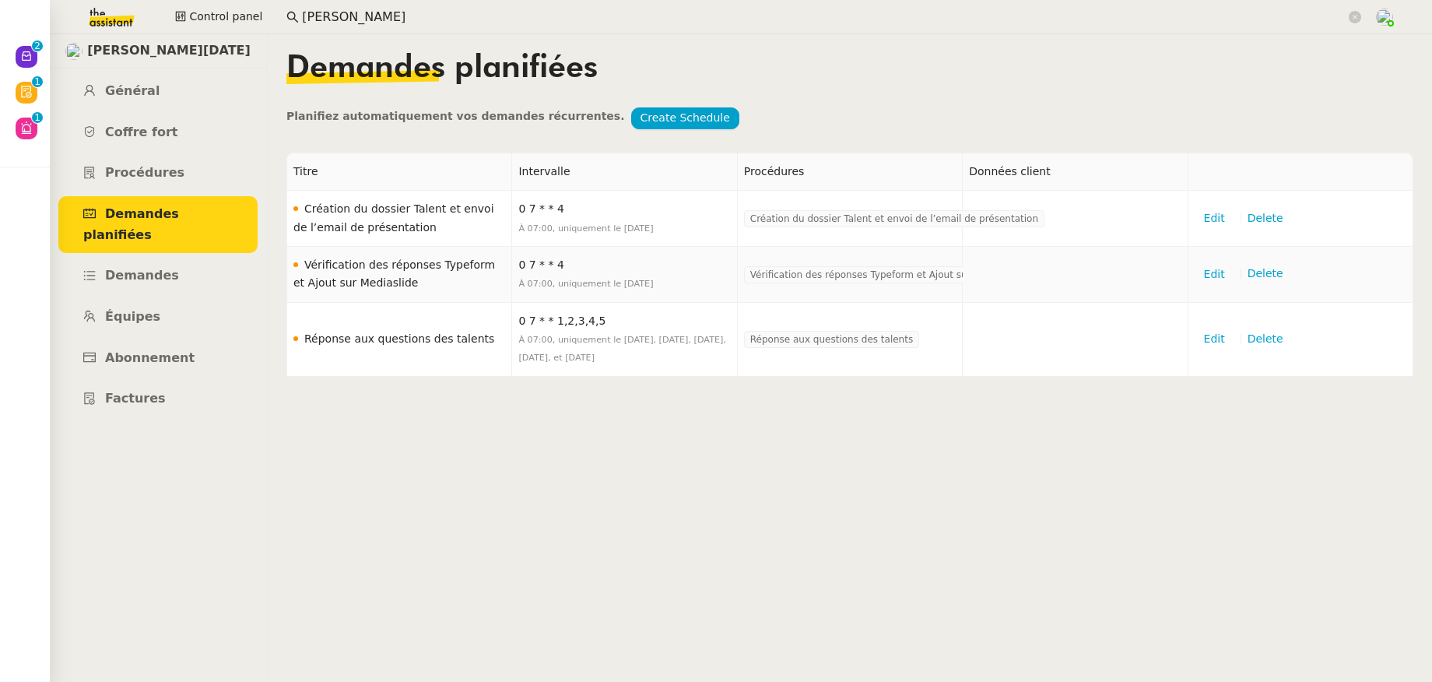
drag, startPoint x: 398, startPoint y: 285, endPoint x: 309, endPoint y: 265, distance: 90.8
click at [309, 265] on td "Vérification des réponses Typeform et Ajout sur Mediaslide" at bounding box center [399, 275] width 225 height 56
copy td "Vérification des réponses Typeform et Ajout sur Mediaslide"
click at [105, 2] on img at bounding box center [99, 17] width 121 height 34
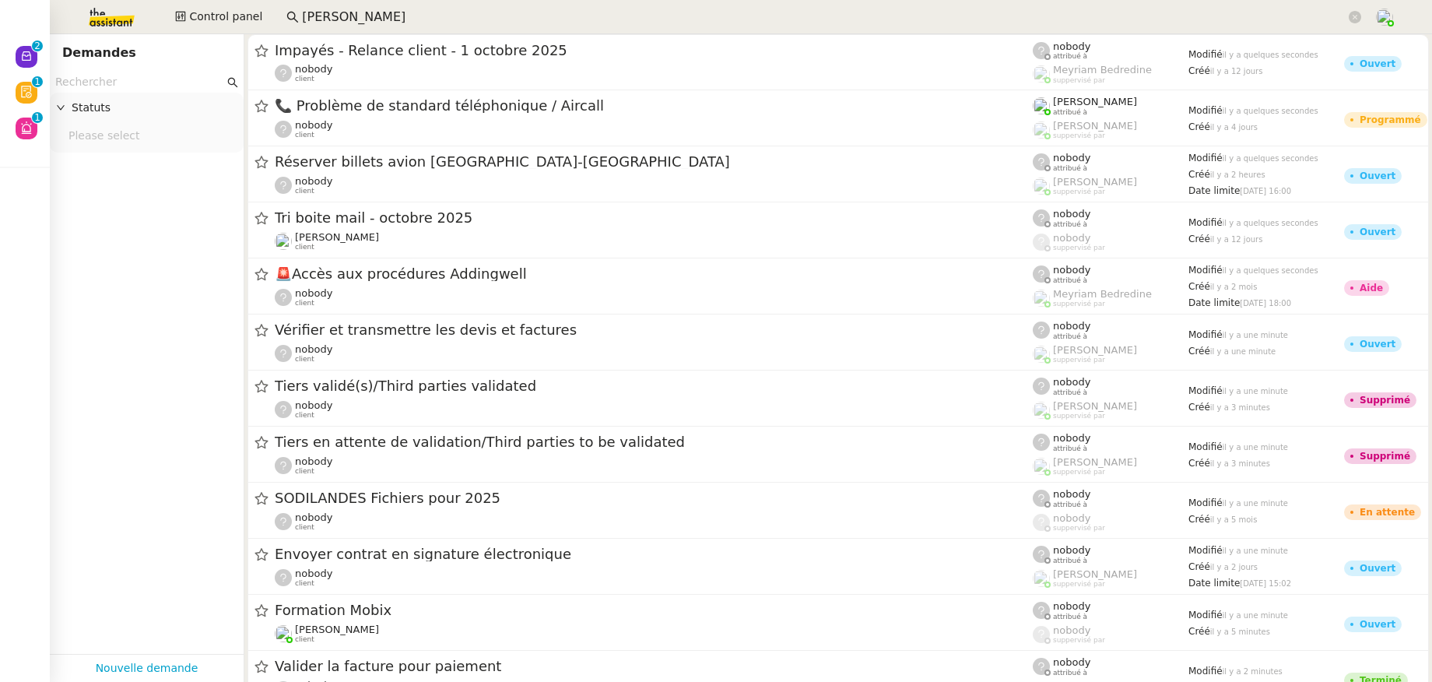
click at [110, 88] on input "text" at bounding box center [139, 82] width 169 height 18
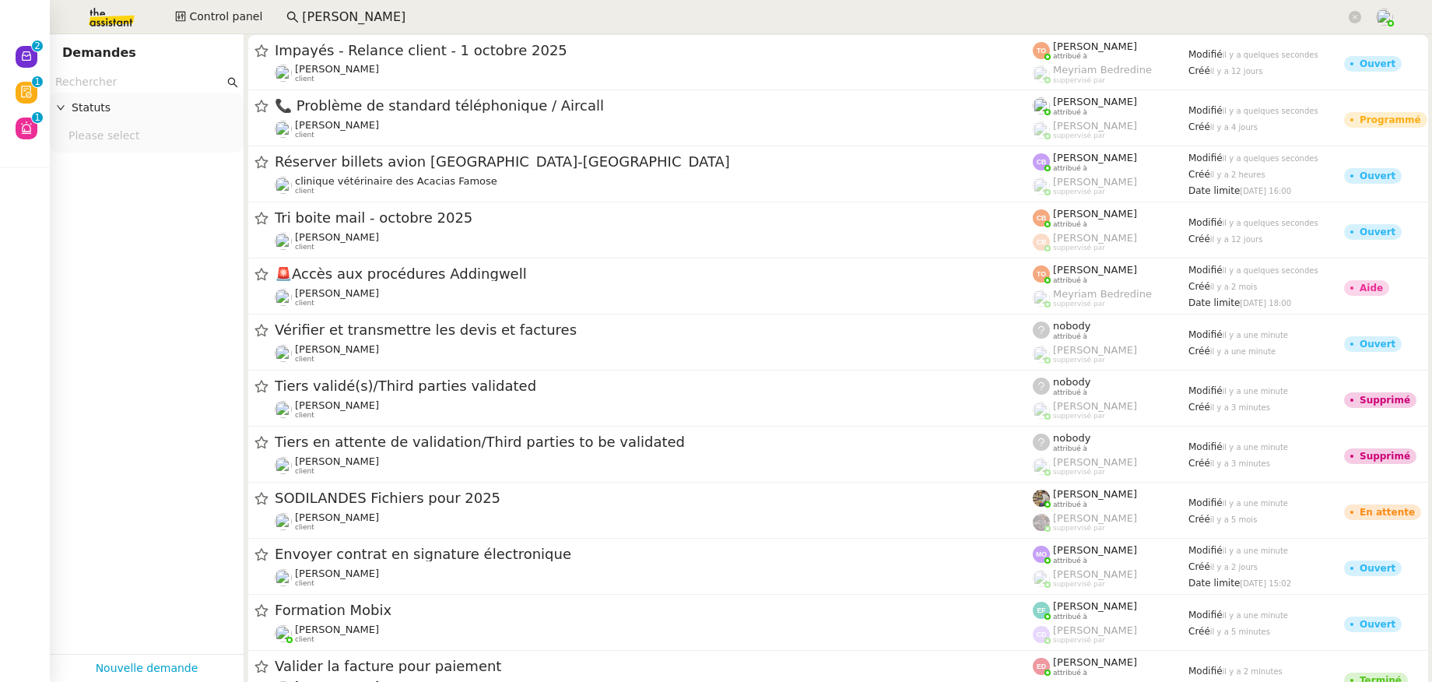
paste input "Vérification des réponses Typeform et Ajout sur Mediaslide"
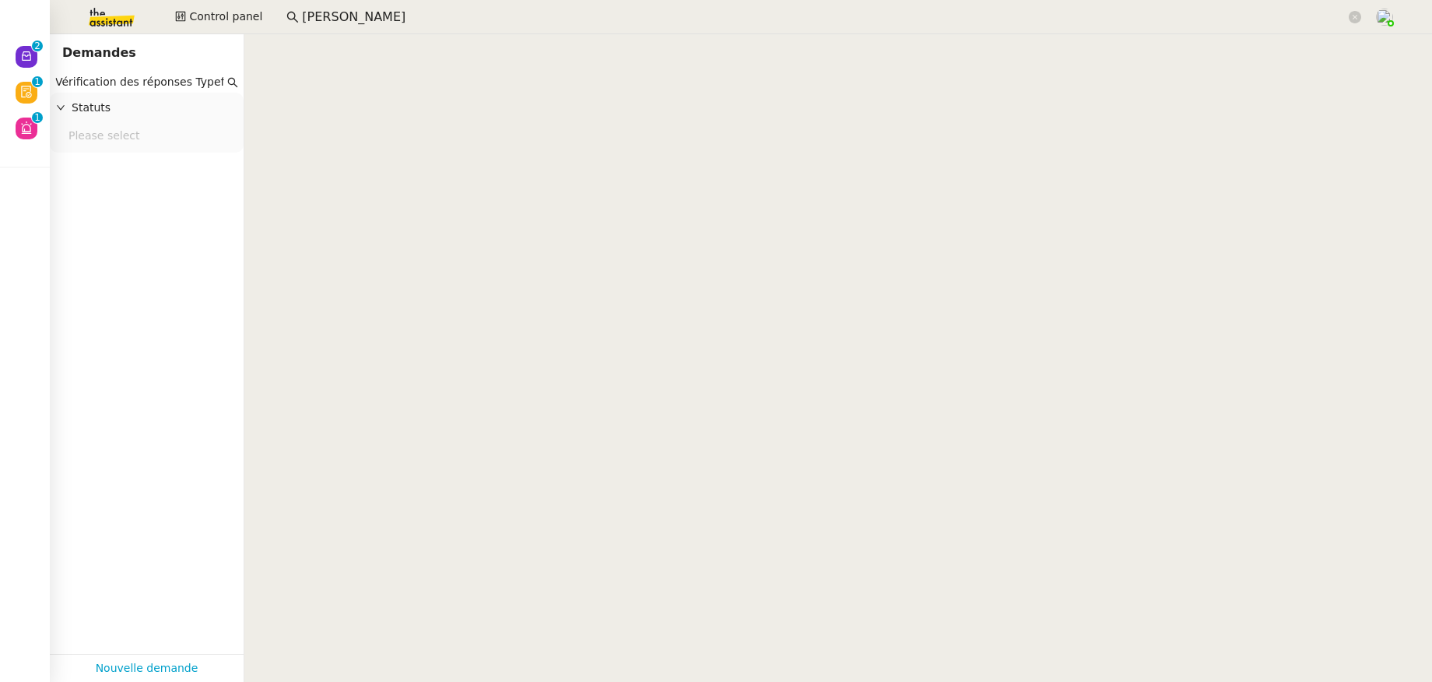
scroll to position [0, 139]
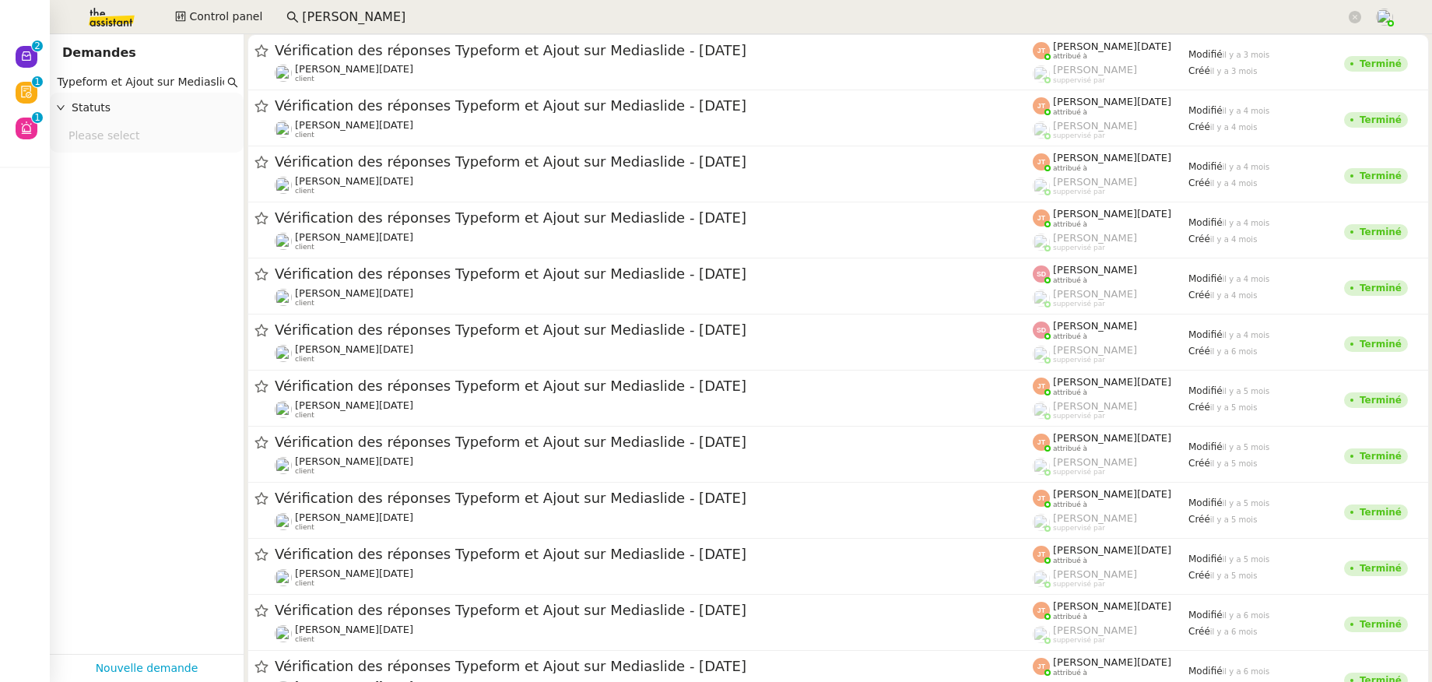
type input "Vérification des réponses Typeform et Ajout sur Mediaslide"
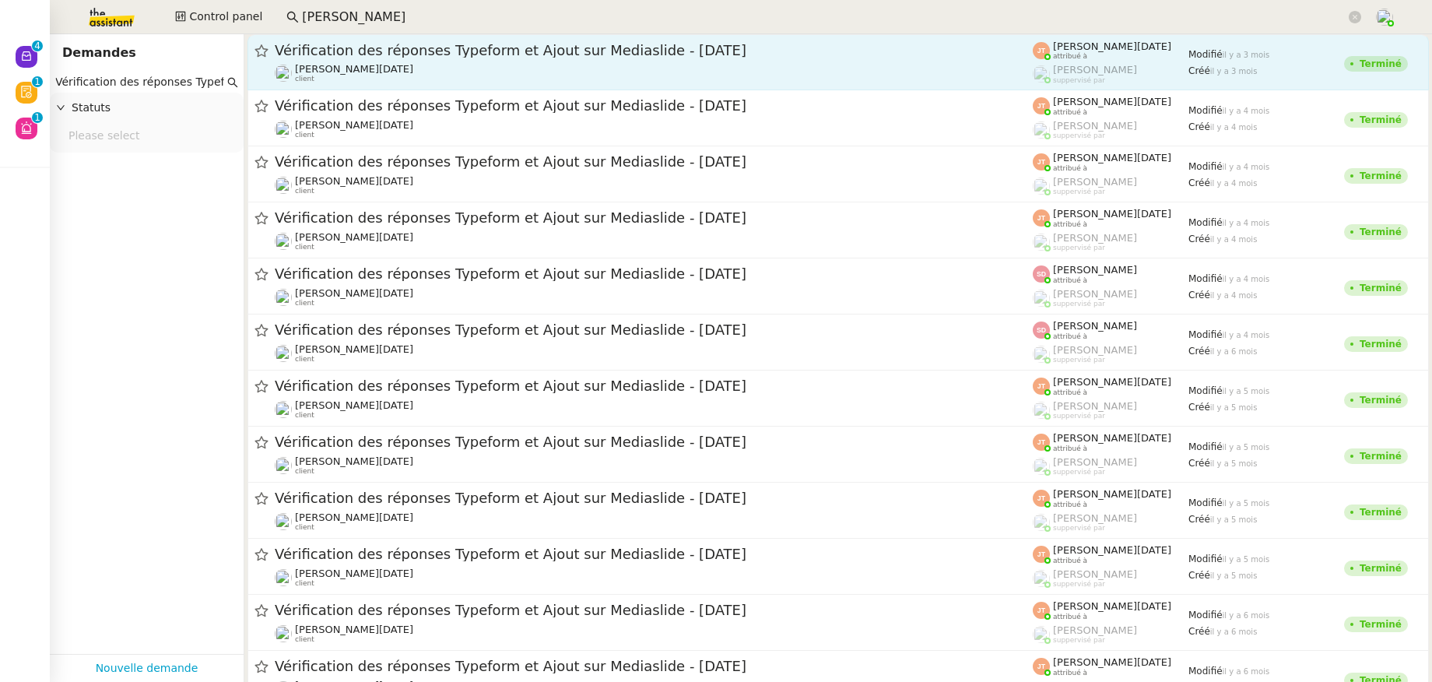
click at [365, 47] on span "Vérification des réponses Typeform et Ajout sur Mediaslide - 18 juillet 2025" at bounding box center [654, 51] width 758 height 14
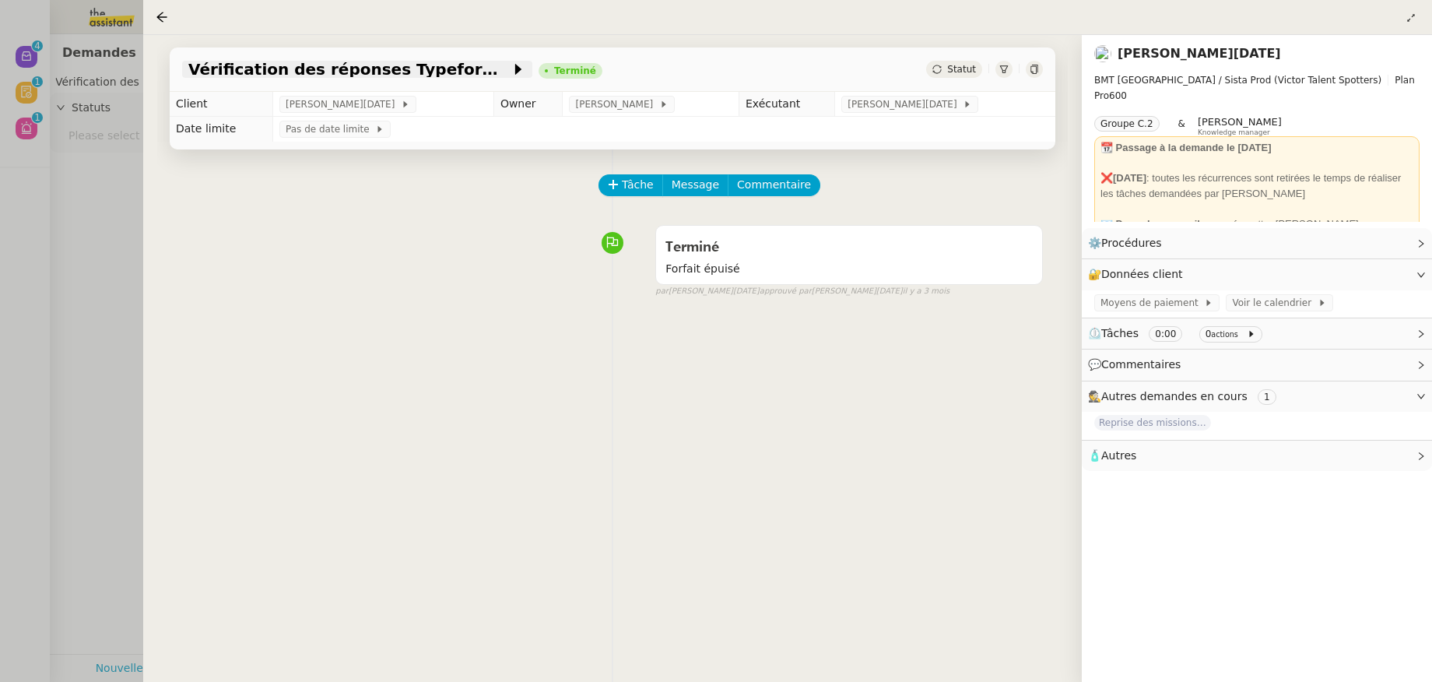
click at [479, 69] on span "Vérification des réponses Typeform et Ajout sur Mediaslide - 18 juillet 2025" at bounding box center [349, 69] width 322 height 16
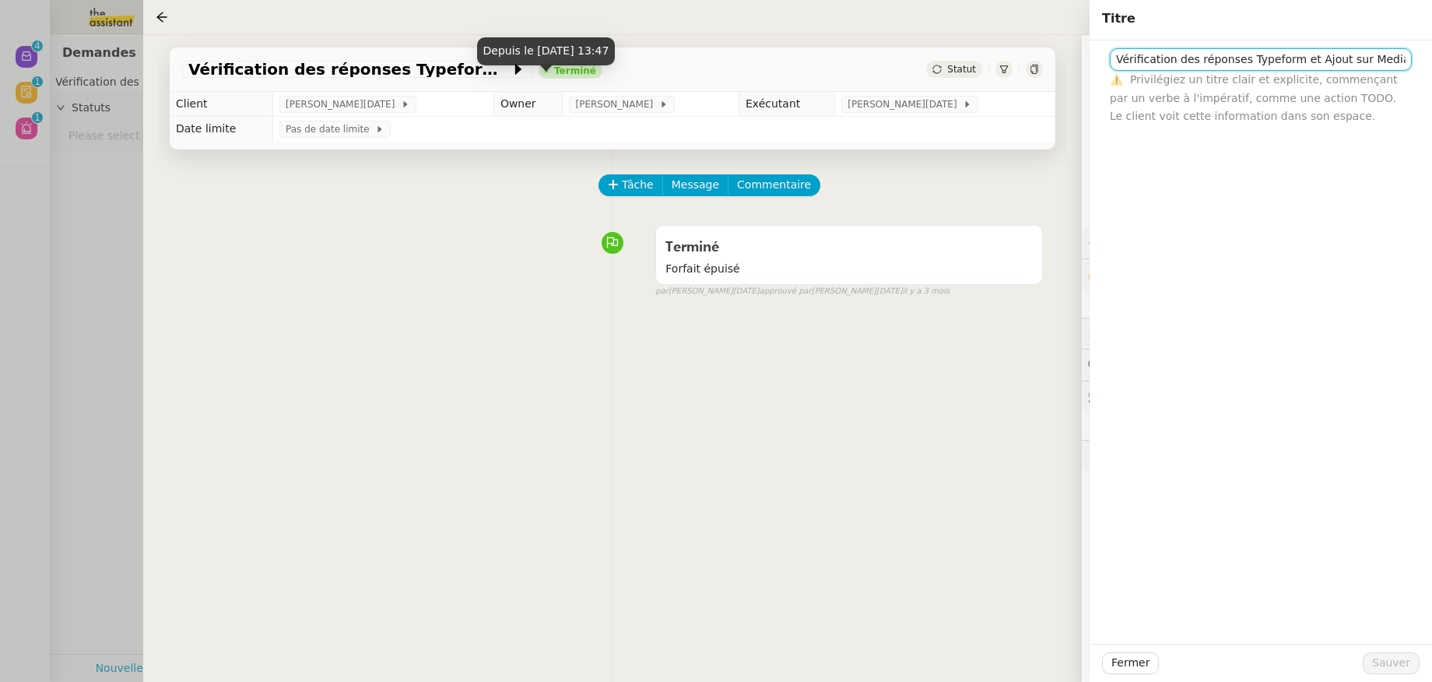
scroll to position [0, 90]
click at [1184, 70] on input "Vérification des réponses Typeform et Ajout sur Mediaslide - 18 juillet 2025" at bounding box center [1261, 59] width 302 height 23
click at [1184, 65] on input "Vérification des réponses Typeform et Ajout sur Mediaslide - 18 juillet 2025" at bounding box center [1261, 59] width 302 height 23
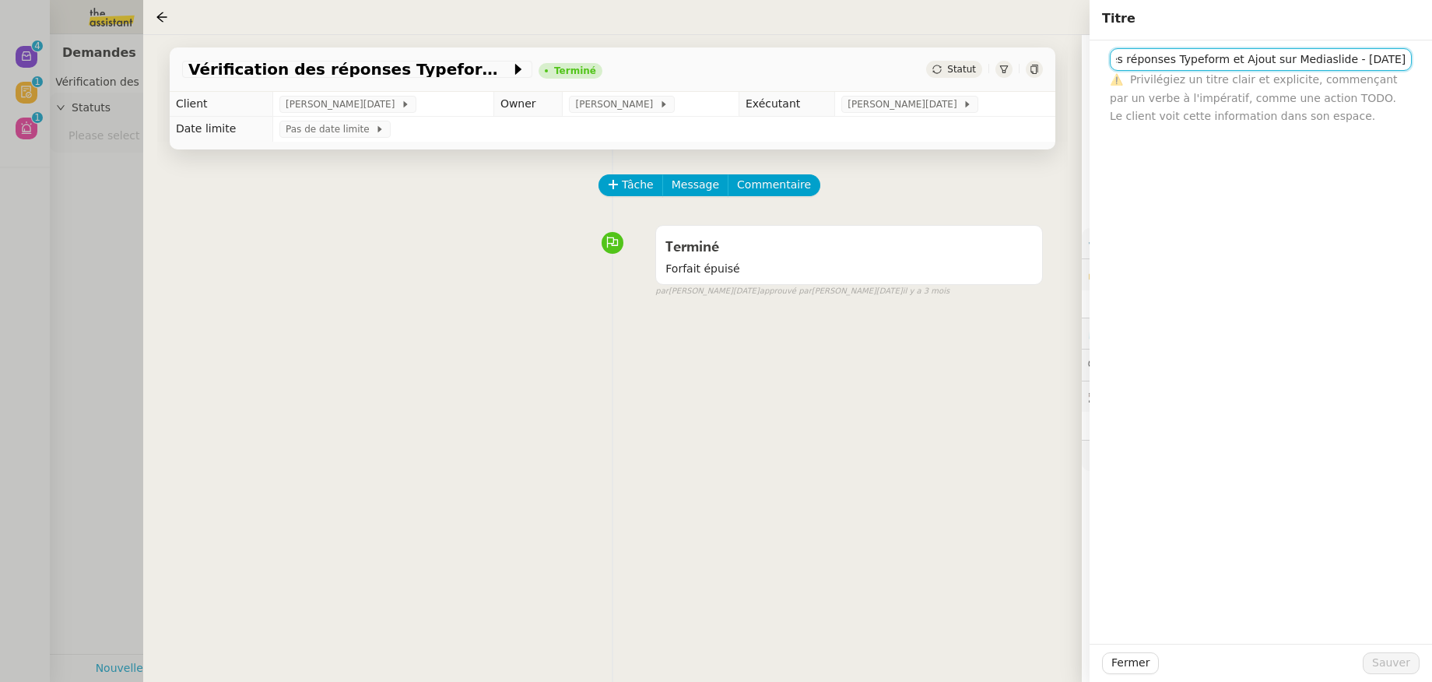
click at [1313, 65] on input "Vérification des réponses Typeform et Ajout sur Mediaslide - 18 juillet 2025" at bounding box center [1261, 59] width 302 height 23
drag, startPoint x: 1326, startPoint y: 61, endPoint x: 1062, endPoint y: 54, distance: 263.9
click at [1062, 54] on app-ticket "Vérification des réponses Typeform et Ajout sur Mediaslide - 18 juillet 2025 Te…" at bounding box center [787, 358] width 1289 height 647
click at [161, 19] on icon at bounding box center [162, 17] width 12 height 12
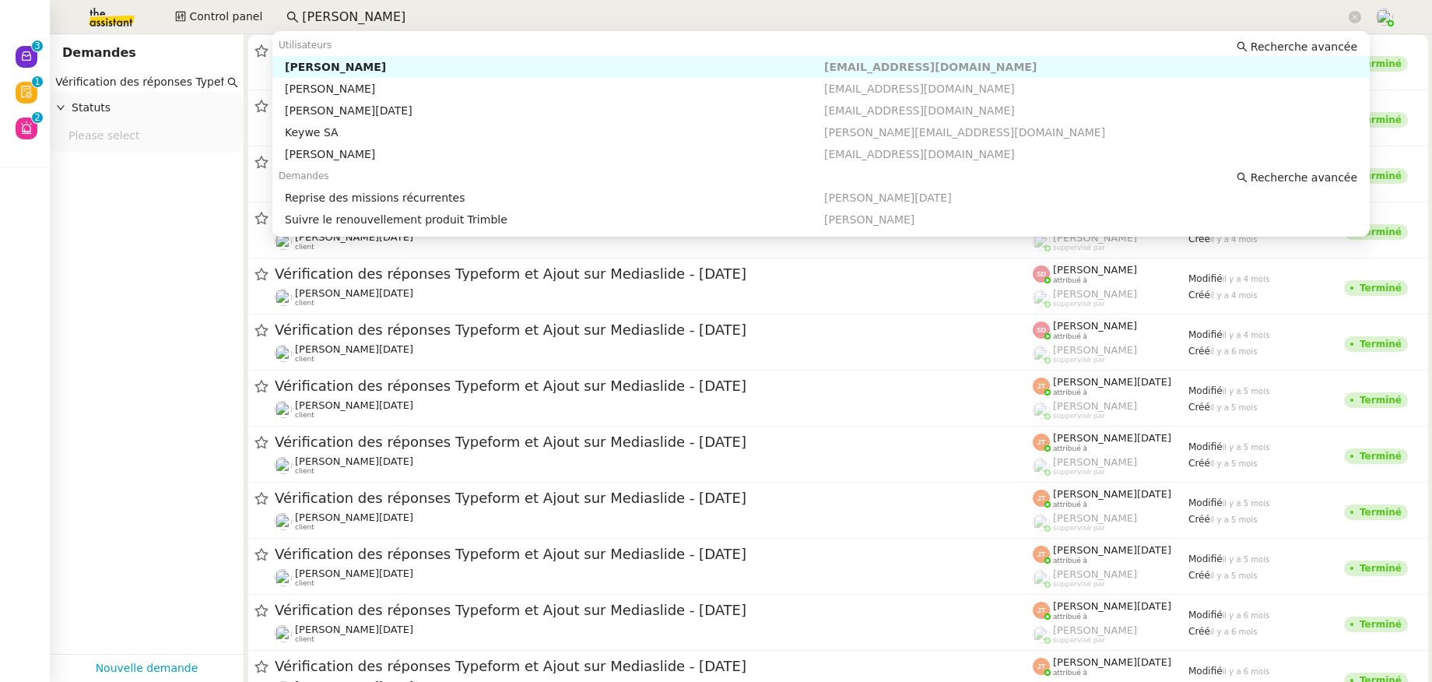
click at [279, 16] on nz-input-group "sandra" at bounding box center [824, 16] width 1092 height 23
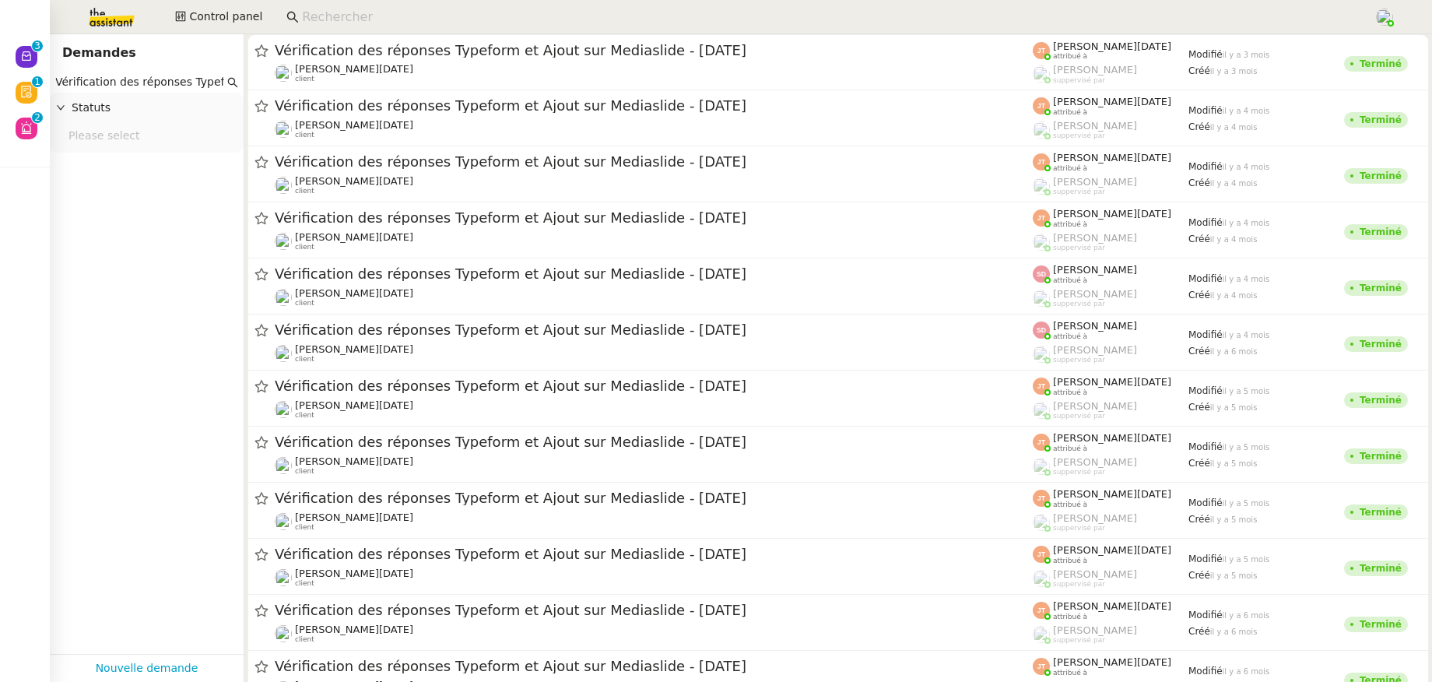
click at [196, 83] on input "Vérification des réponses Typeform et Ajout sur Mediaslide" at bounding box center [139, 82] width 169 height 18
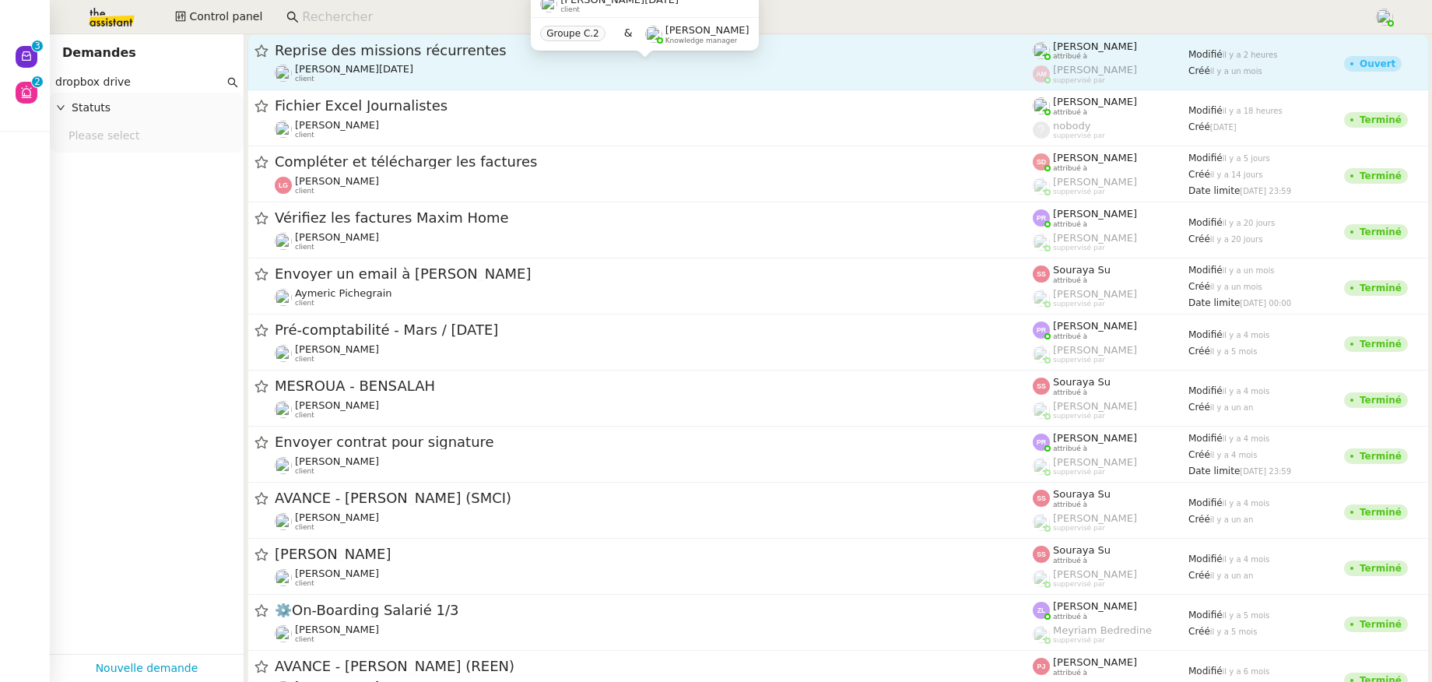
click at [342, 74] on span "Sandra Toussaint" at bounding box center [354, 69] width 118 height 12
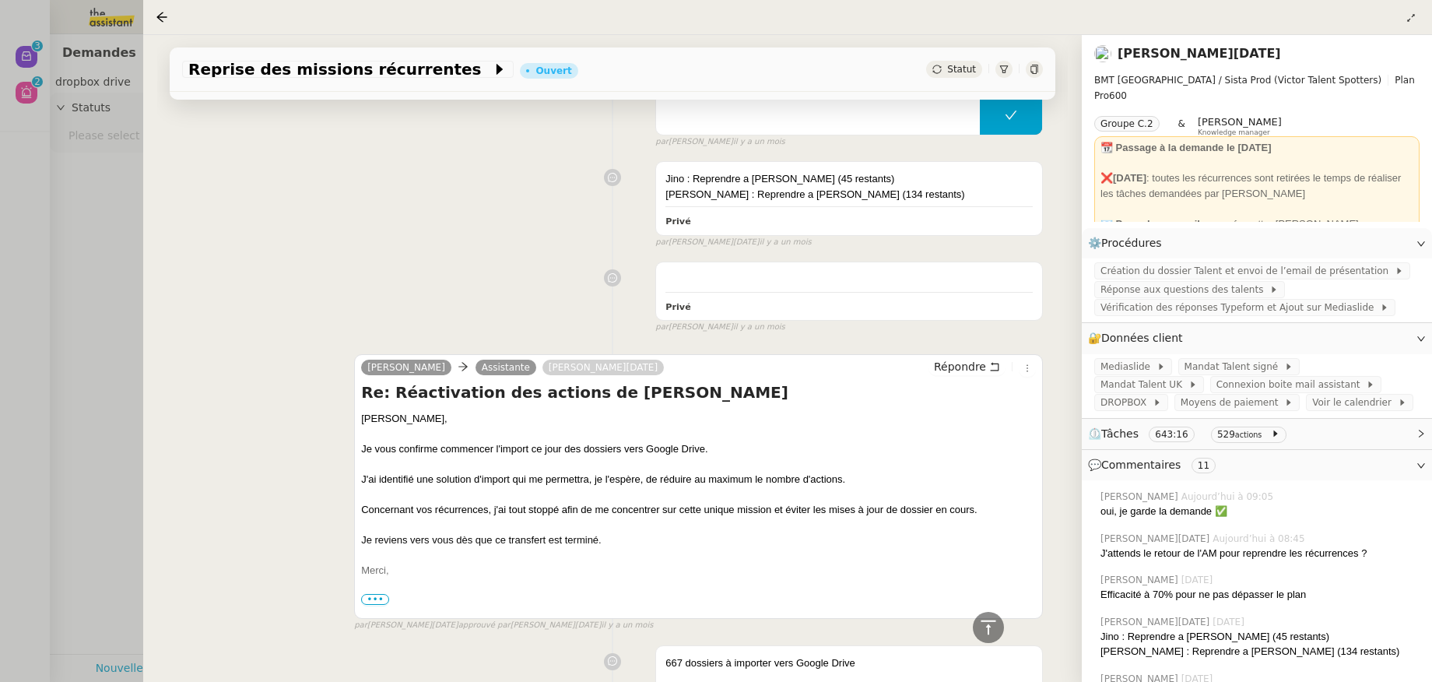
scroll to position [2548, 0]
click at [1029, 74] on icon at bounding box center [1033, 69] width 9 height 9
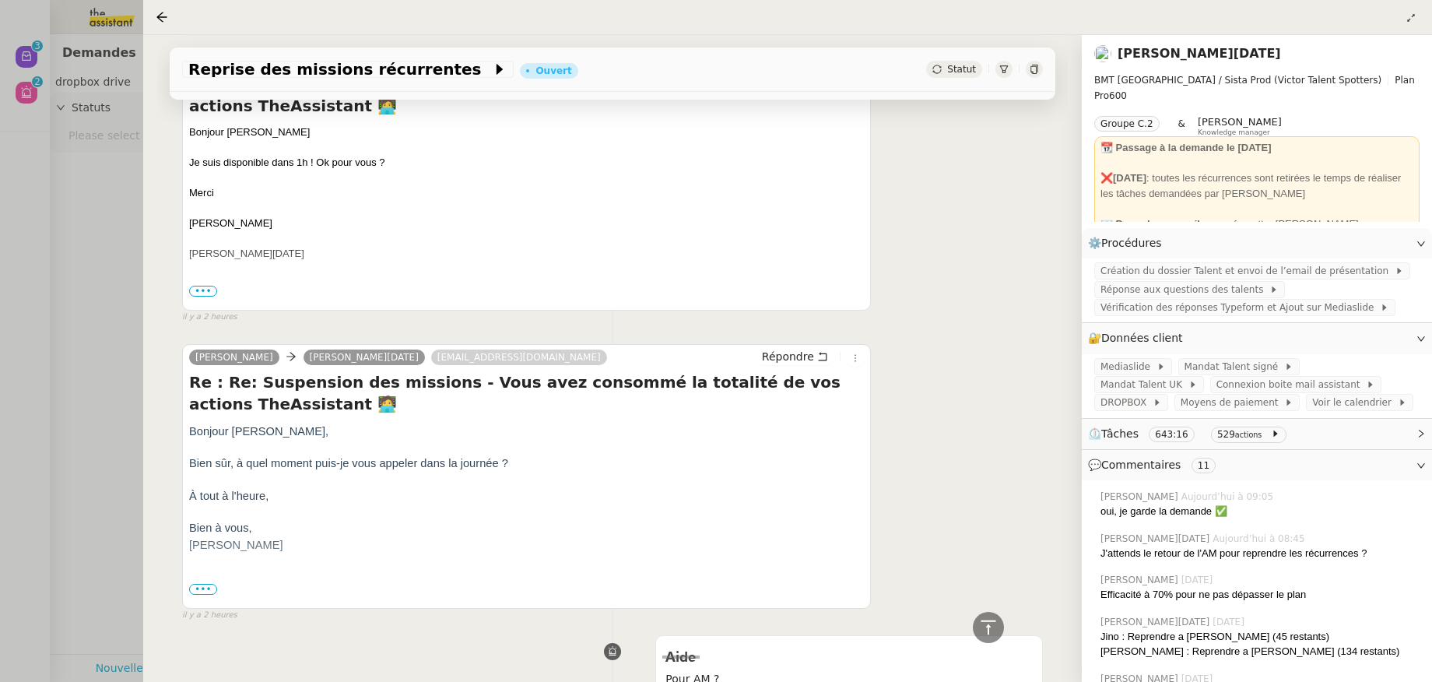
scroll to position [0, 0]
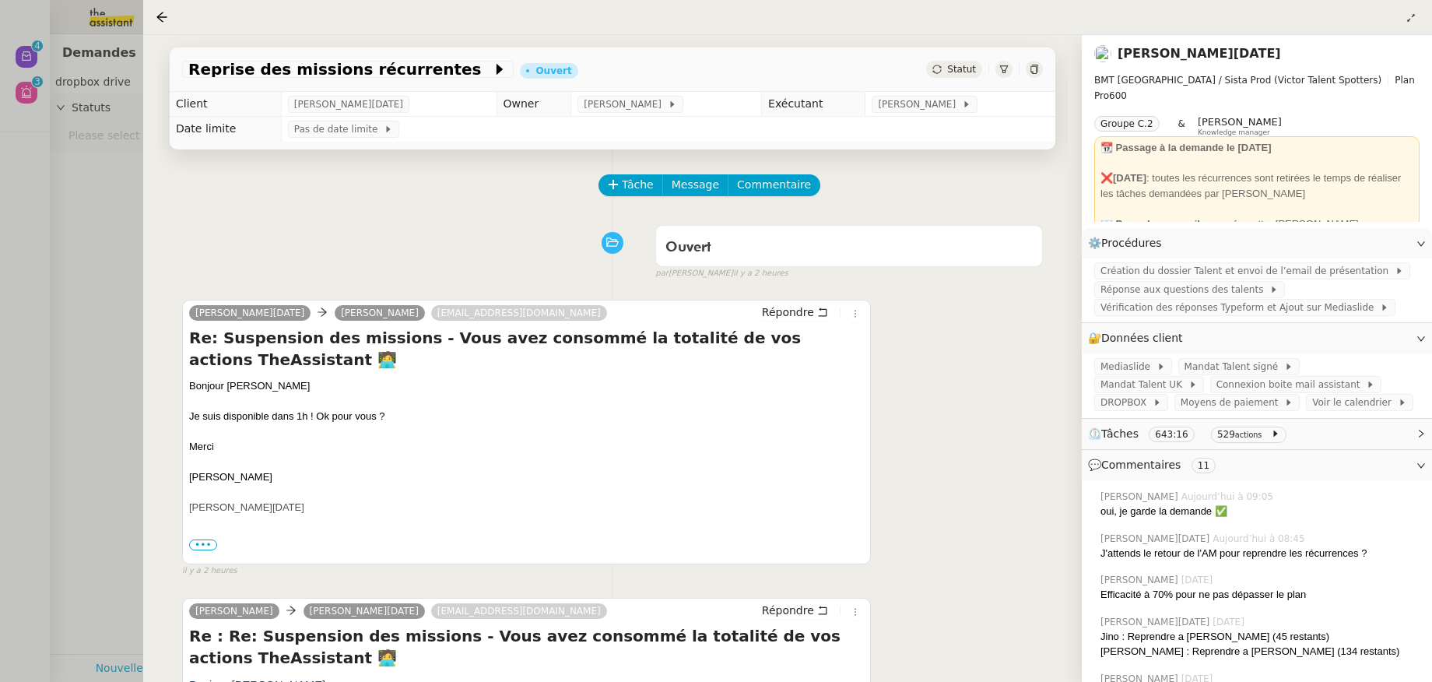
click at [1305, 441] on span "⏲️ Tâches 643:16 529 actions" at bounding box center [1244, 434] width 313 height 18
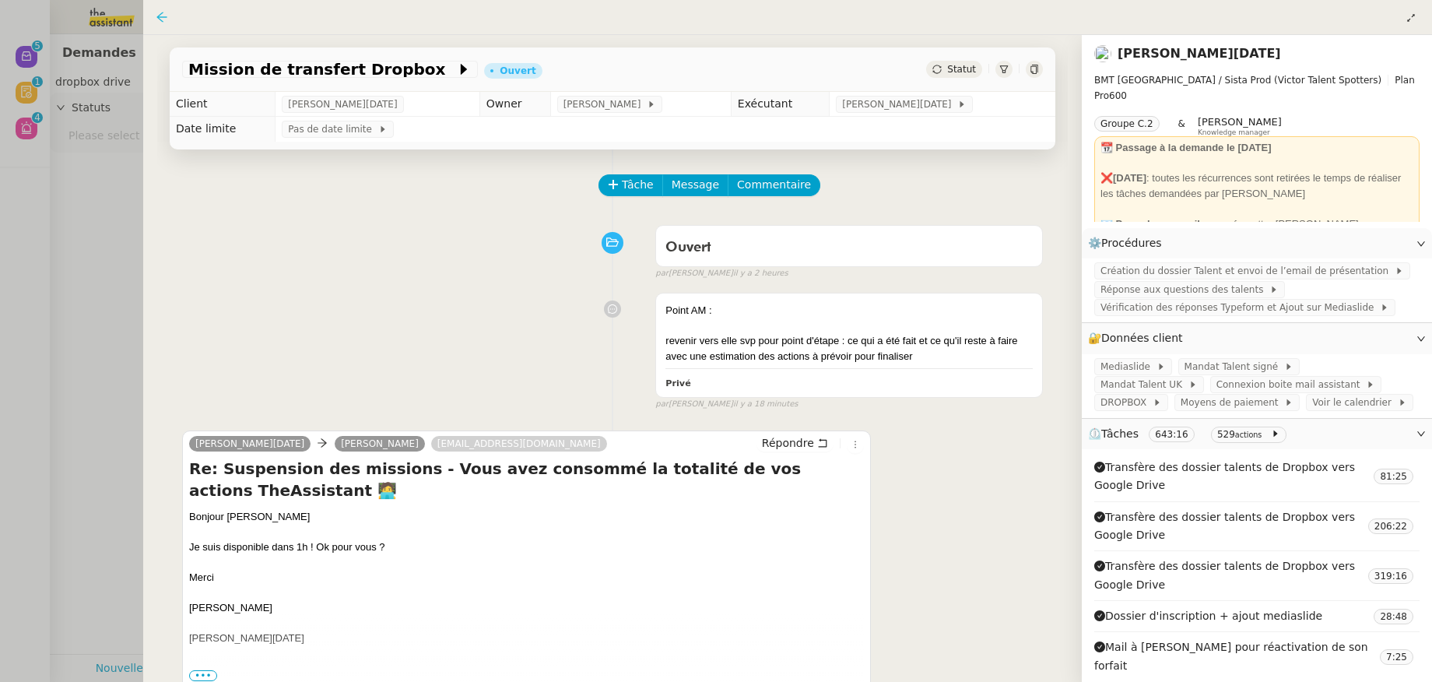
click at [159, 22] on icon at bounding box center [162, 17] width 12 height 12
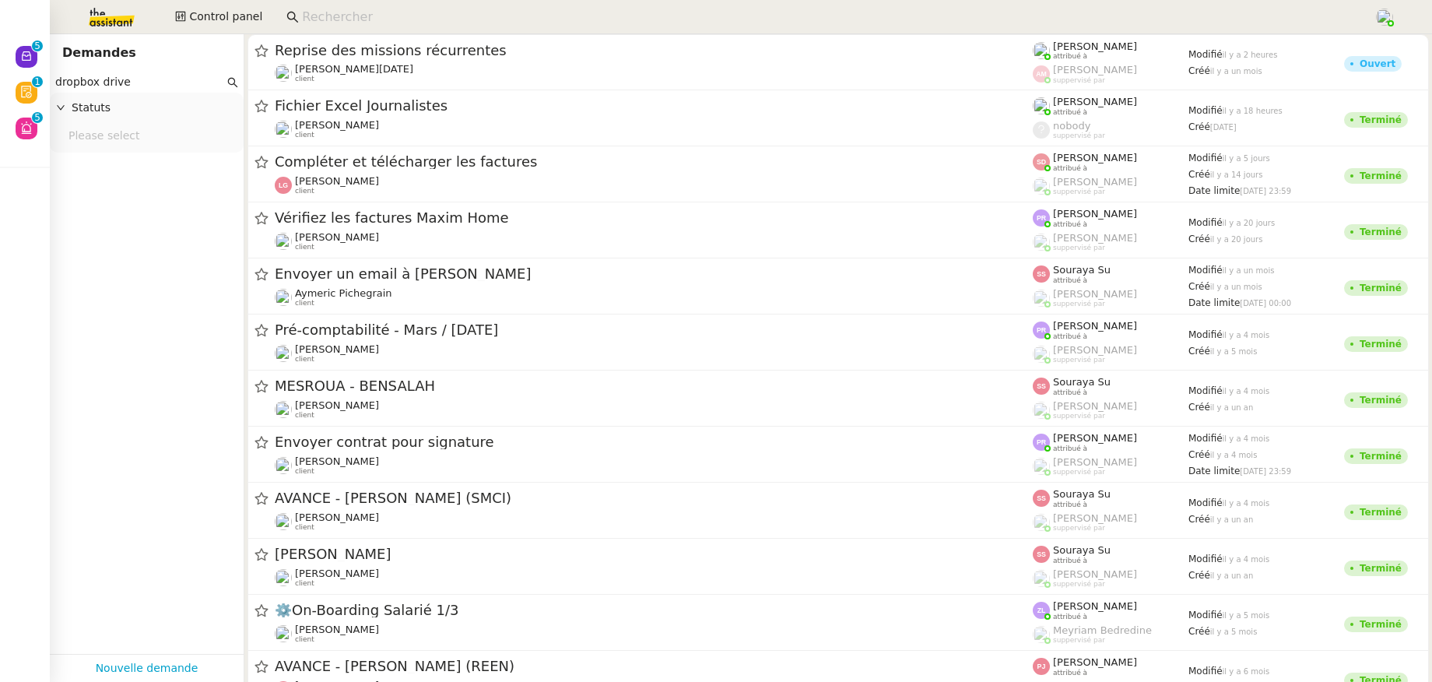
click at [302, 19] on input at bounding box center [830, 17] width 1056 height 21
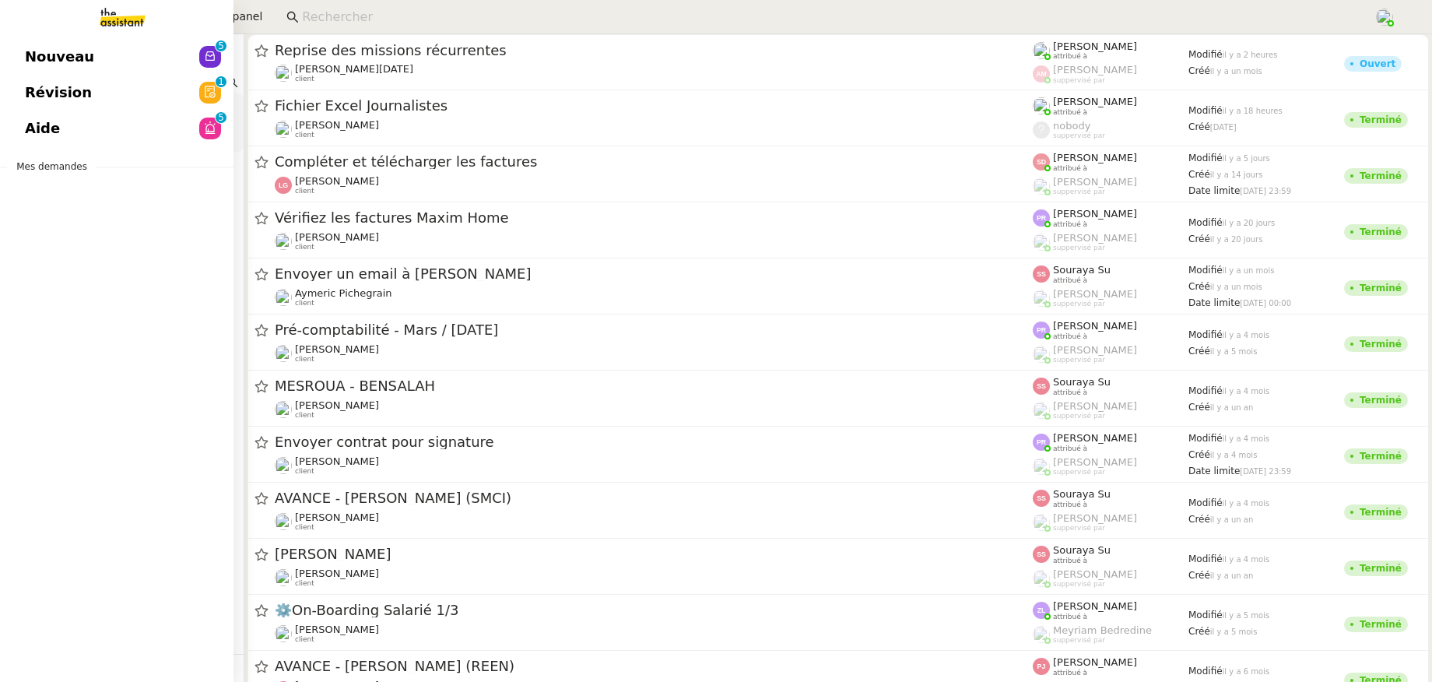
drag, startPoint x: 128, startPoint y: 82, endPoint x: 89, endPoint y: 68, distance: 40.4
click at [36, 69] on nz-layout "Nouveau 0 1 2 3 4 5 6 7 8 9 Révision 0 1 2 3 4 5 6 7 8 9 Aide 0 1 2 3 4 5 6 7 8…" at bounding box center [716, 341] width 1432 height 682
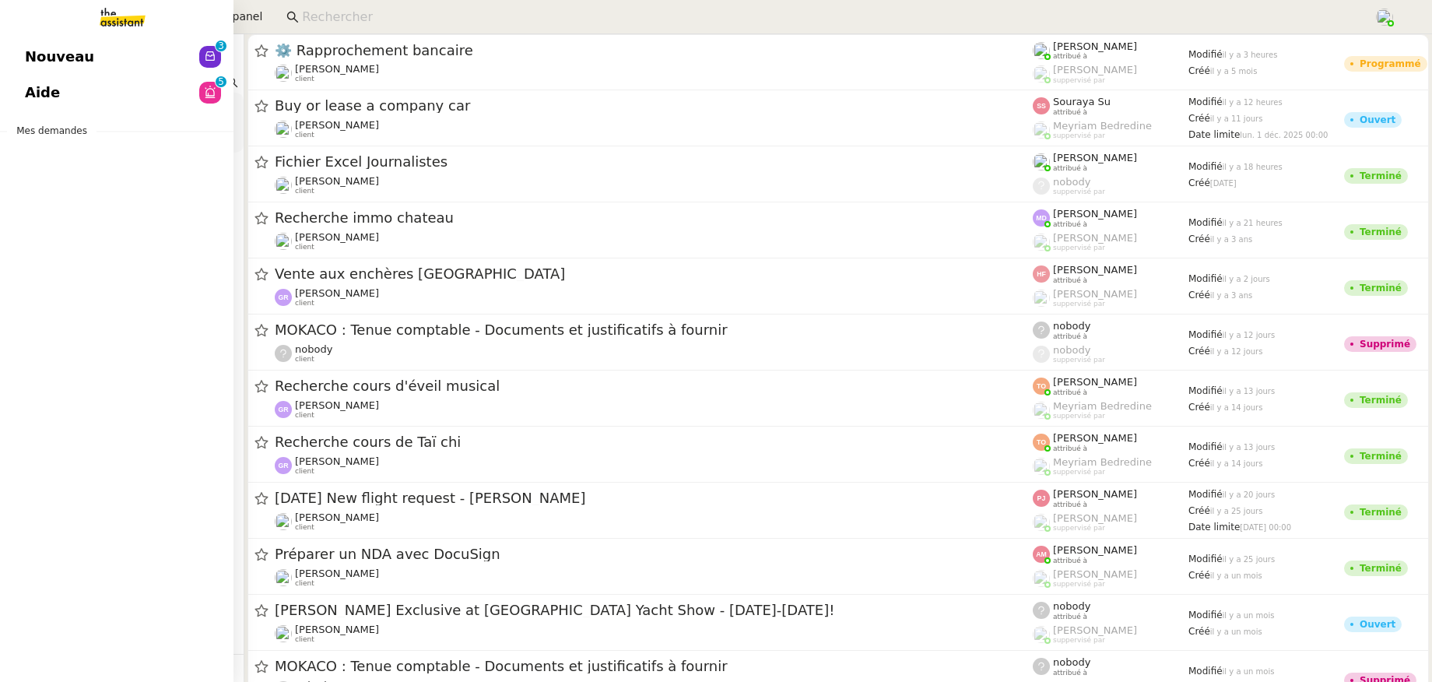
drag, startPoint x: 99, startPoint y: 75, endPoint x: 18, endPoint y: 74, distance: 80.9
click at [18, 74] on nz-layout "Nouveau 0 1 2 3 4 5 6 7 8 9 Aide 0 1 2 3 4 5 6 7 8 9 Mes demandes Control panel…" at bounding box center [716, 341] width 1432 height 682
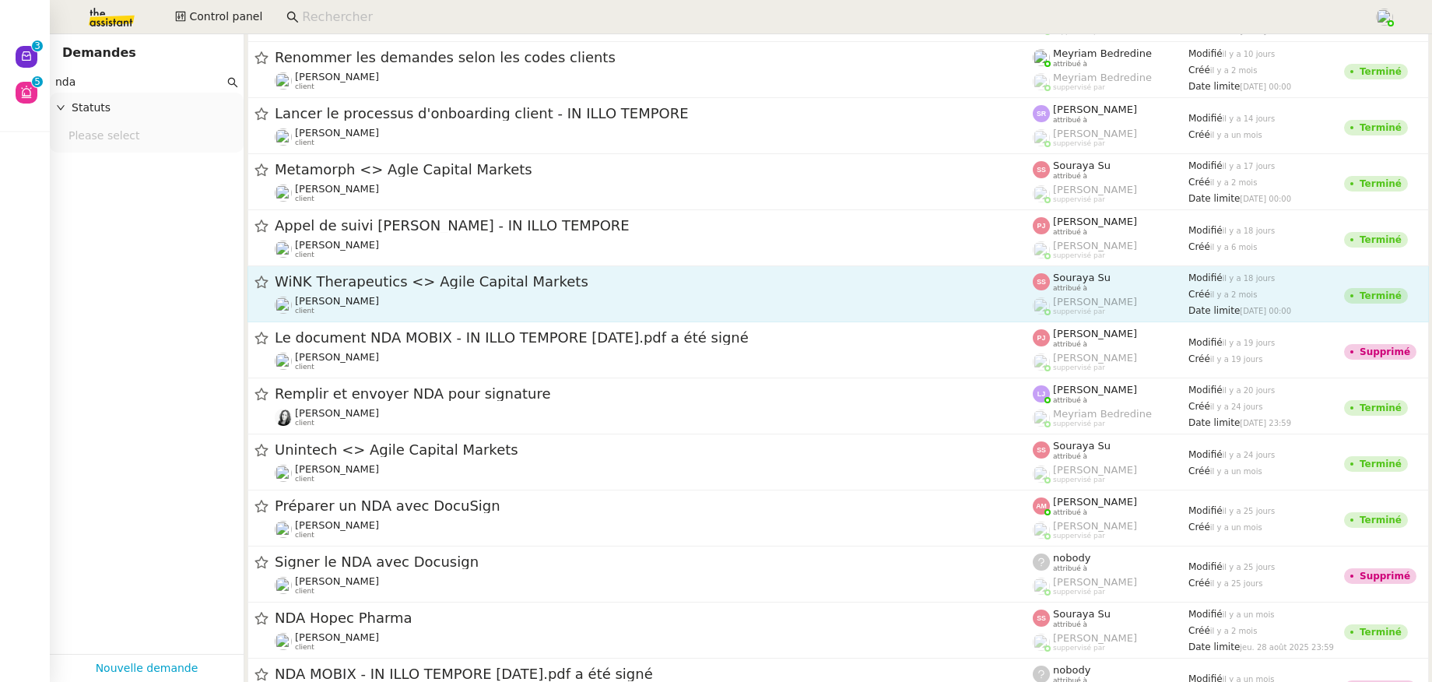
scroll to position [112, 0]
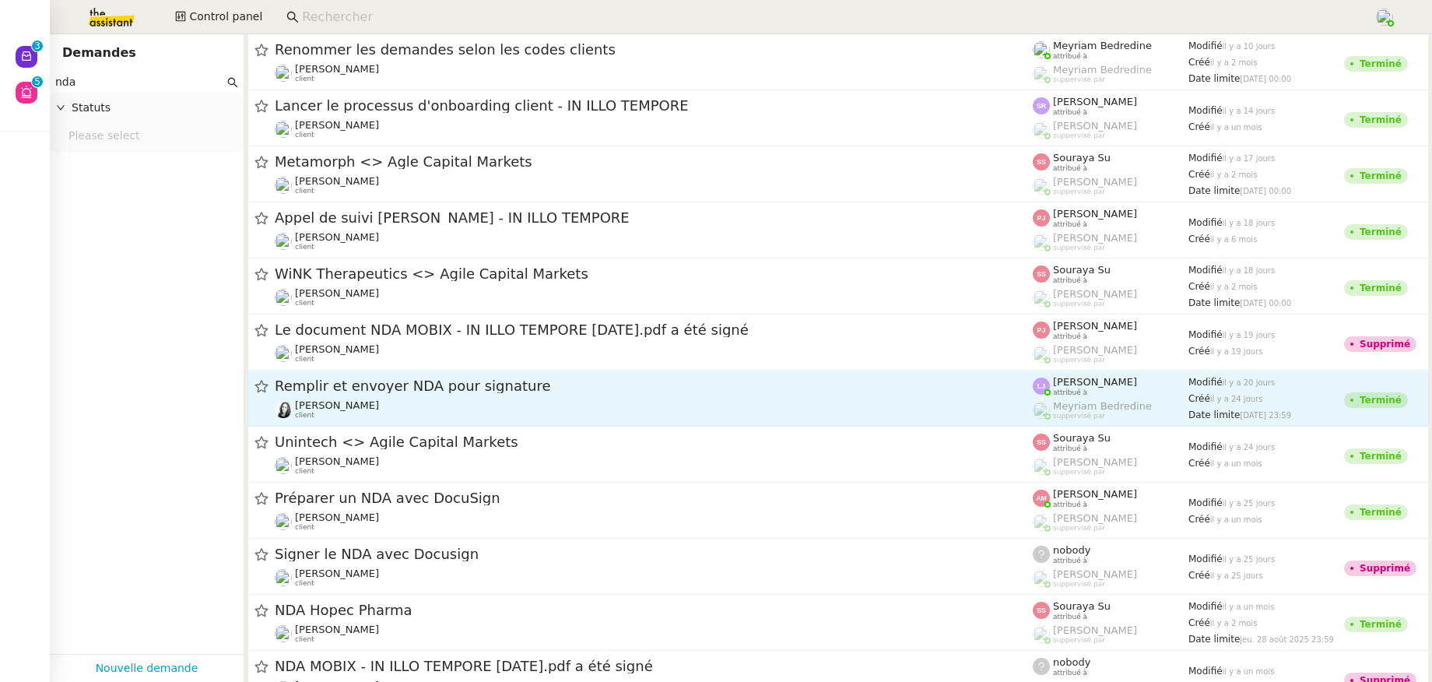
type input "nda"
click at [412, 414] on div "Marie Rivoira client" at bounding box center [654, 409] width 758 height 20
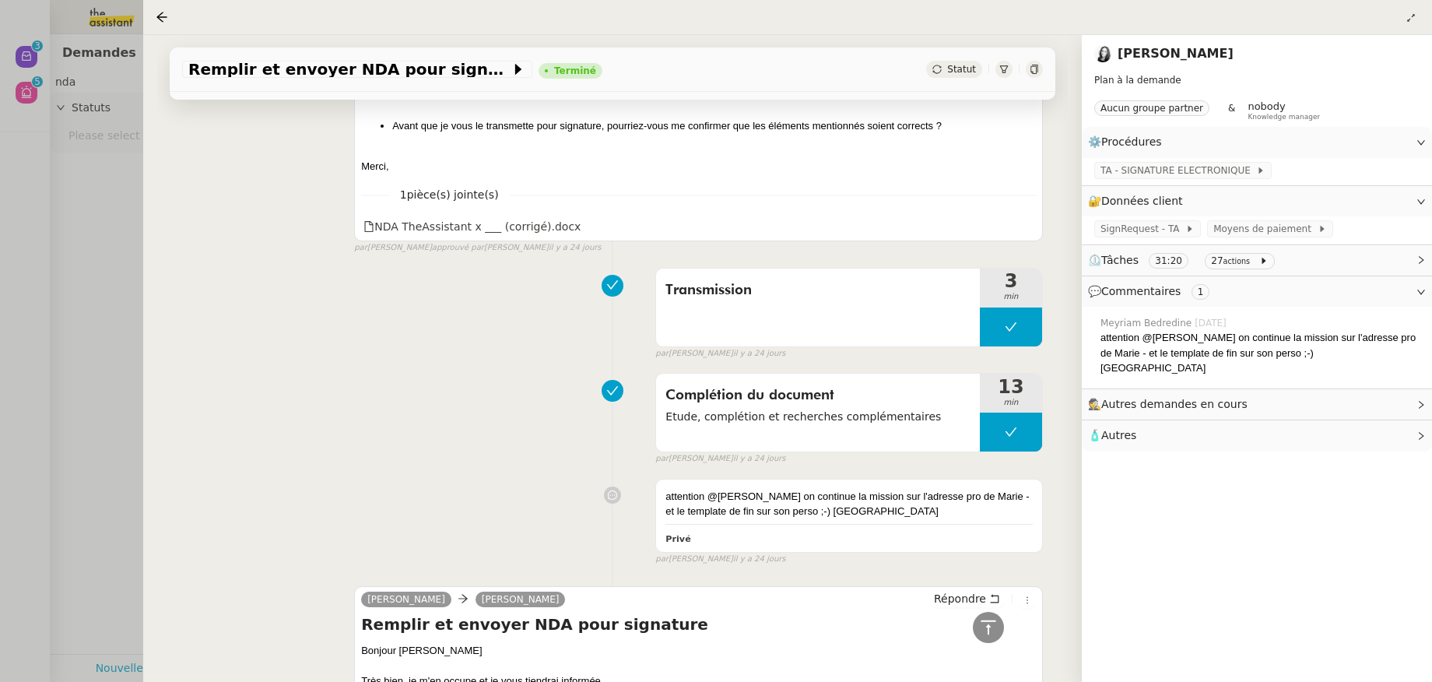
scroll to position [3596, 0]
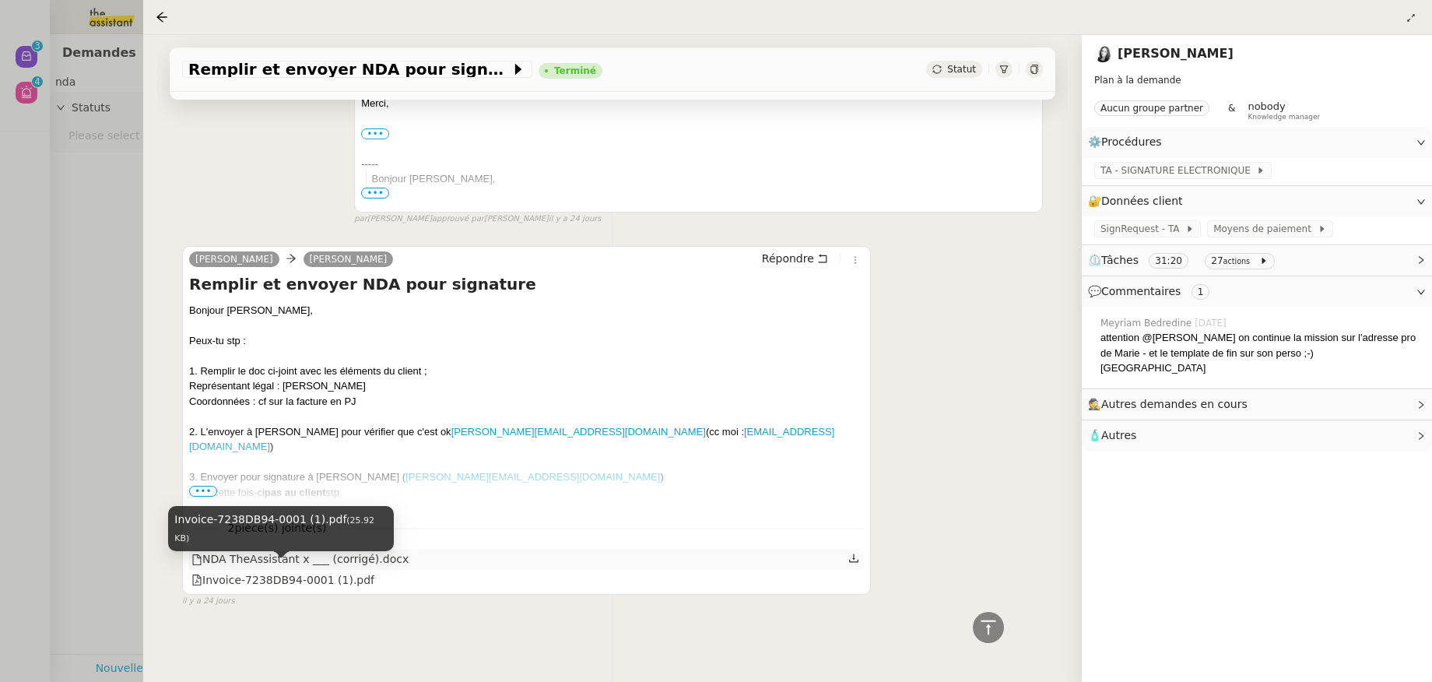
click at [384, 554] on div "NDA TheAssistant x ___ (corrigé).docx" at bounding box center [299, 559] width 217 height 18
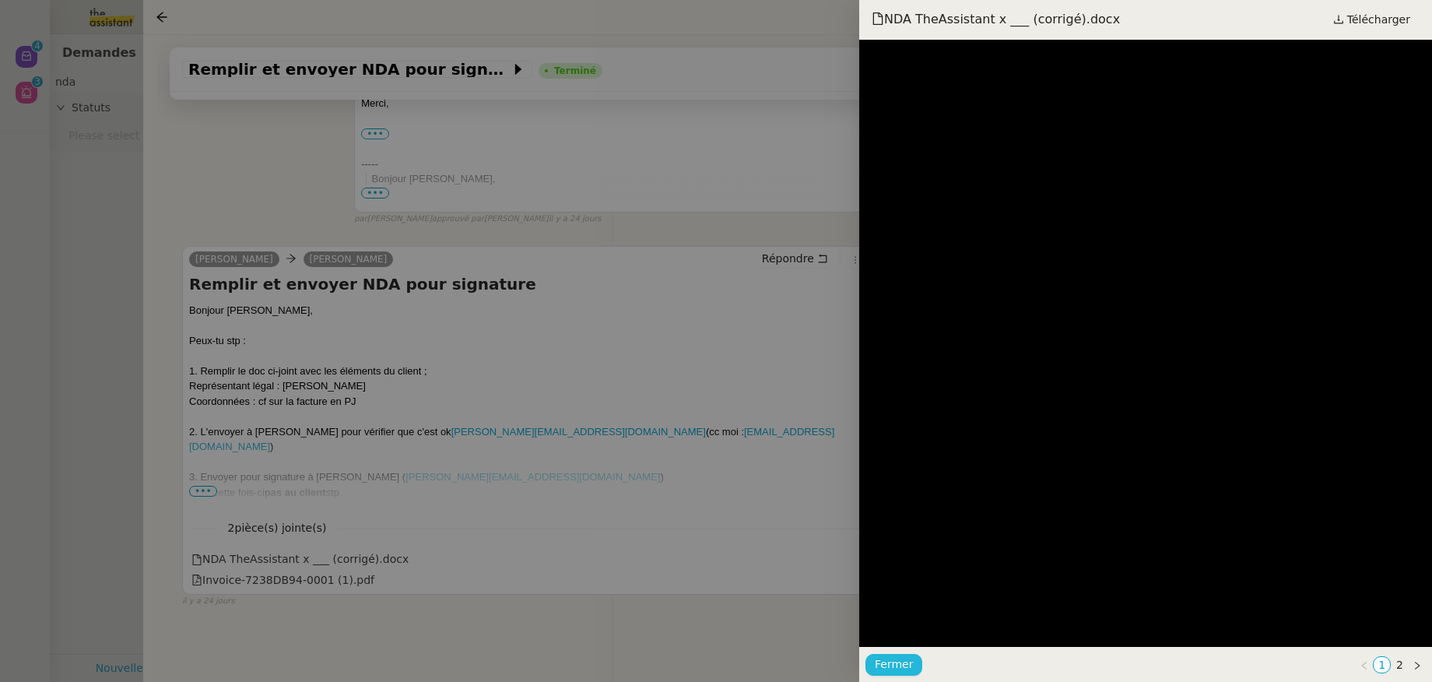
click at [899, 668] on span "Fermer" at bounding box center [894, 664] width 38 height 18
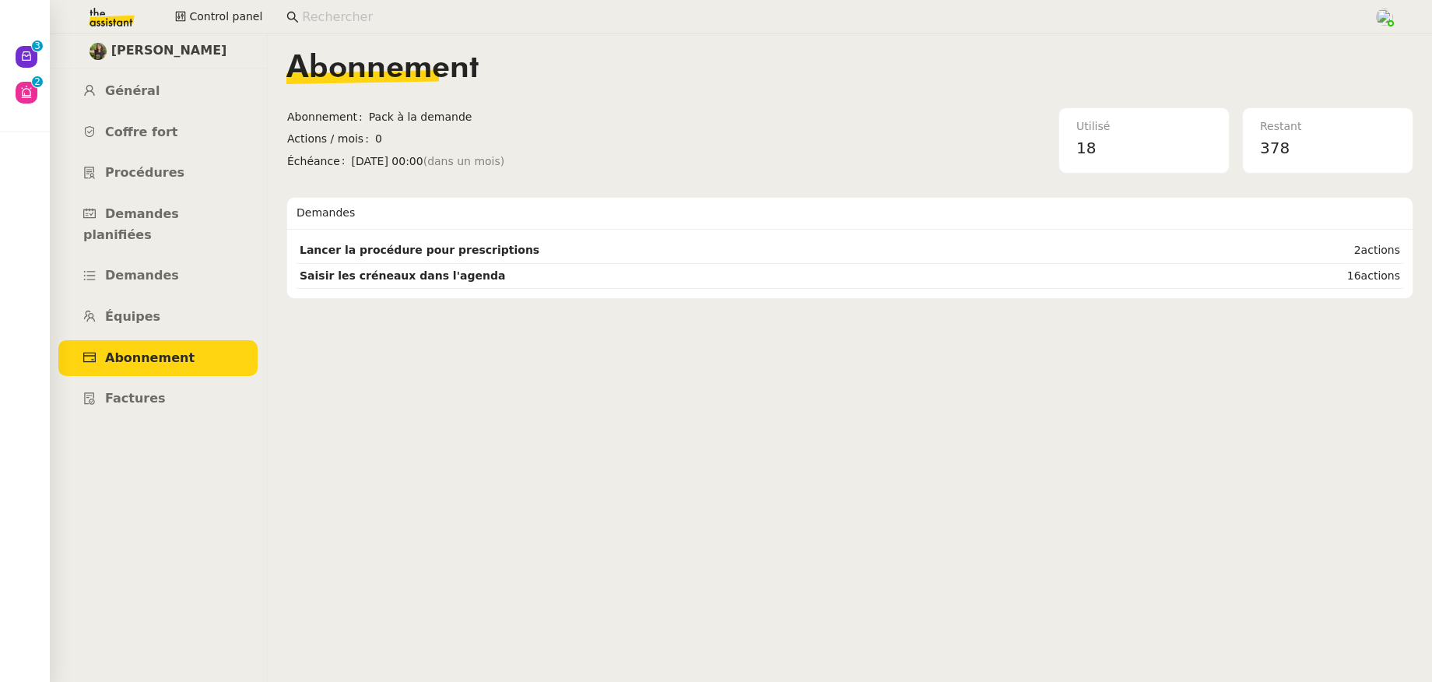
click at [338, 19] on input at bounding box center [830, 17] width 1056 height 21
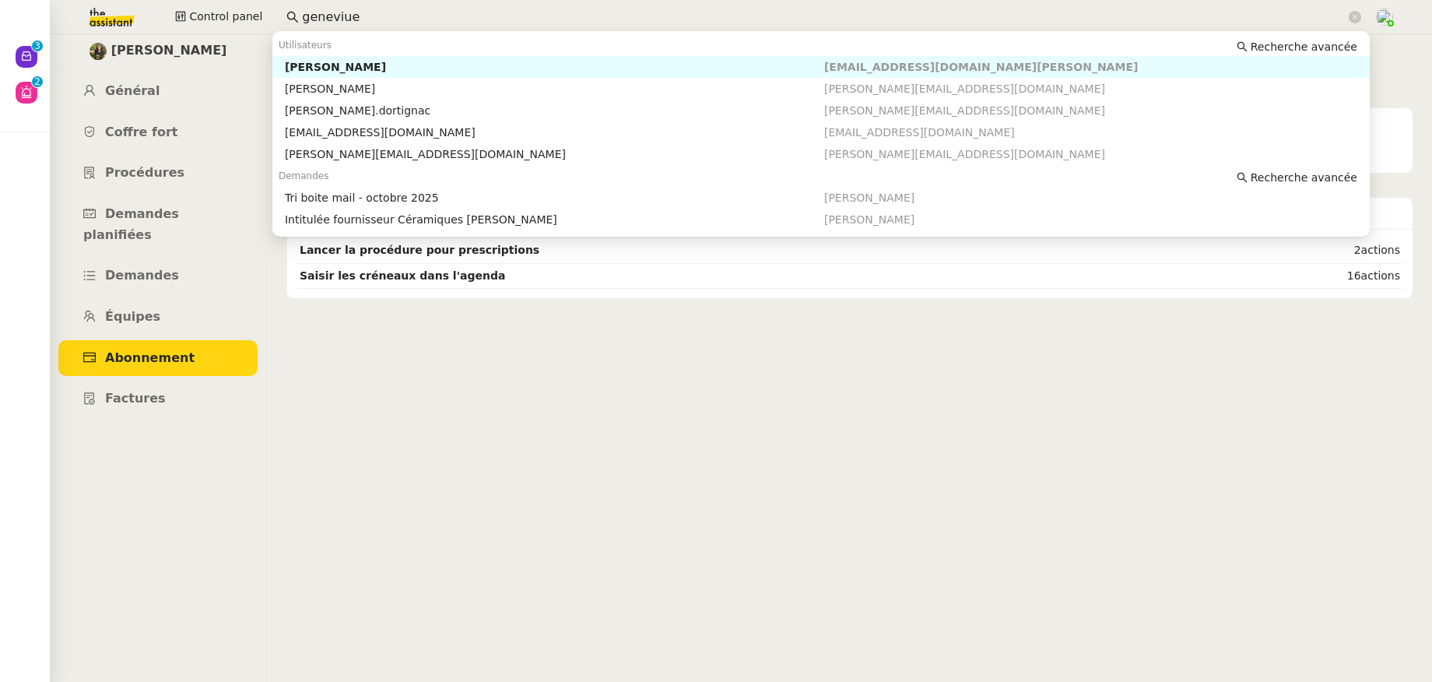
click at [370, 61] on div "[PERSON_NAME]" at bounding box center [554, 67] width 539 height 14
type input "geneviue"
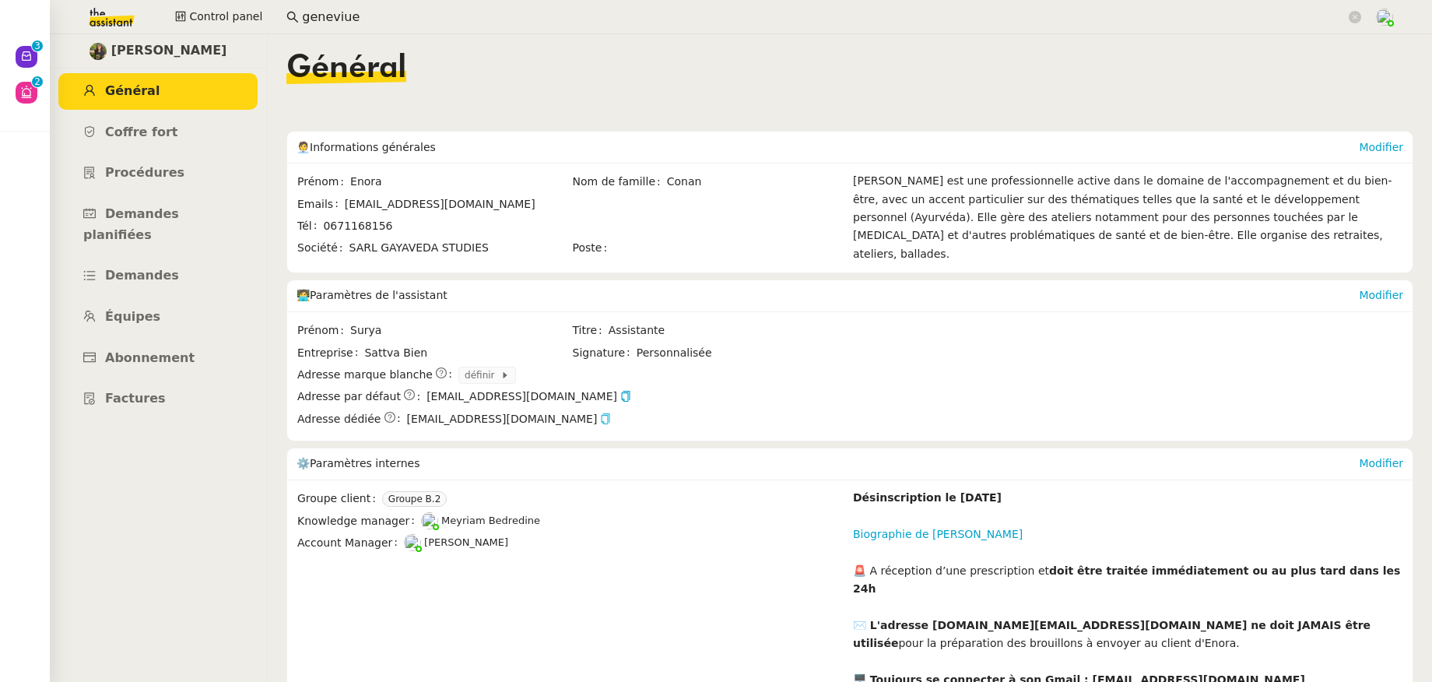
click at [600, 415] on icon "button" at bounding box center [605, 418] width 11 height 11
click at [355, 16] on input "geneviue" at bounding box center [823, 17] width 1043 height 21
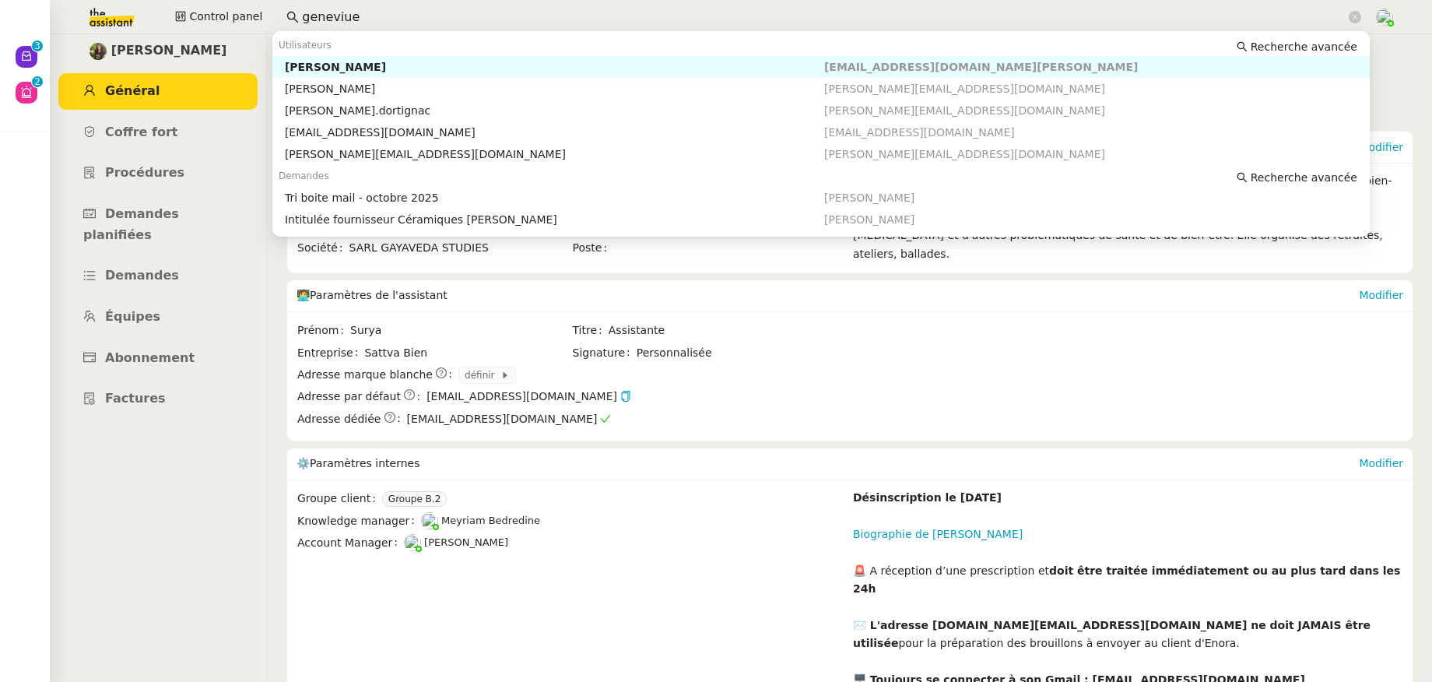
click at [357, 63] on div "Genevieve Landsmann" at bounding box center [554, 67] width 539 height 14
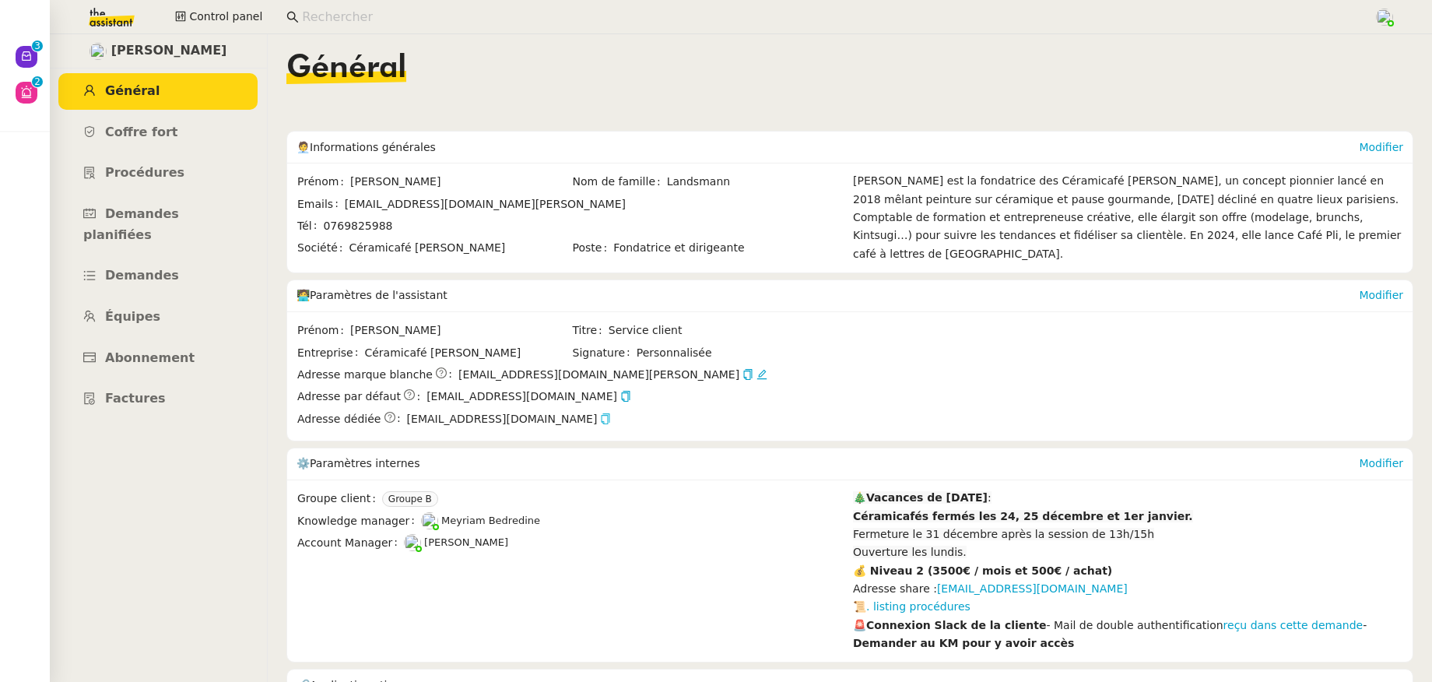
click at [600, 416] on icon "button" at bounding box center [605, 418] width 11 height 11
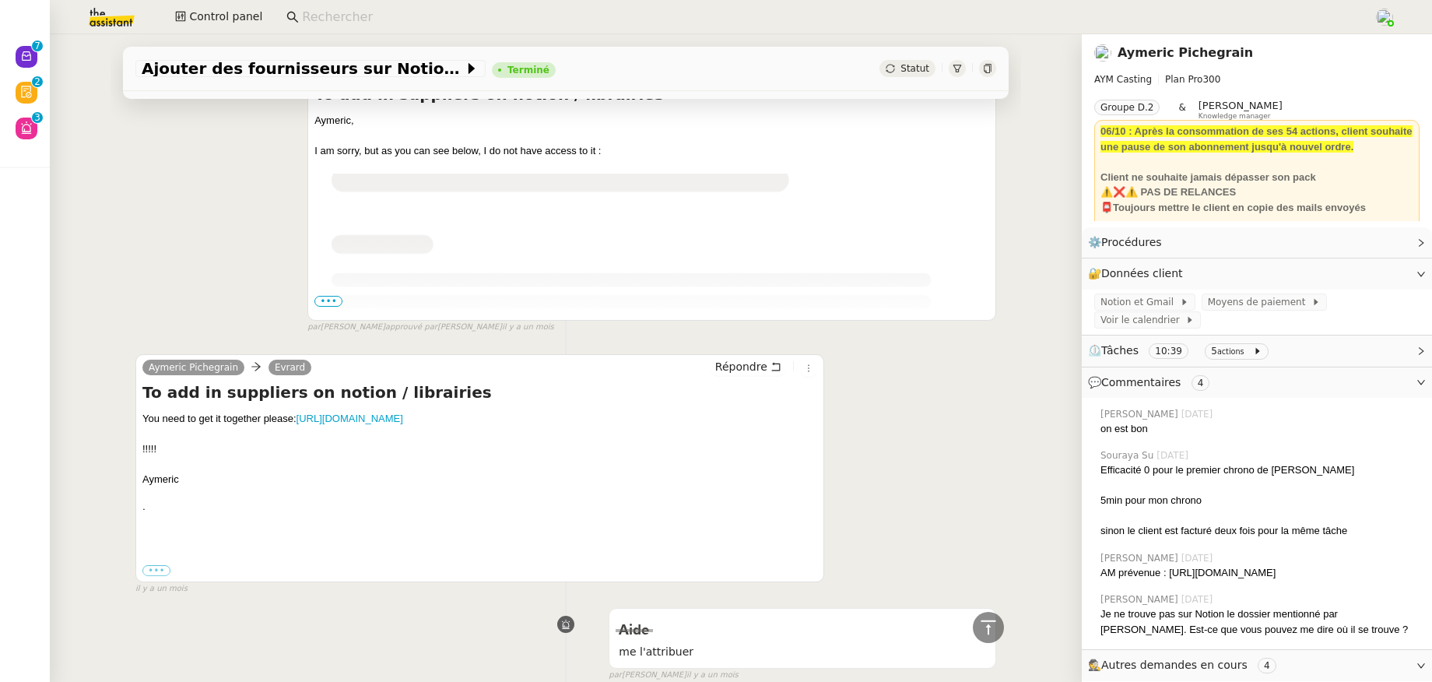
scroll to position [1388, 0]
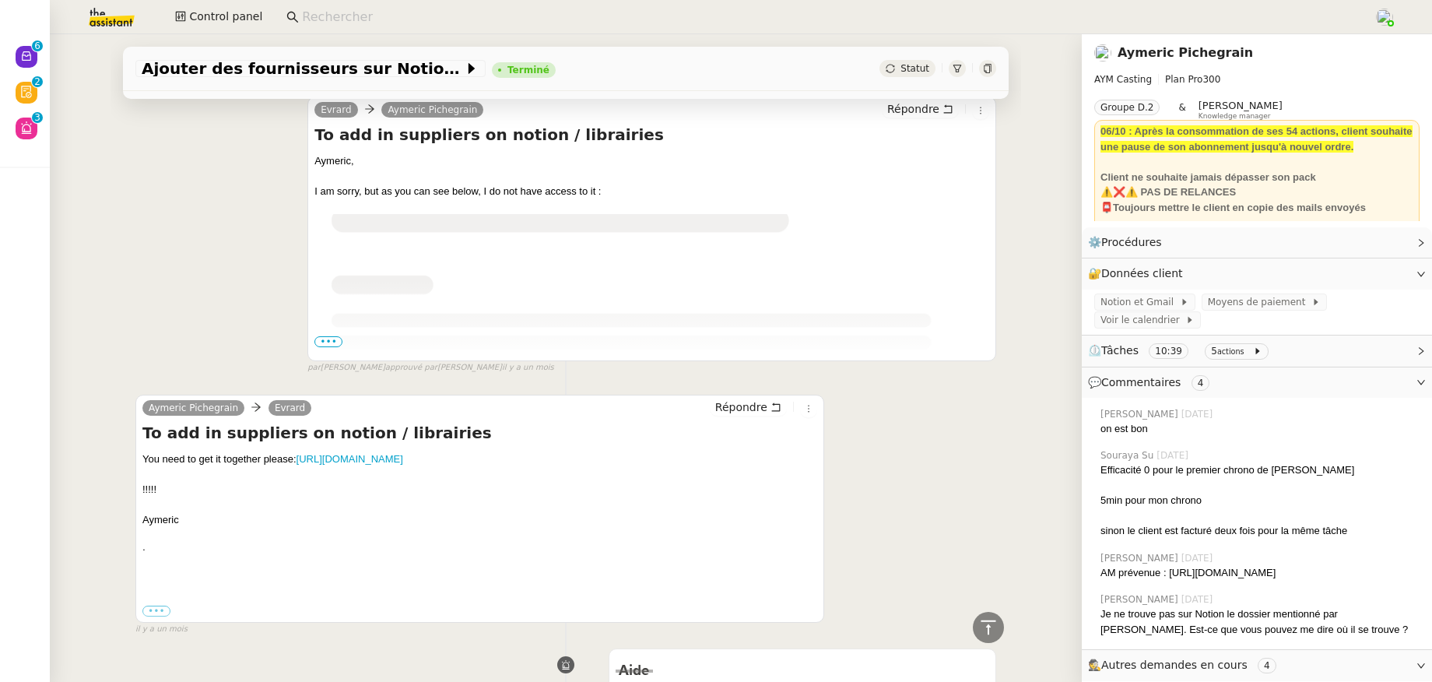
click at [326, 347] on span "•••" at bounding box center [328, 341] width 28 height 11
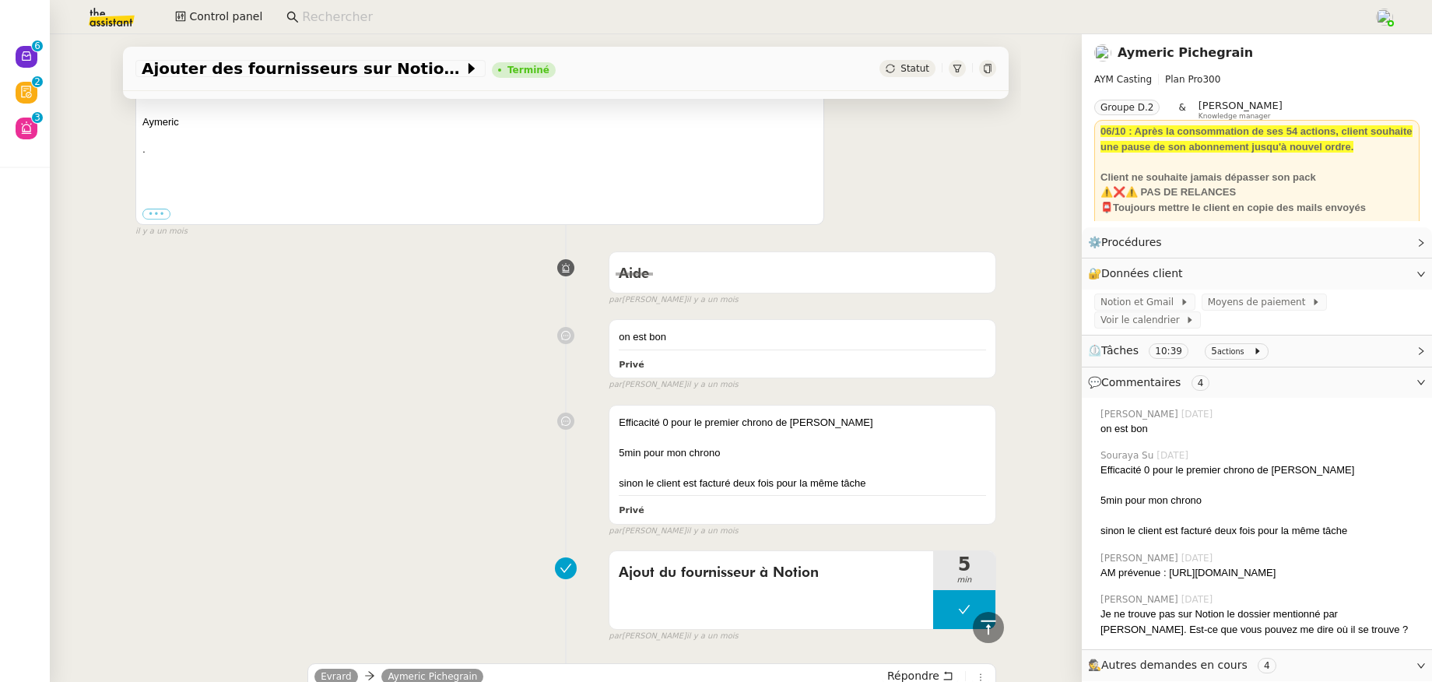
scroll to position [0, 0]
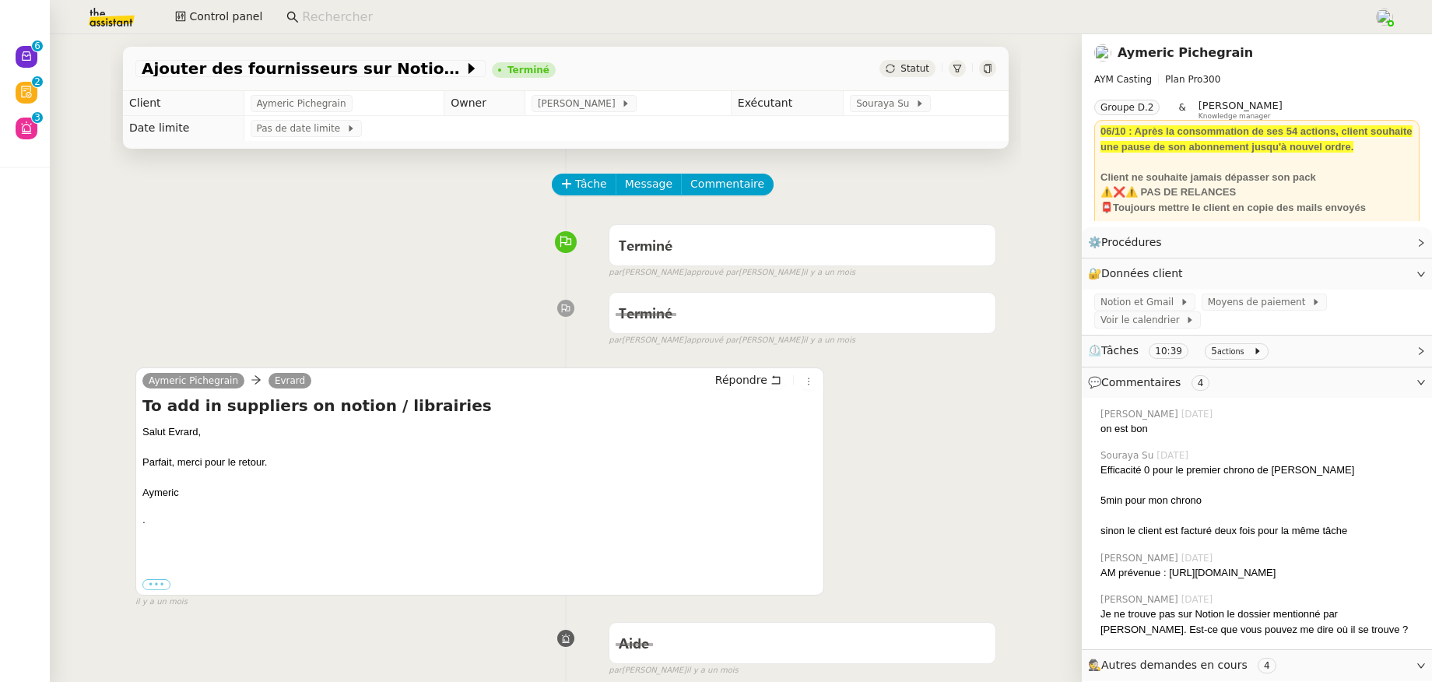
click at [1151, 59] on link "Aymeric Pichegrain" at bounding box center [1184, 52] width 135 height 15
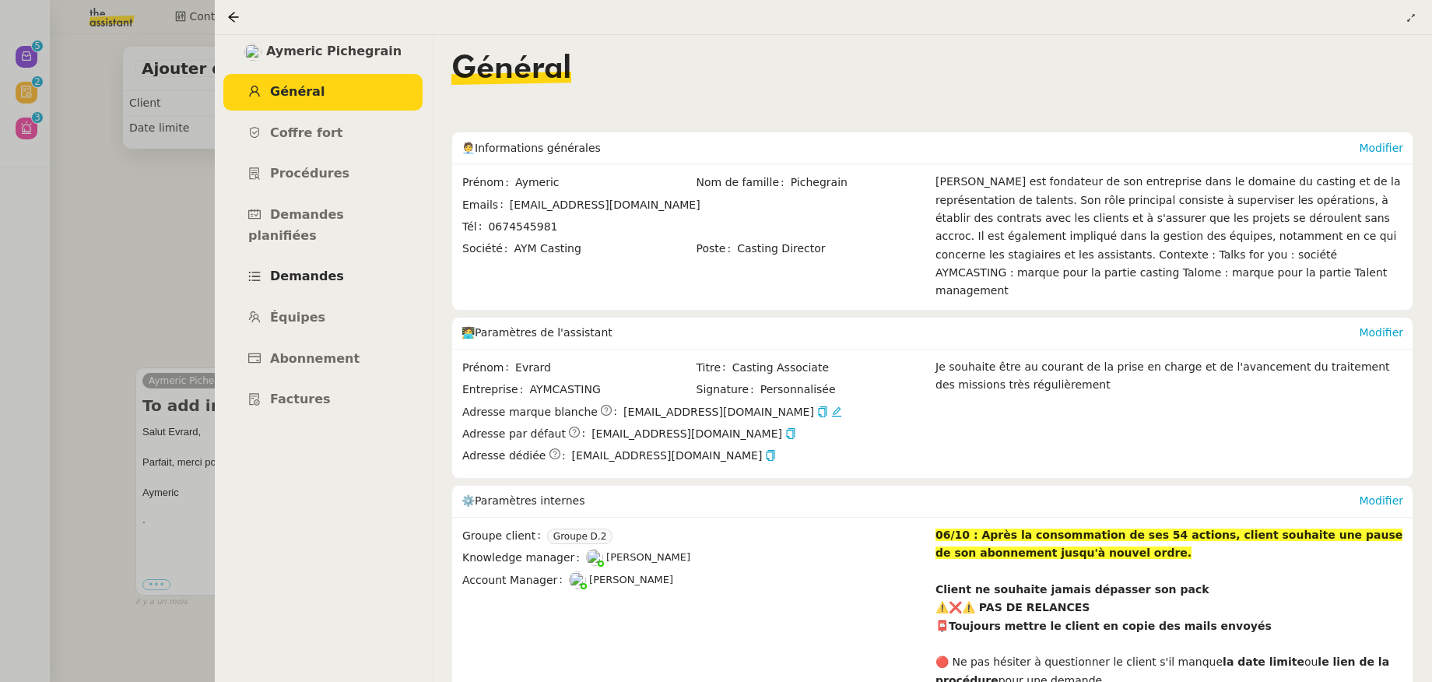
click at [315, 268] on span "Demandes" at bounding box center [307, 275] width 74 height 15
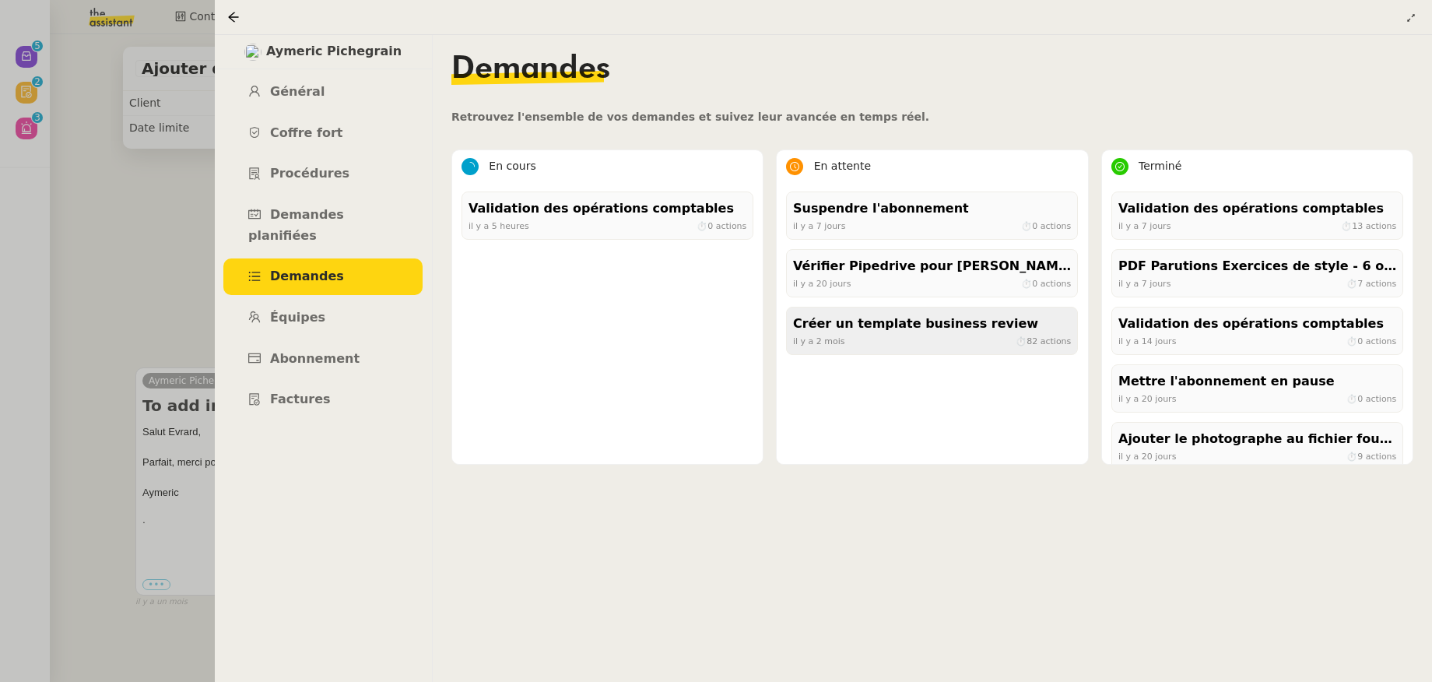
click at [890, 339] on div "il y a 2 mois ⏱ 82 actions" at bounding box center [932, 341] width 278 height 14
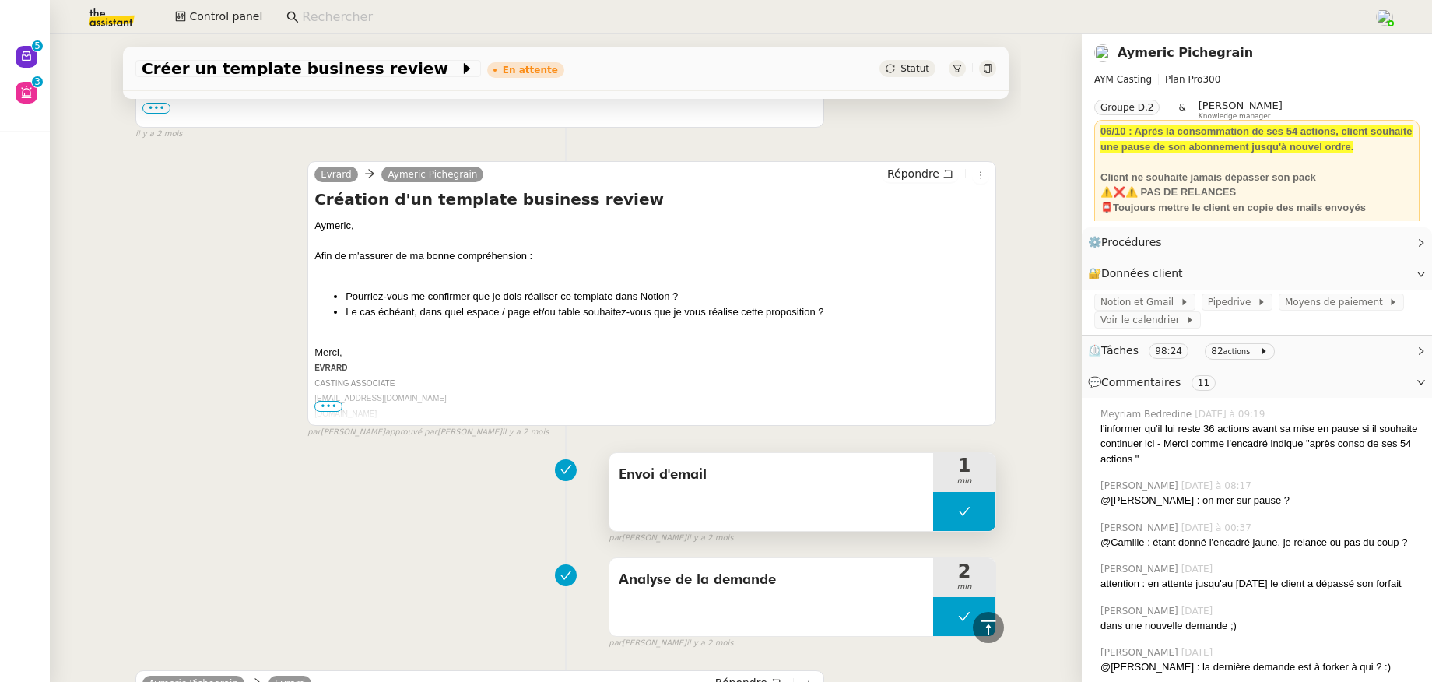
scroll to position [11451, 0]
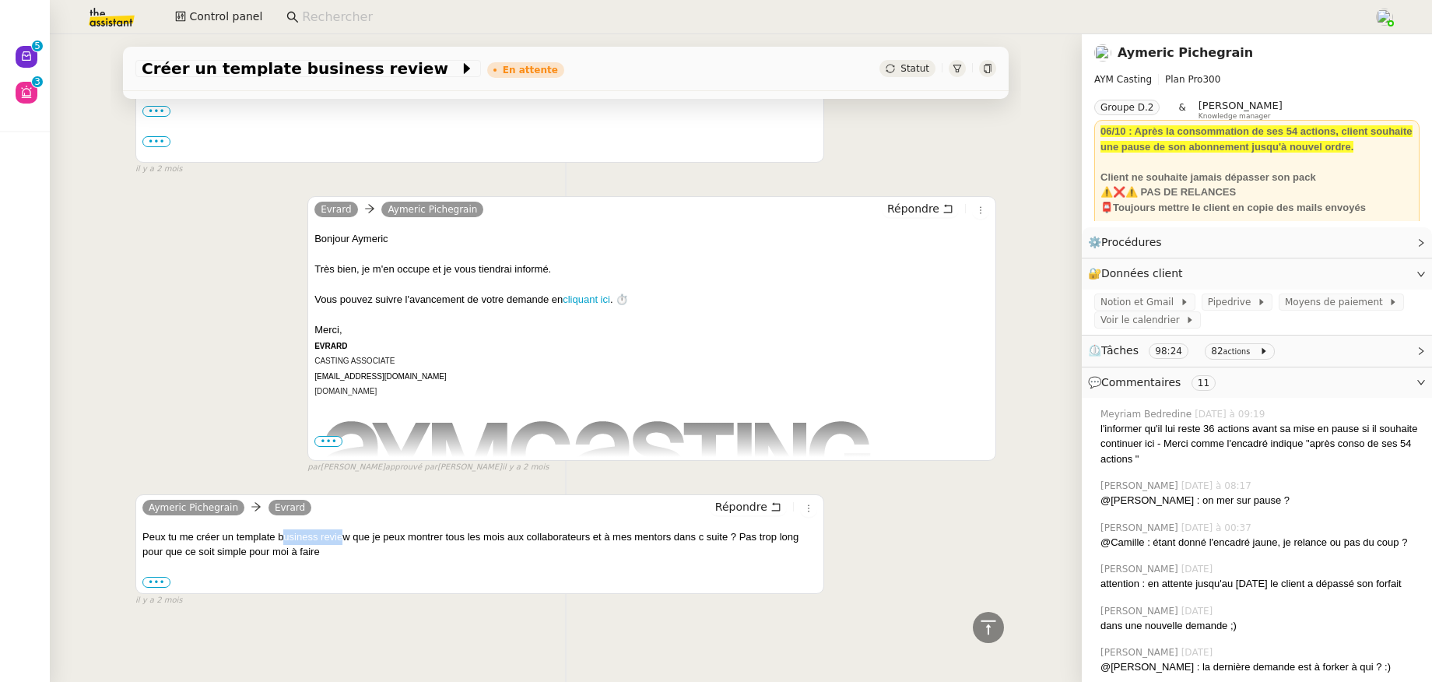
drag, startPoint x: 277, startPoint y: 531, endPoint x: 338, endPoint y: 529, distance: 61.5
click at [338, 529] on div "Peux tu me créer un template business review que je peux montrer tous les mois …" at bounding box center [479, 544] width 675 height 30
click at [360, 574] on div "••• AYMERIC FOUNDER, CASTING DIRECTOR AYMERIC@AYMCASTING.COM AYMCASTING.COM @AY…" at bounding box center [479, 582] width 675 height 16
drag, startPoint x: 703, startPoint y: 530, endPoint x: 721, endPoint y: 530, distance: 17.1
click at [721, 530] on div "Peux tu me créer un template business review que je peux montrer tous les mois …" at bounding box center [479, 544] width 675 height 30
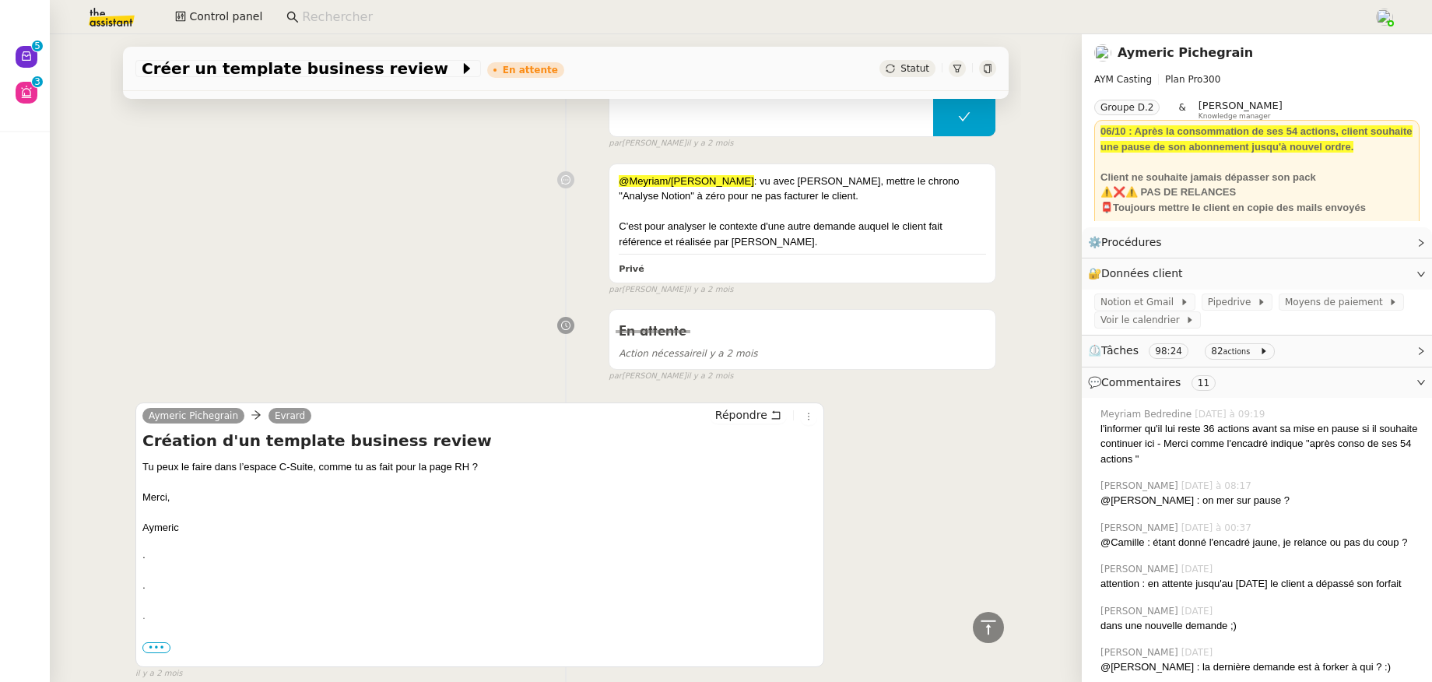
scroll to position [10185, 0]
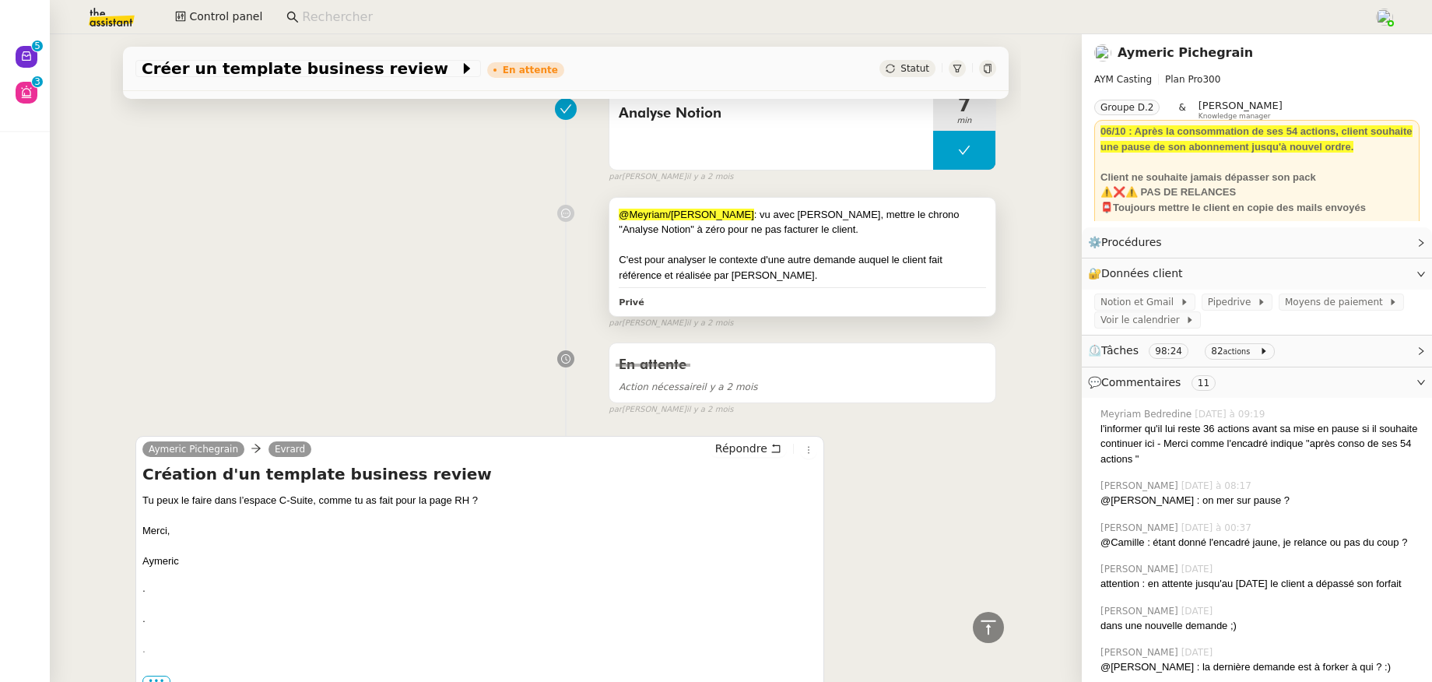
drag, startPoint x: 722, startPoint y: 270, endPoint x: 882, endPoint y: 278, distance: 159.7
click at [882, 278] on div "C'est pour analyser le contexte d'une autre demande auquel le client fait référ…" at bounding box center [802, 267] width 367 height 30
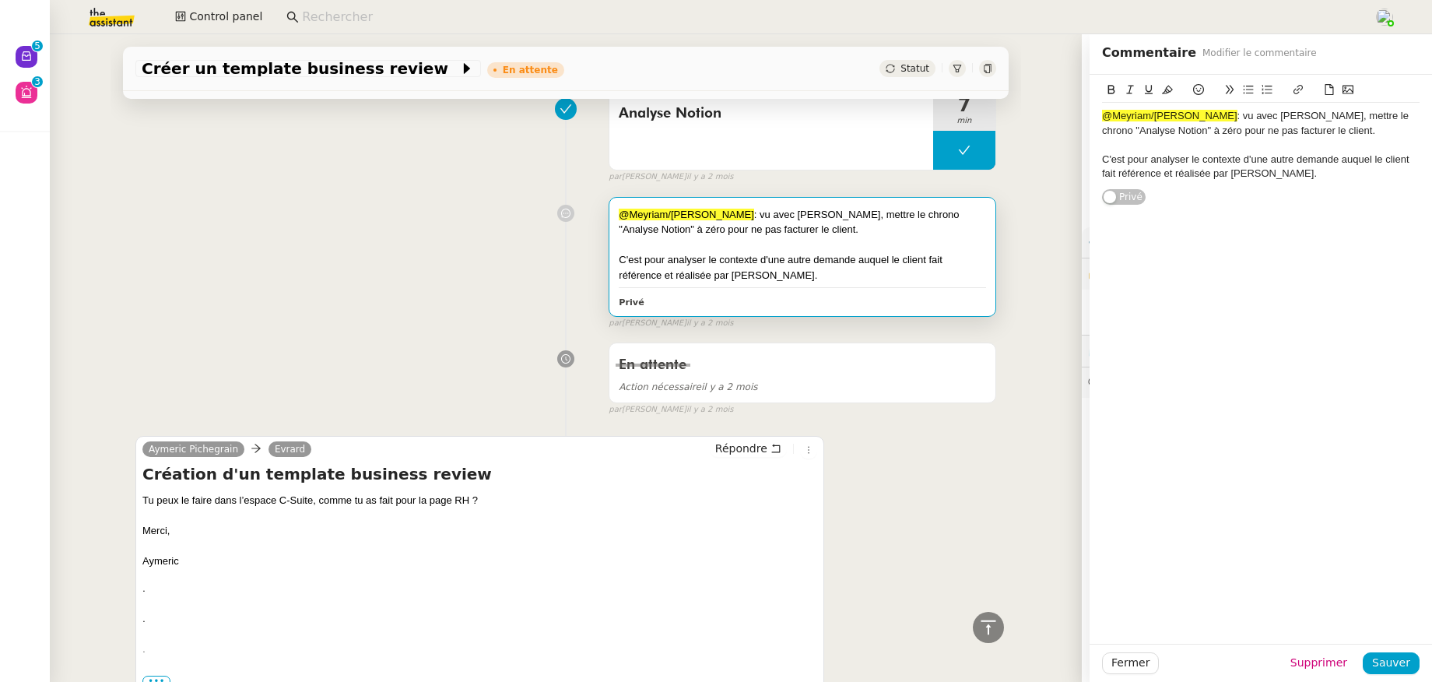
click at [430, 301] on div "@Meyriam/Frédérique : vu avec Frédérique, mettre le chrono "Analyse Notion" à z…" at bounding box center [565, 259] width 861 height 139
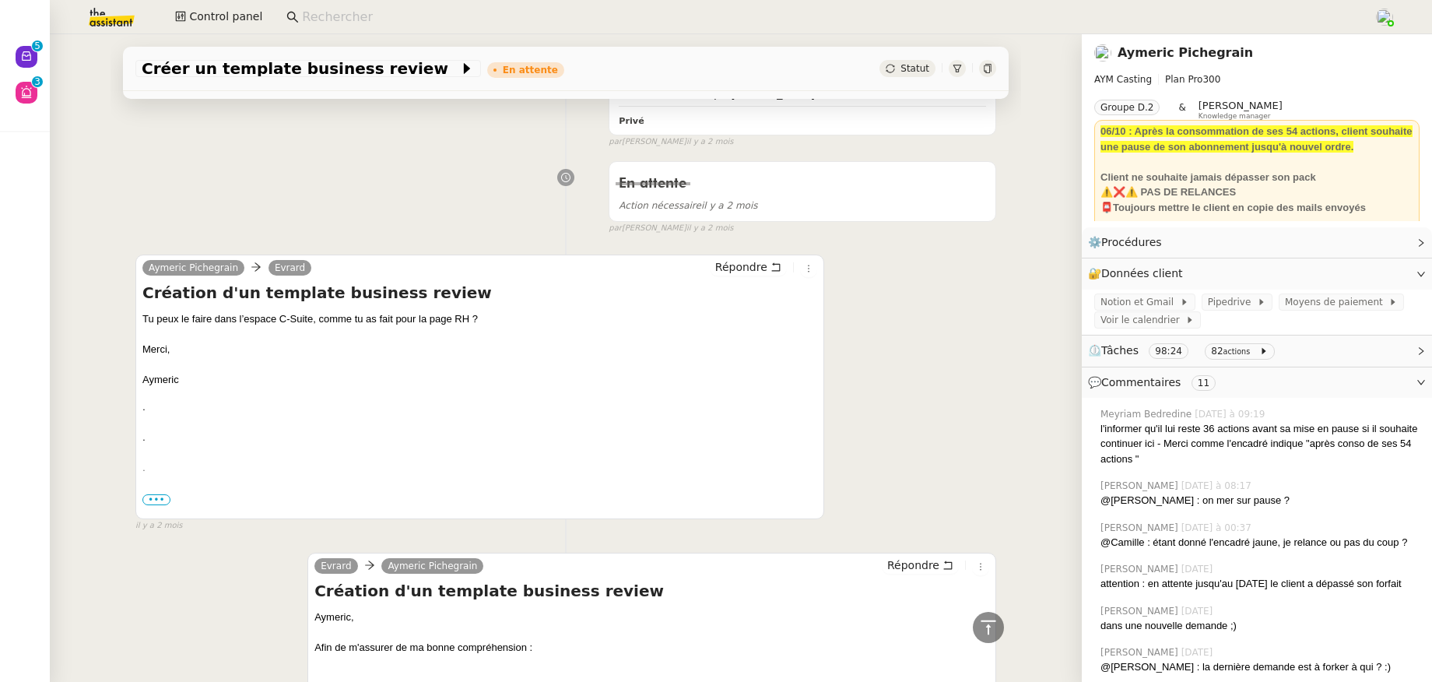
scroll to position [9822, 0]
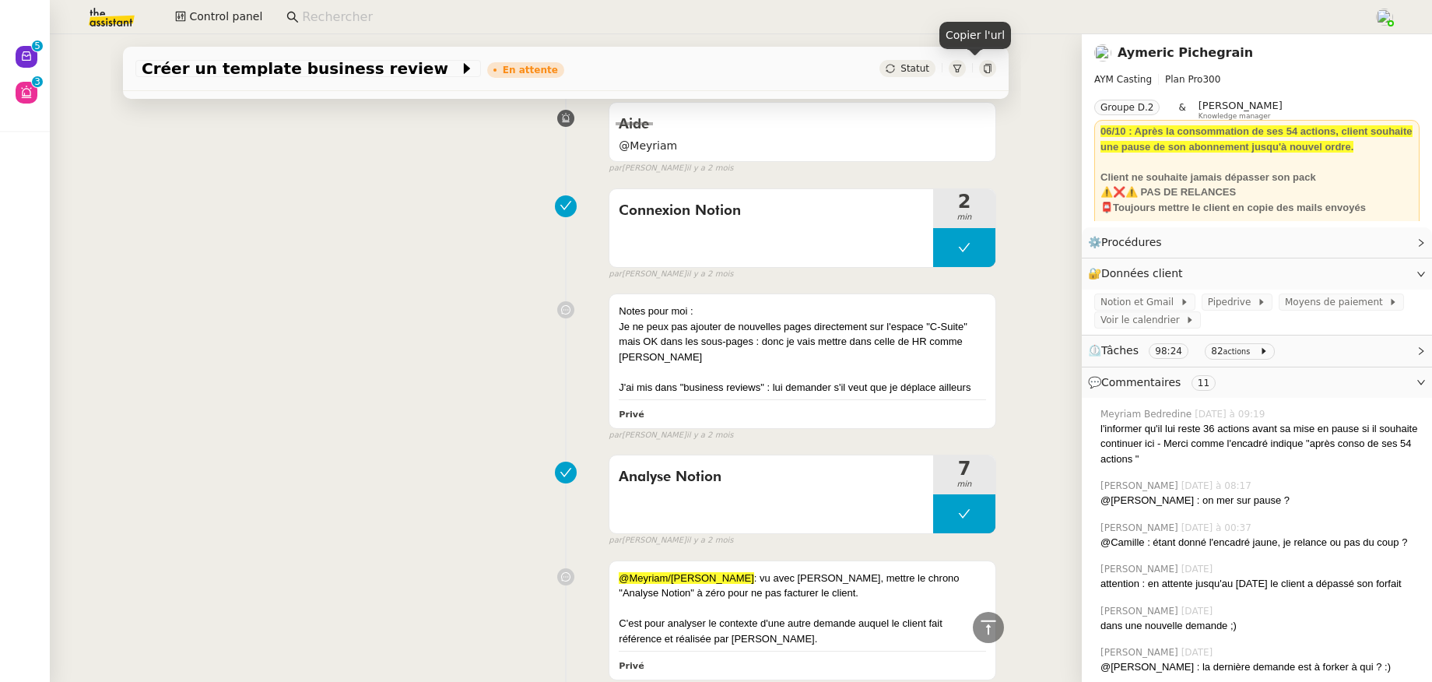
click at [984, 71] on icon at bounding box center [987, 68] width 7 height 9
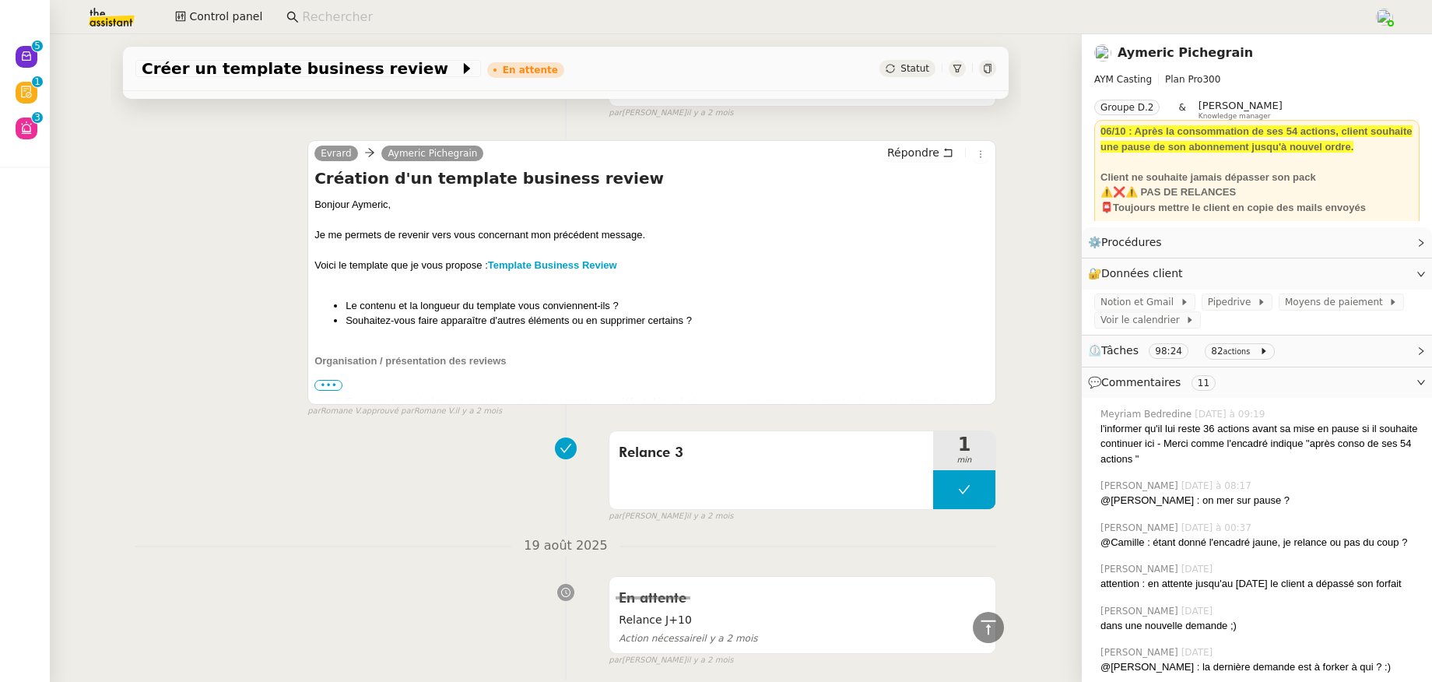
scroll to position [6973, 0]
